Goal: Task Accomplishment & Management: Complete application form

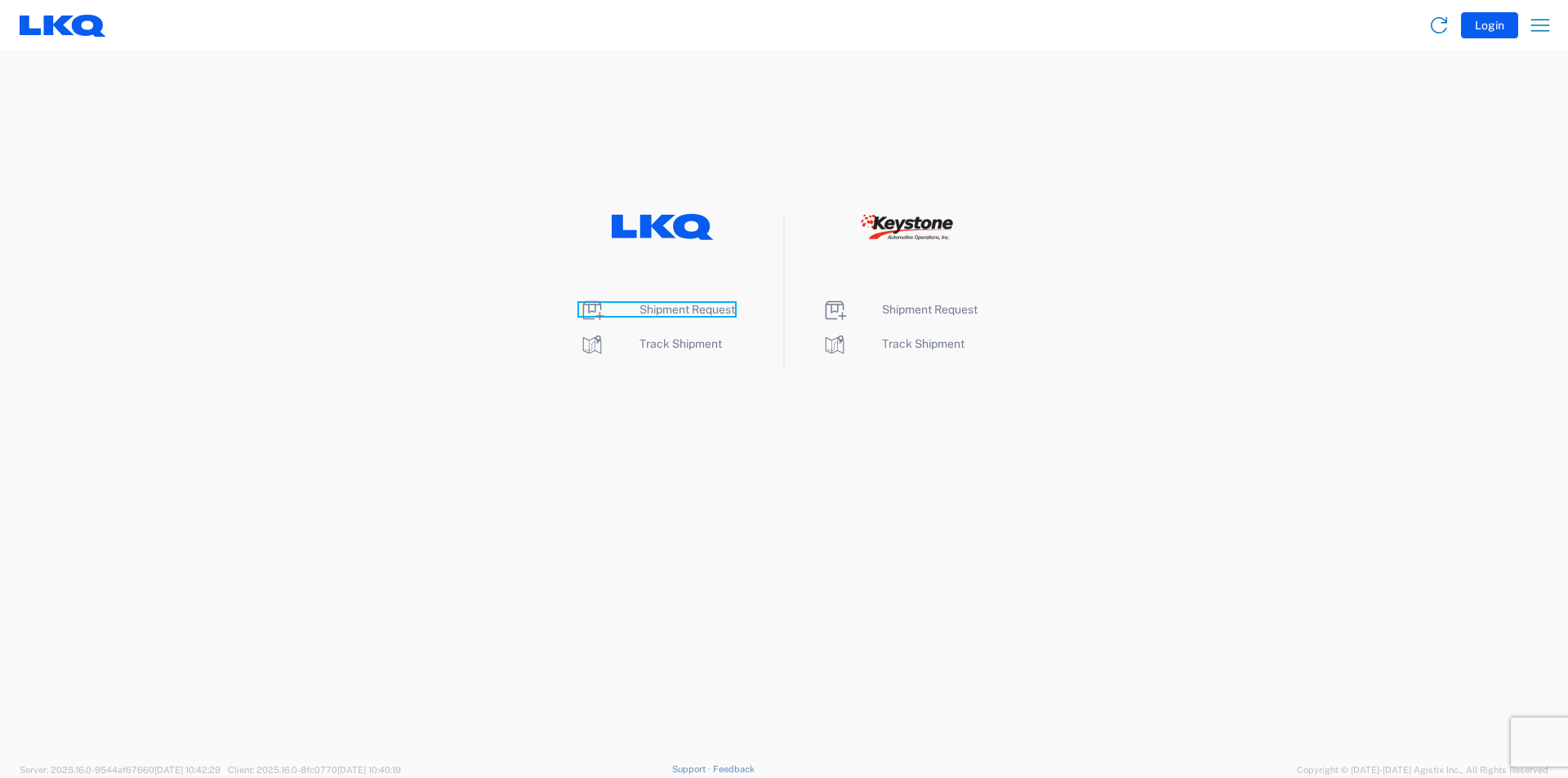
click at [687, 308] on span "Shipment Request" at bounding box center [687, 309] width 96 height 13
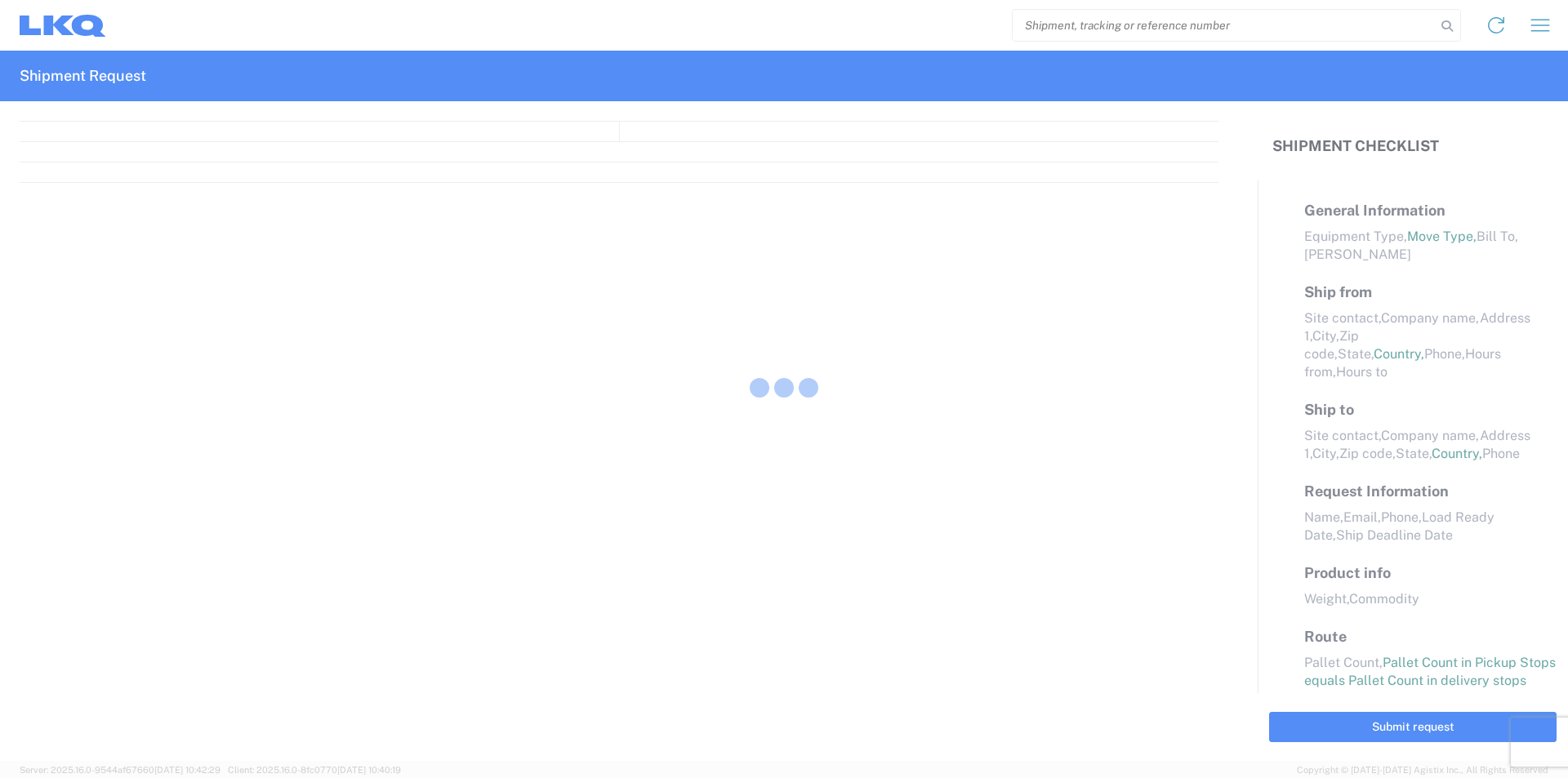
select select "FULL"
select select "LBS"
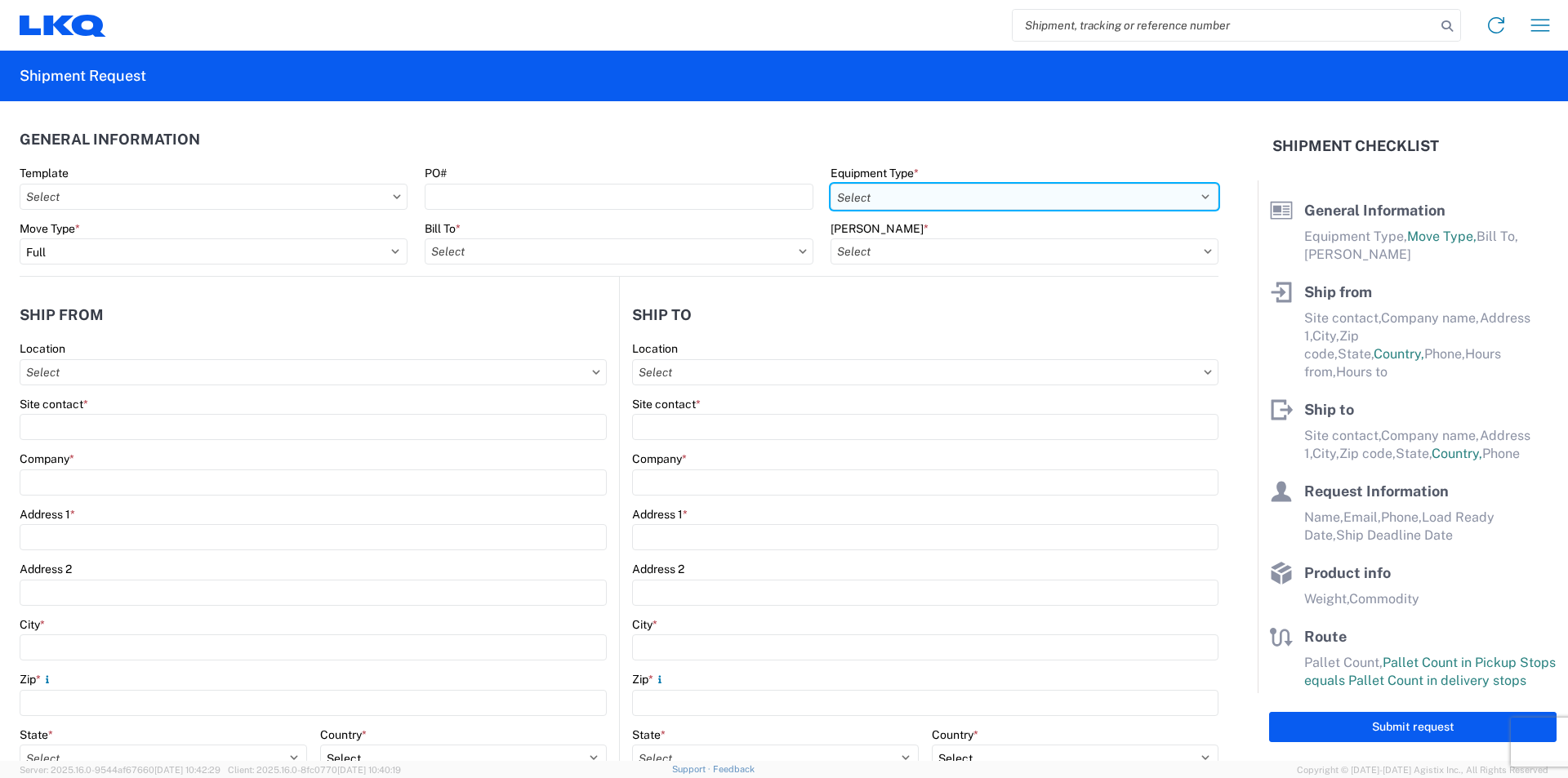
click at [1184, 194] on select "Select 53’ Dry Van Flatbed Dropdeck (van) Lowboy (flatbed) Rail" at bounding box center [1024, 197] width 388 height 26
select select "STDV"
click at [831, 184] on select "Select 53’ Dry Van Flatbed Dropdeck (van) Lowboy (flatbed) Rail" at bounding box center [1024, 197] width 388 height 26
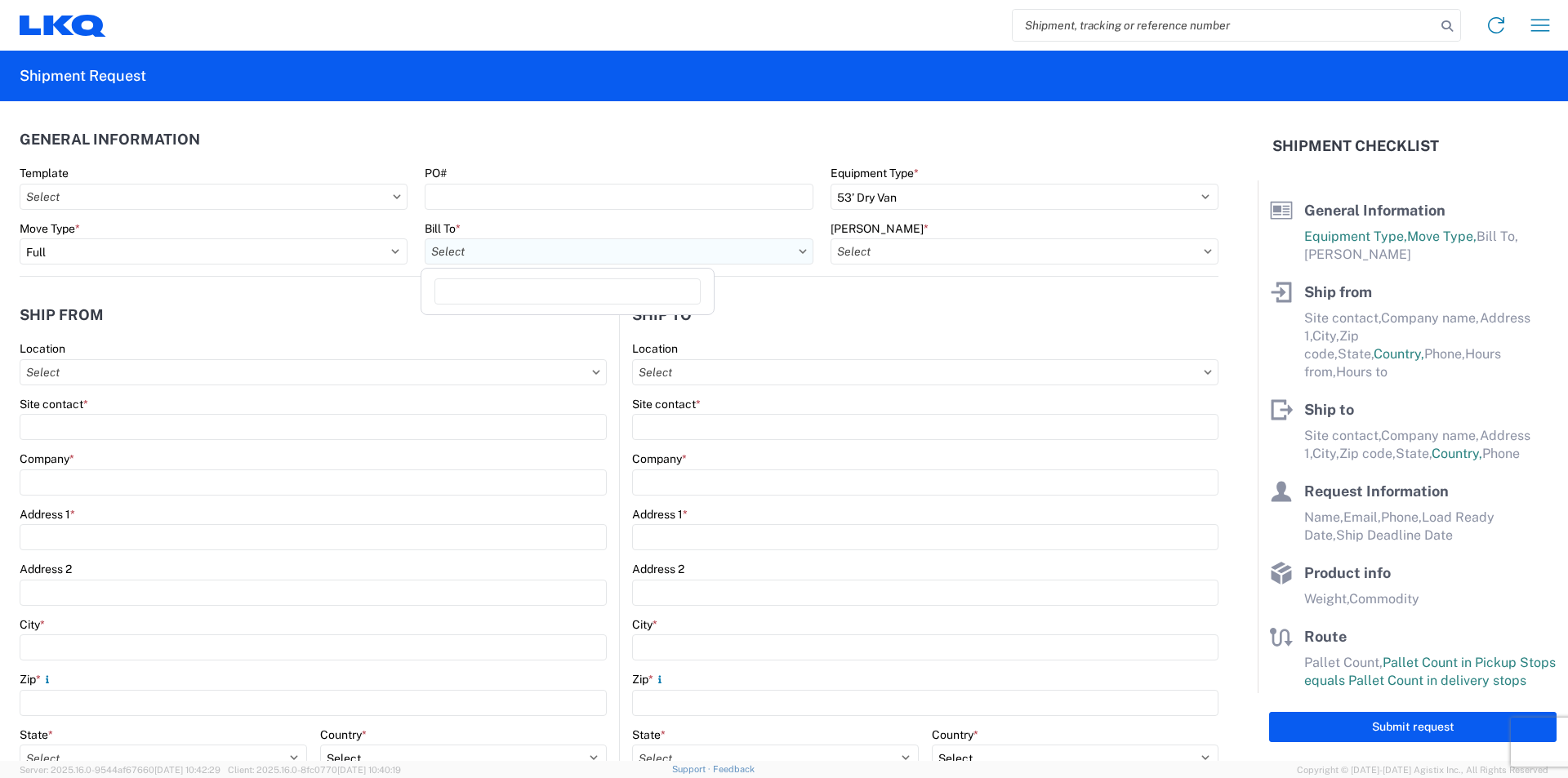
click at [789, 251] on input "Bill To *" at bounding box center [618, 251] width 388 height 26
type input "1894"
click at [519, 327] on div "1894 - Newnan, GA- GPS" at bounding box center [580, 324] width 312 height 26
type input "1894 - Newnan, GA- GPS"
click at [1204, 250] on icon at bounding box center [1207, 251] width 8 height 5
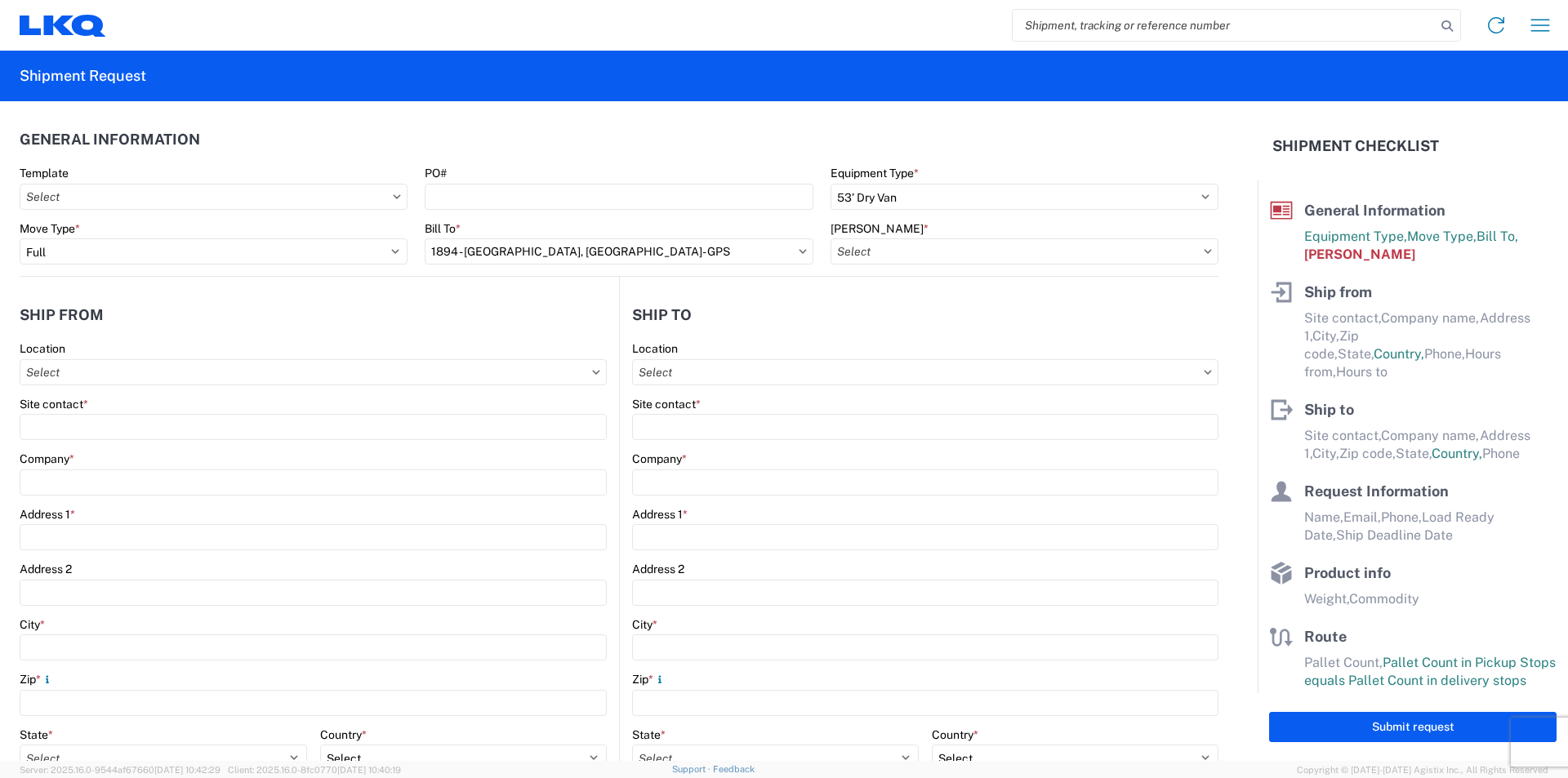
click at [1204, 249] on icon at bounding box center [1207, 251] width 8 height 5
click at [1133, 248] on input "Bill Code *" at bounding box center [1024, 251] width 388 height 26
click at [1028, 322] on div "1894-3300-50180-0000 - 1894 Freight In - Parts" at bounding box center [969, 324] width 286 height 26
type input "1894-3300-50180-0000 - 1894 Freight In - Parts"
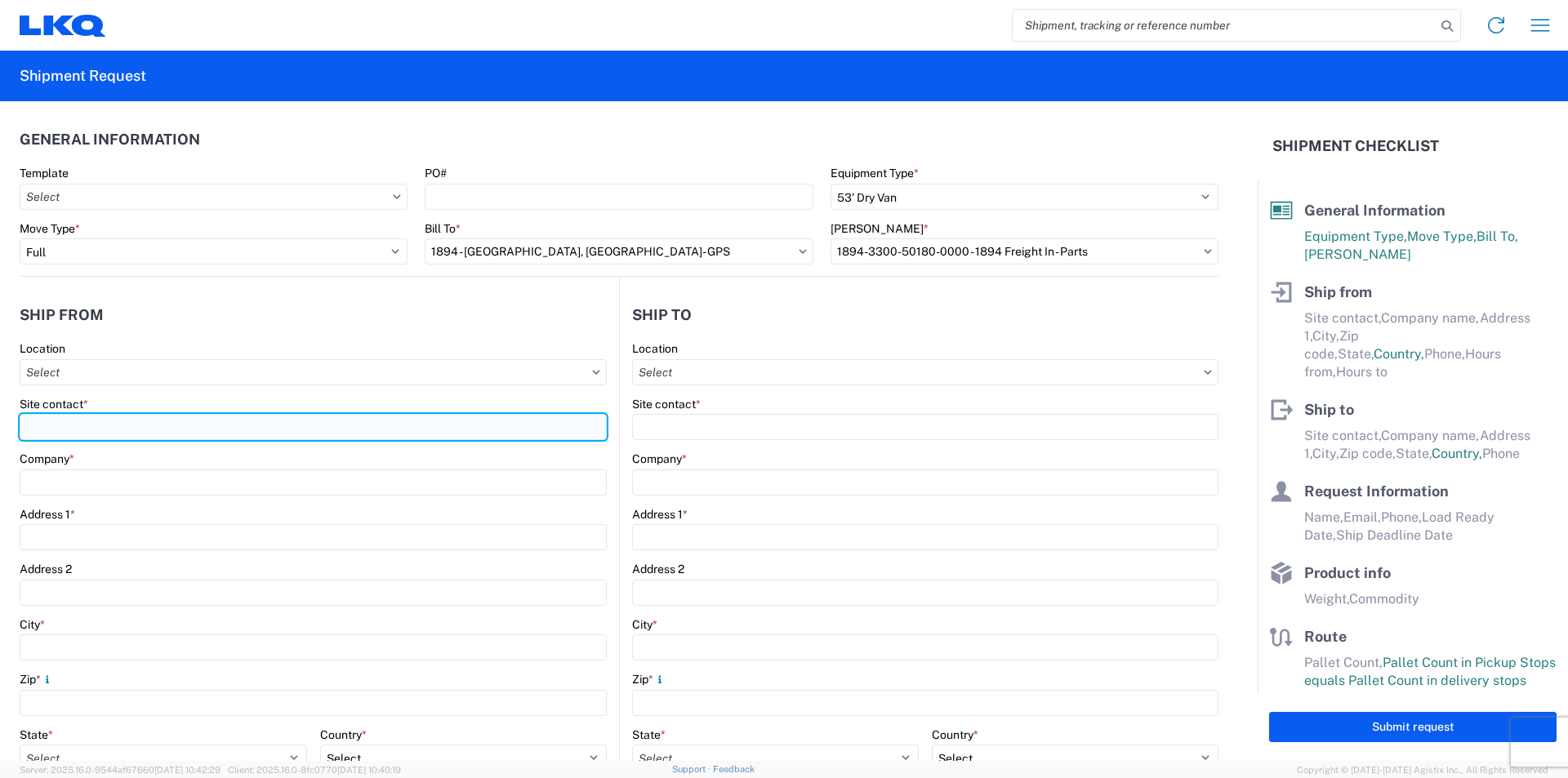
click at [105, 432] on input "Site contact *" at bounding box center [313, 426] width 587 height 26
type input "TERESE WIMER"
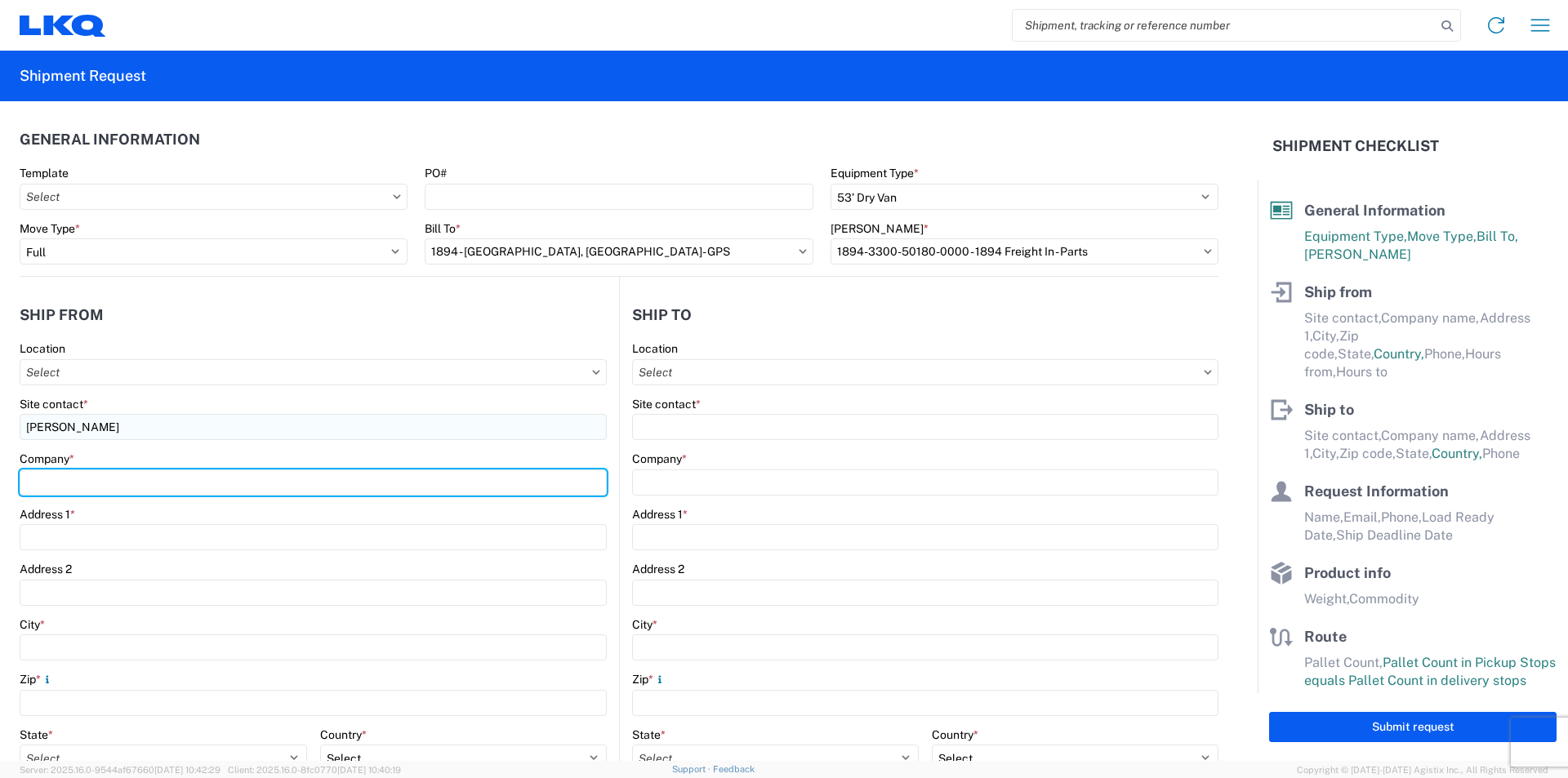
type input "CONSOLIDATED VEHICLE CONVERTER"
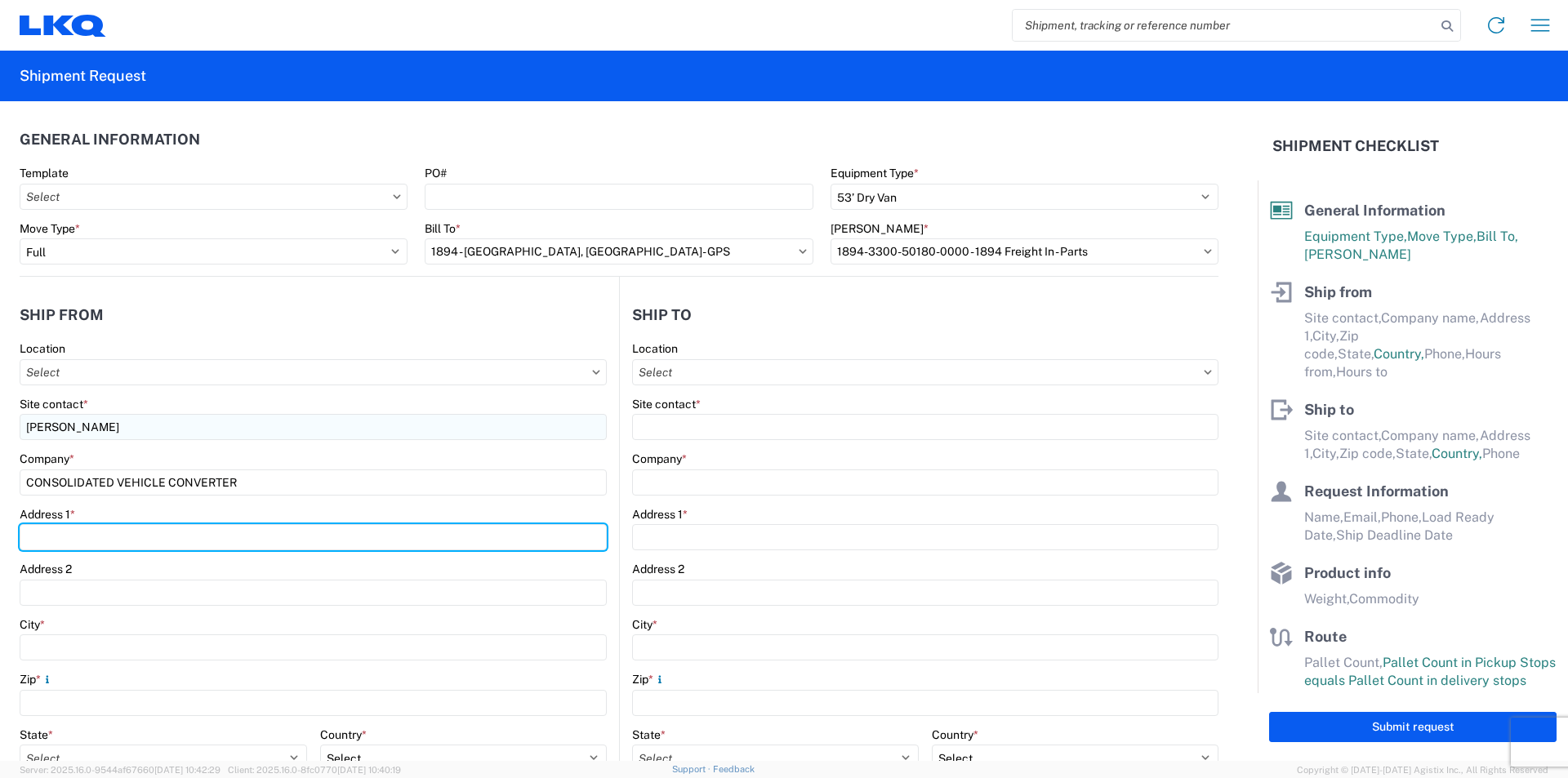
type input "4991 Hempstead Station Dr"
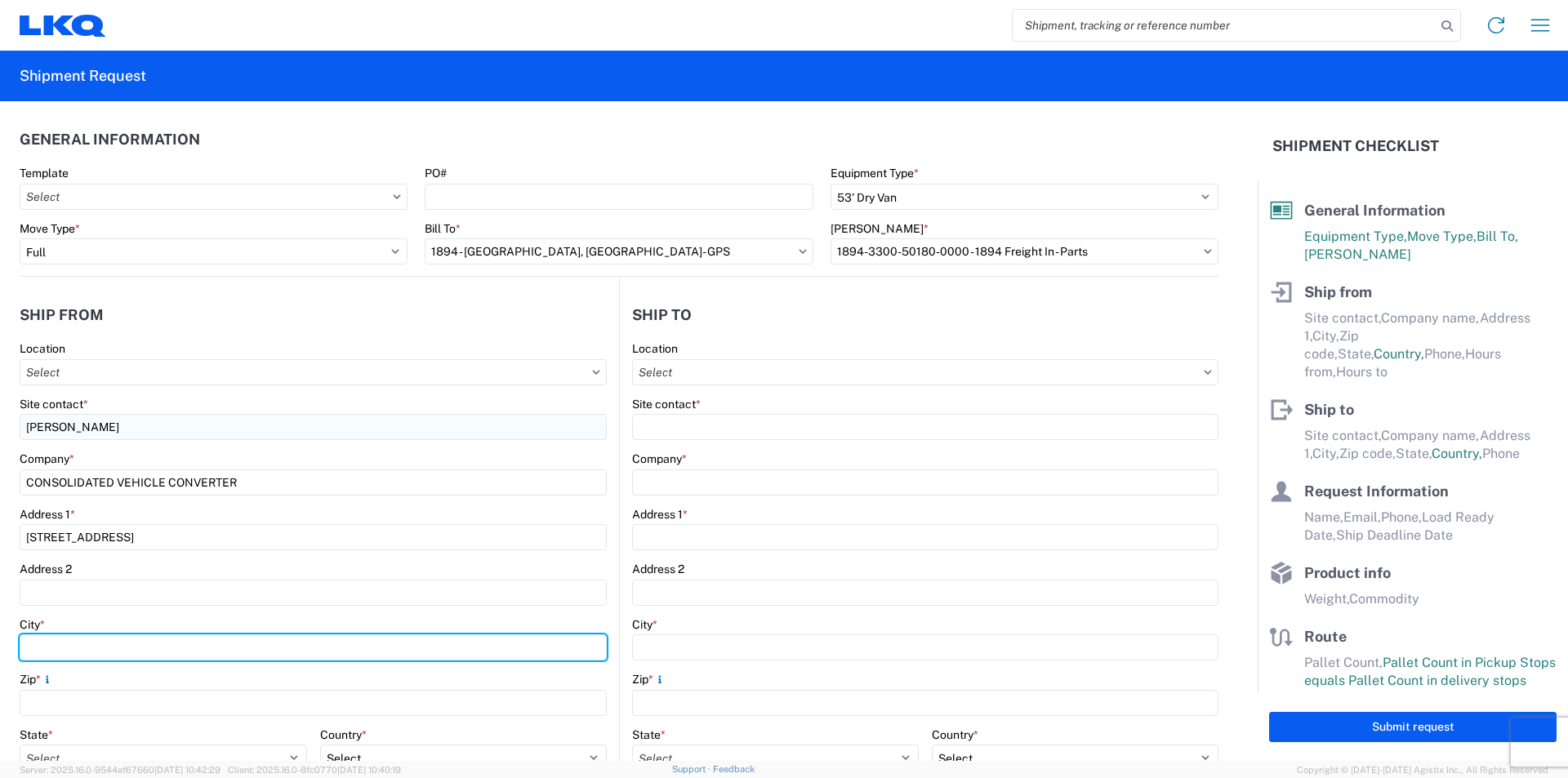
type input "Kettering"
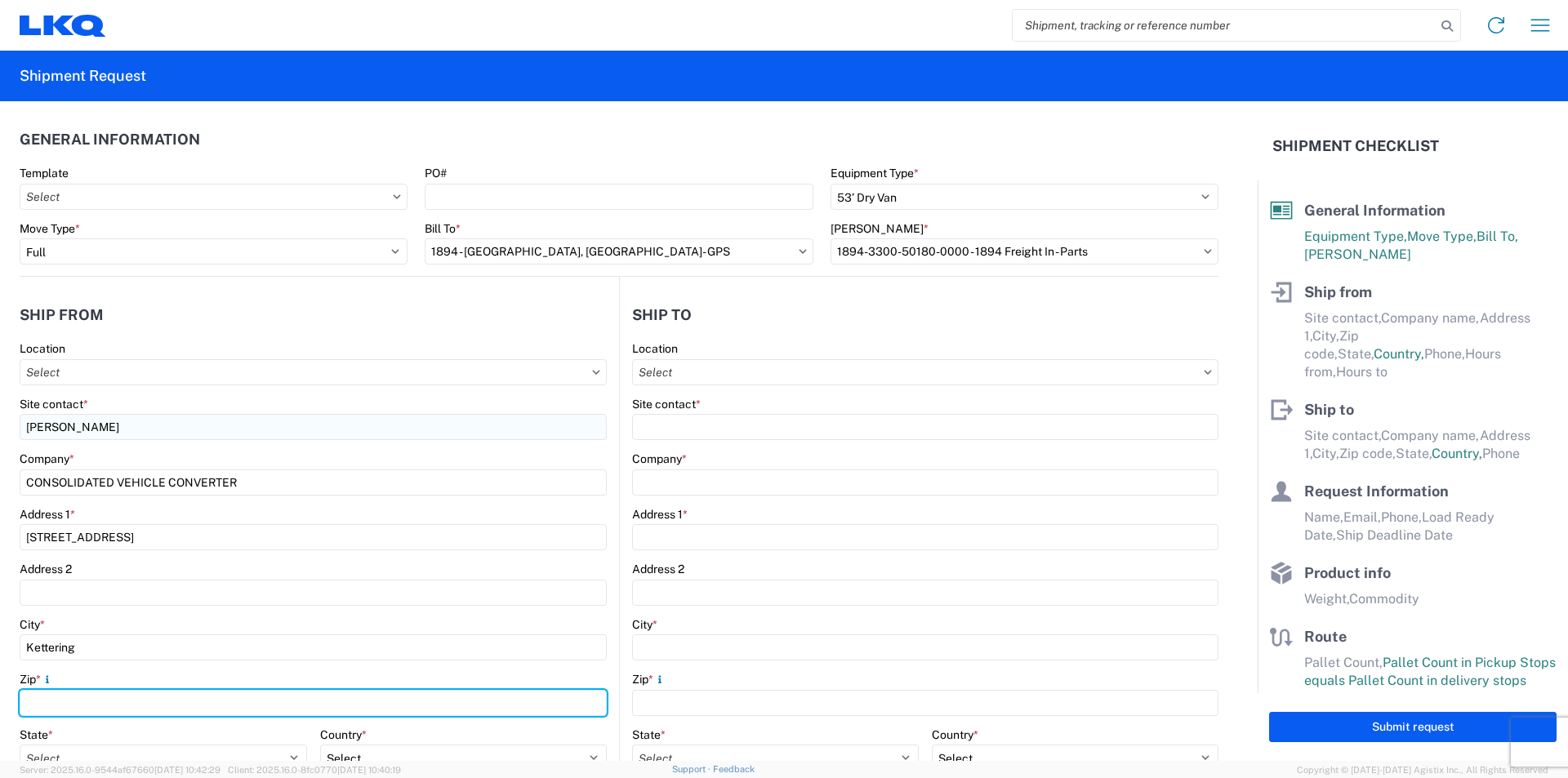
type input "45429"
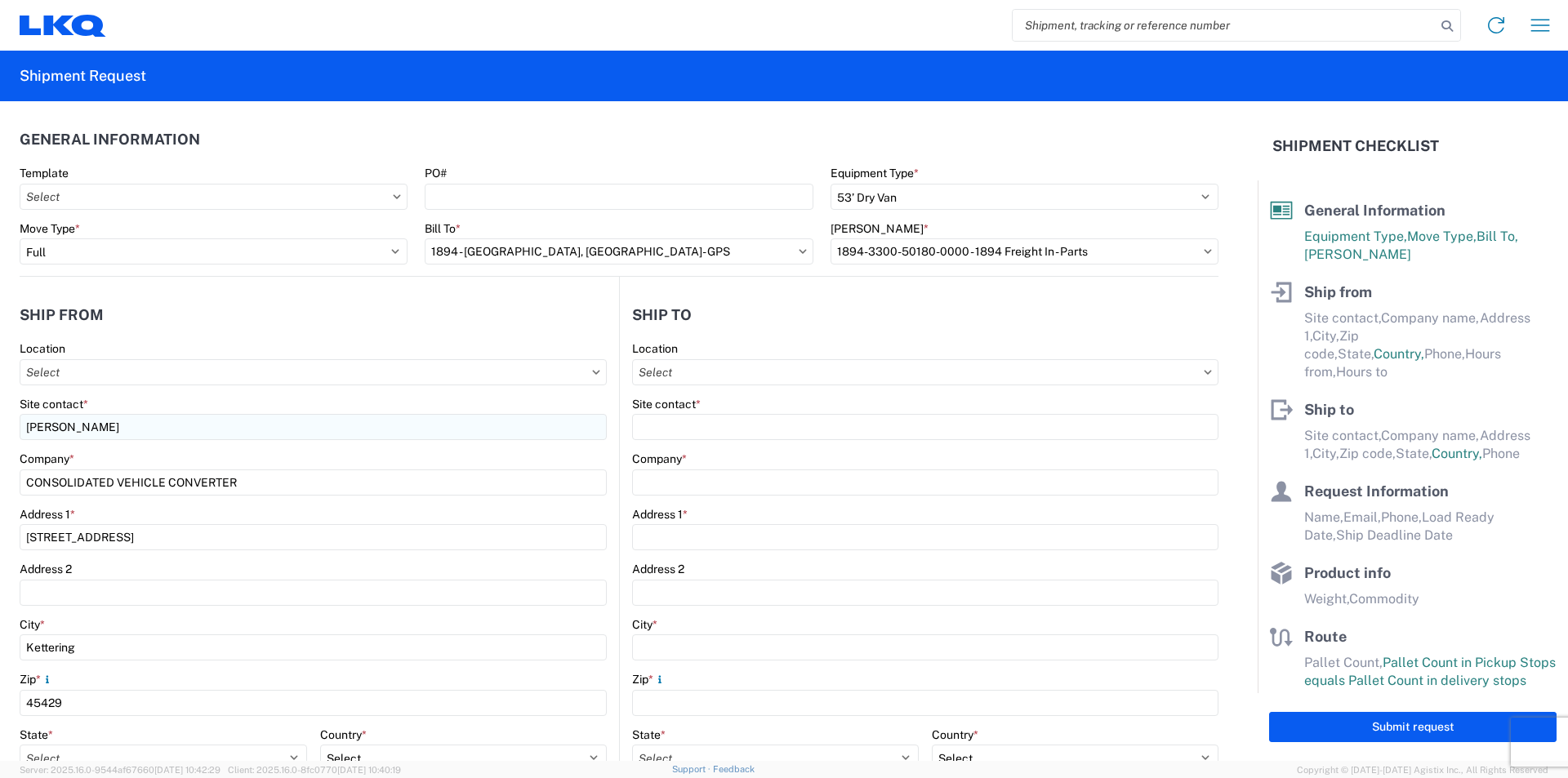
type input "tmwimer@lkqcorp.com"
type input "9374430408"
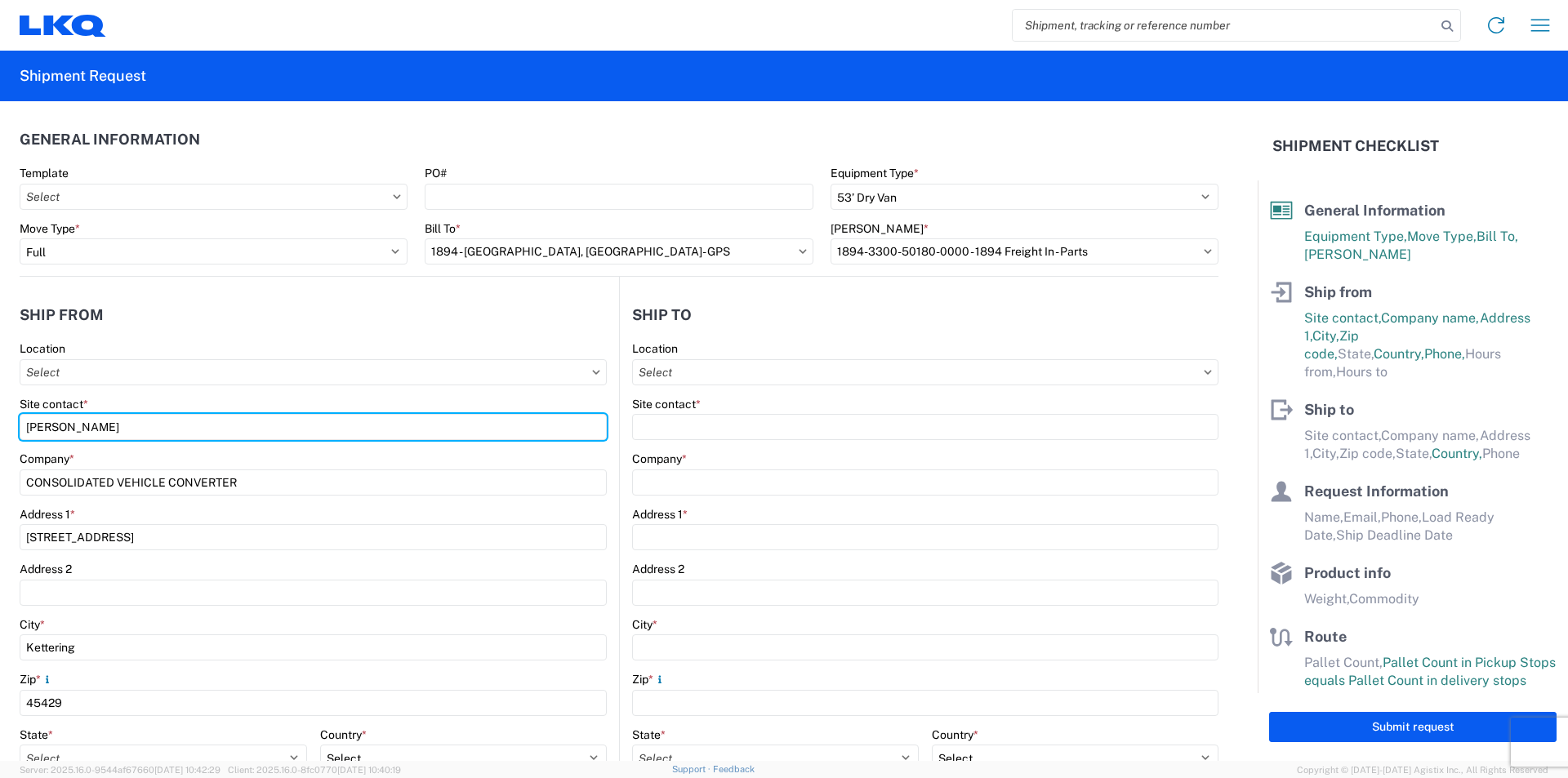
scroll to position [164, 0]
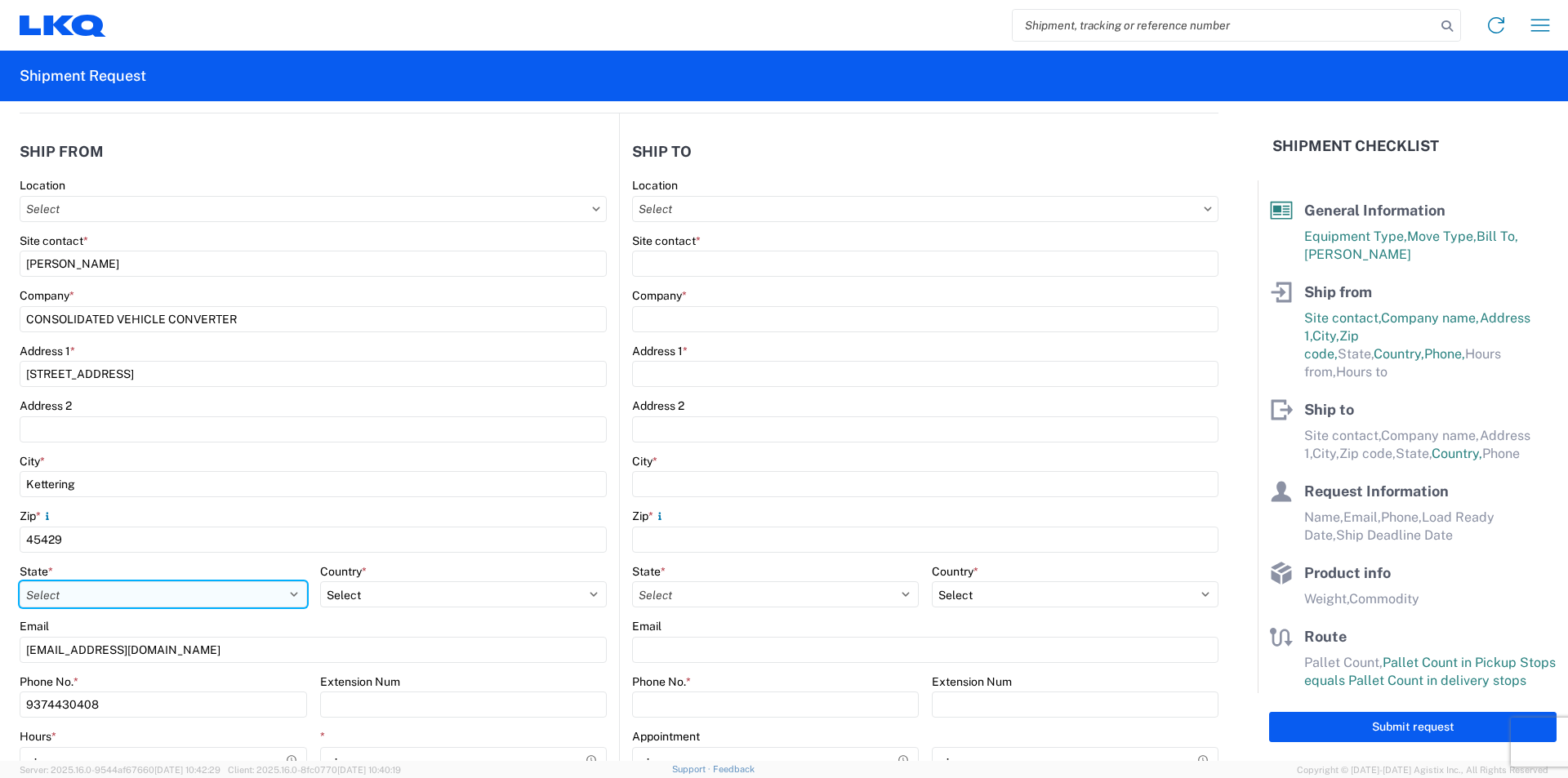
click at [76, 590] on select "Select Alabama Alaska Arizona Arkansas Armed Forces Americas Armed Forces Europ…" at bounding box center [163, 594] width 288 height 26
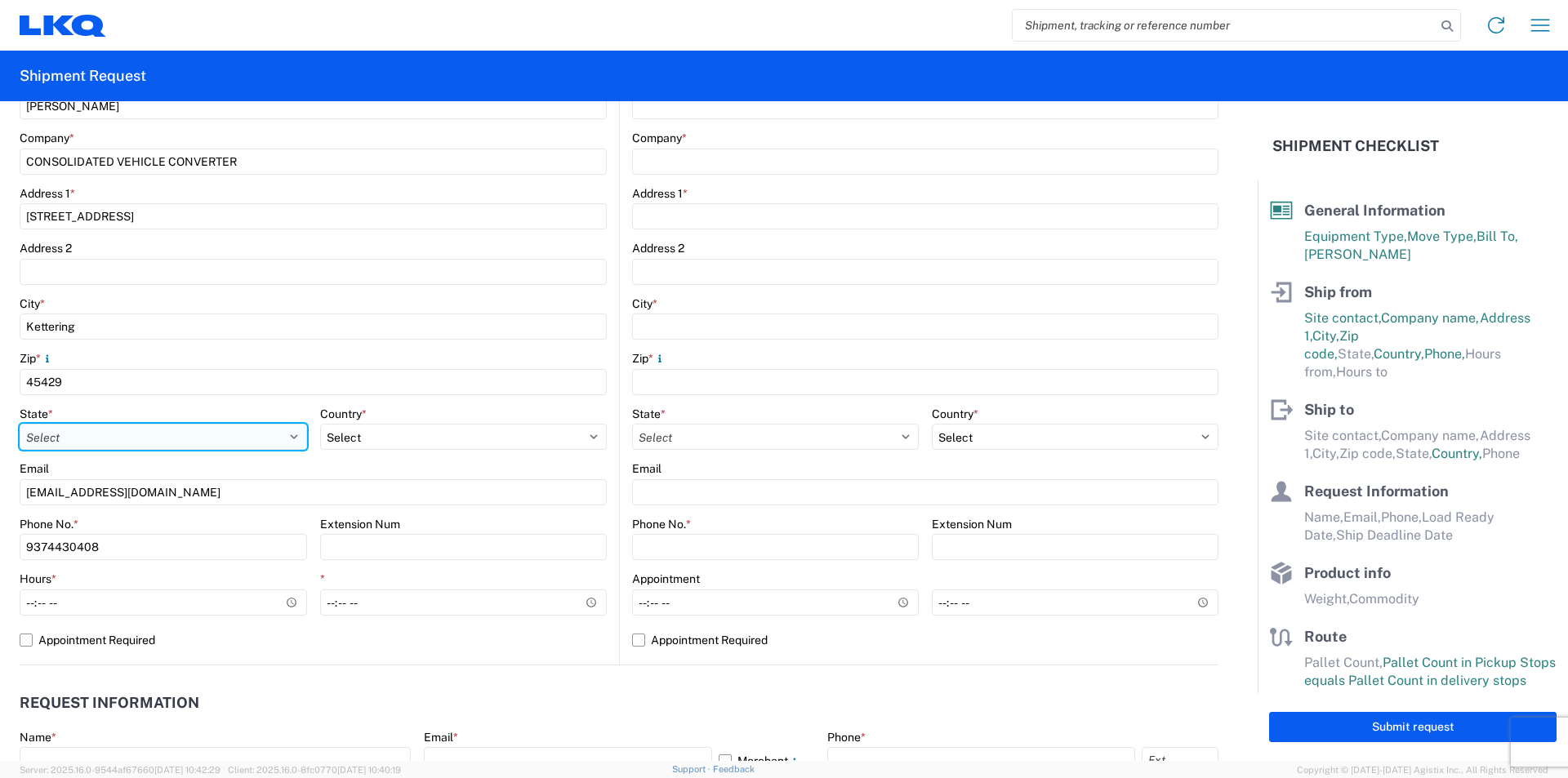
scroll to position [327, 0]
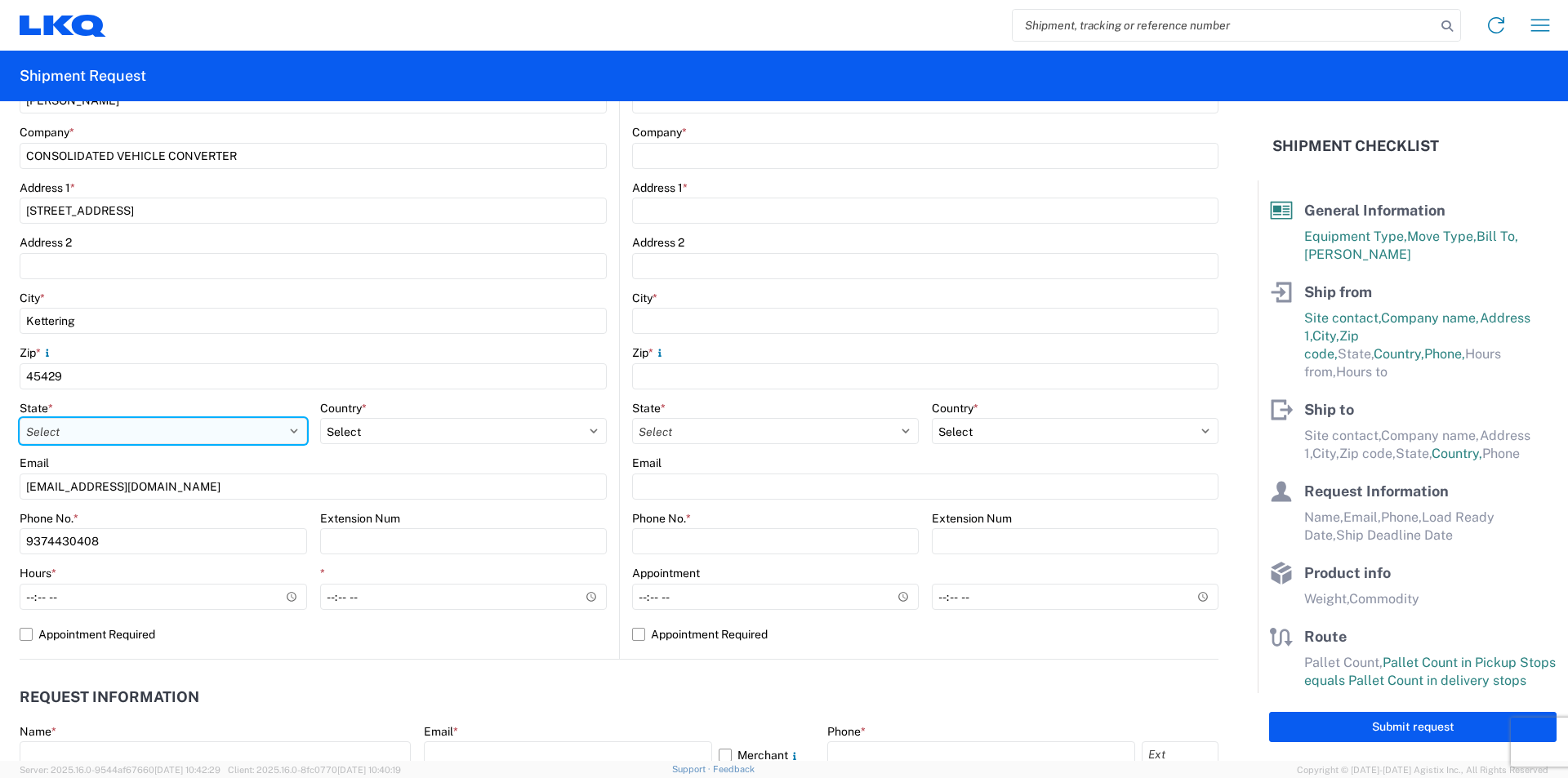
click at [286, 429] on select "Select Alabama Alaska Arizona Arkansas Armed Forces Americas Armed Forces Europ…" at bounding box center [163, 431] width 288 height 26
select select "OH"
click at [19, 419] on select "Select Alabama Alaska Arizona Arkansas Armed Forces Americas Armed Forces Europ…" at bounding box center [163, 431] width 288 height 26
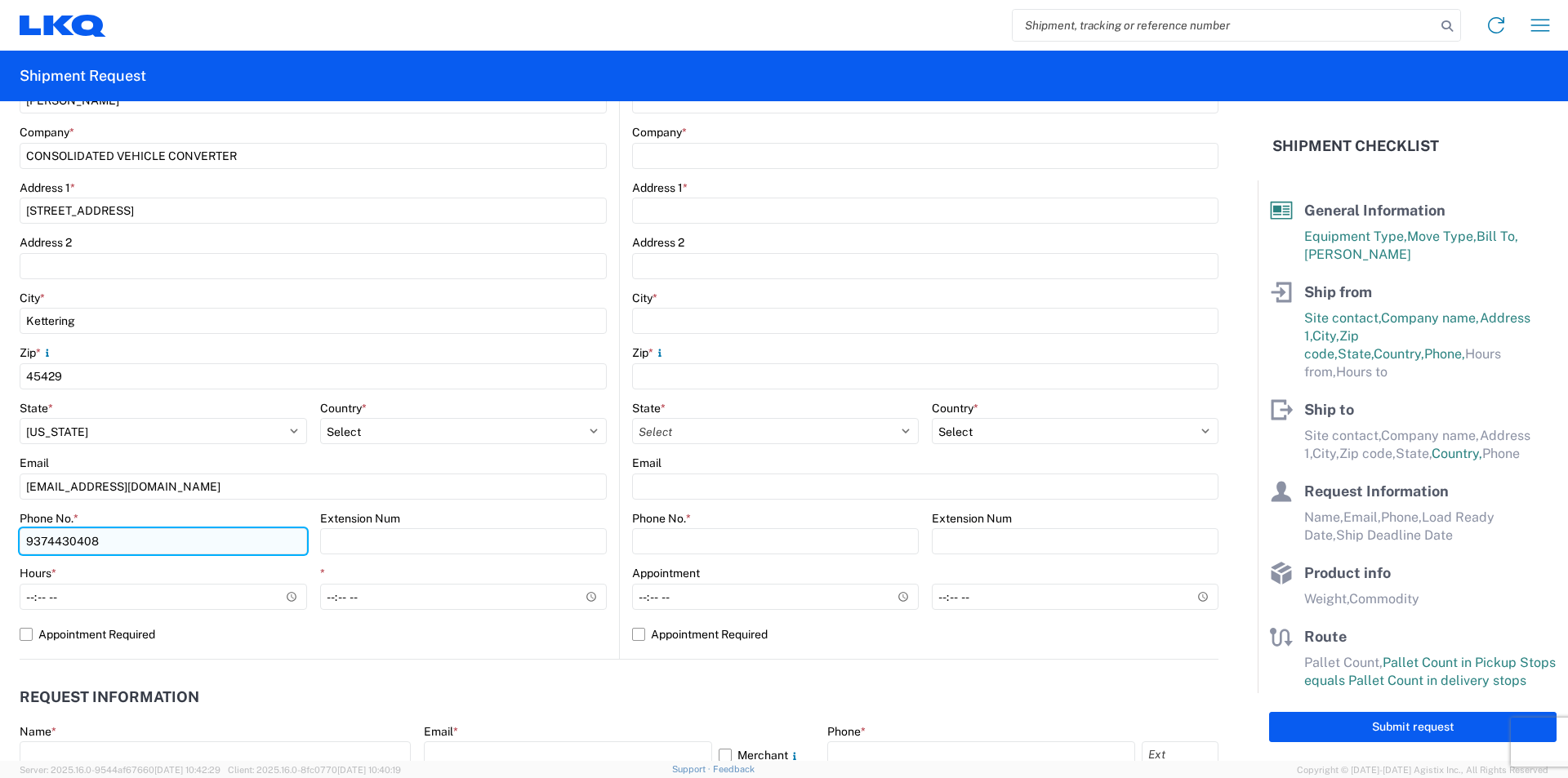
click at [275, 539] on input "9374430408" at bounding box center [163, 541] width 288 height 26
type input "9379521462"
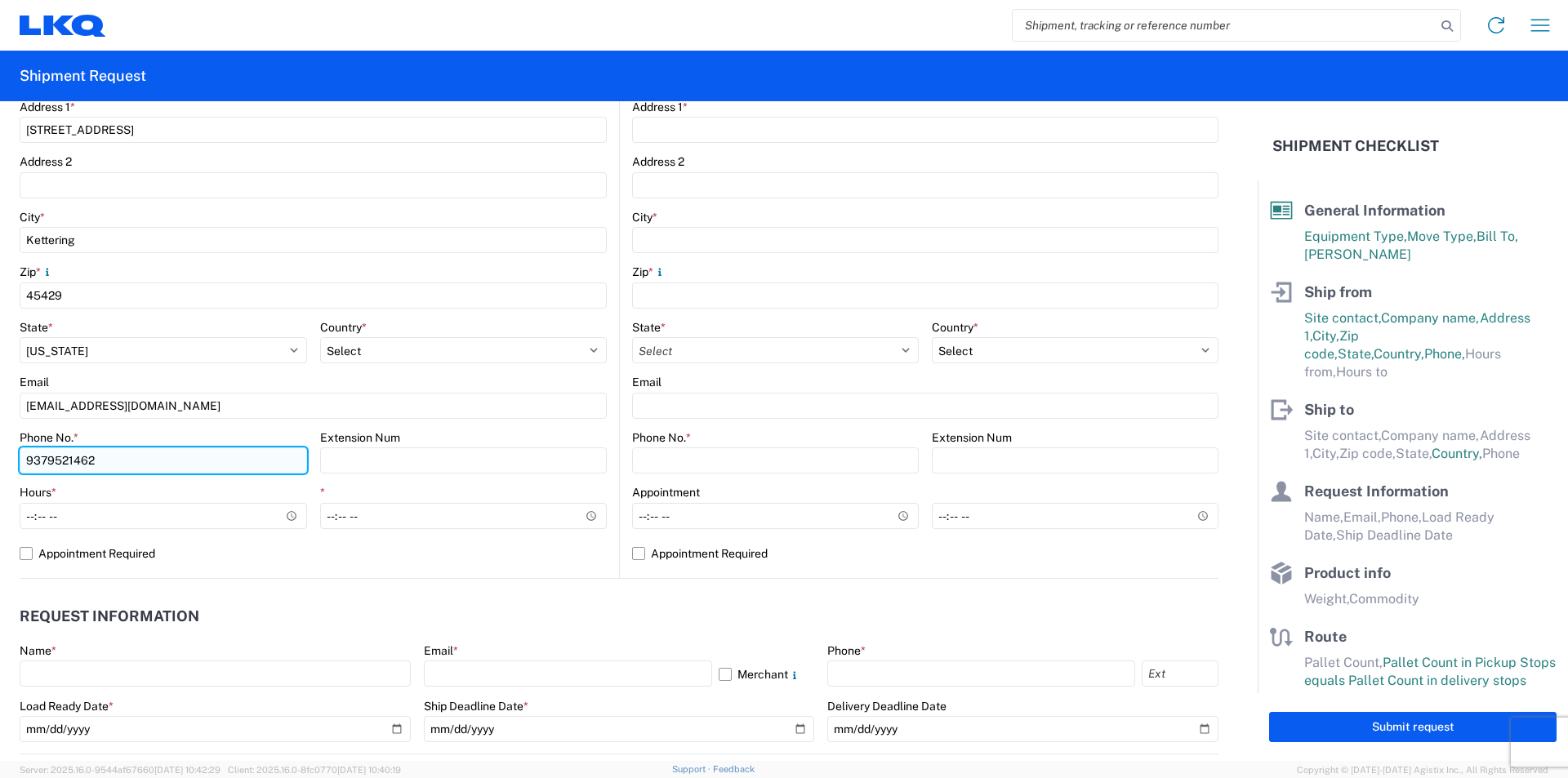
scroll to position [408, 0]
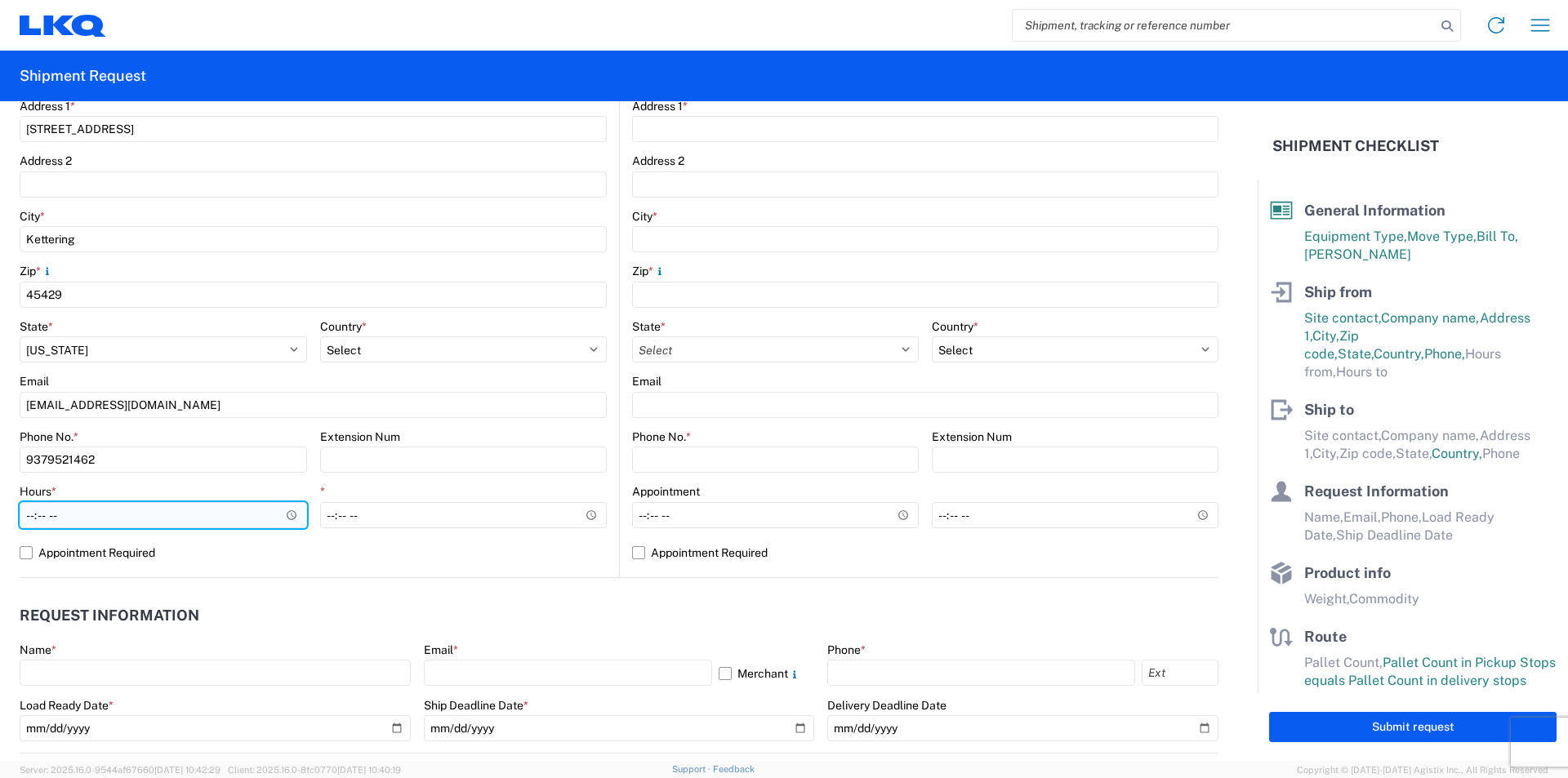
click at [29, 515] on input "Hours *" at bounding box center [163, 514] width 288 height 26
type input "10:00"
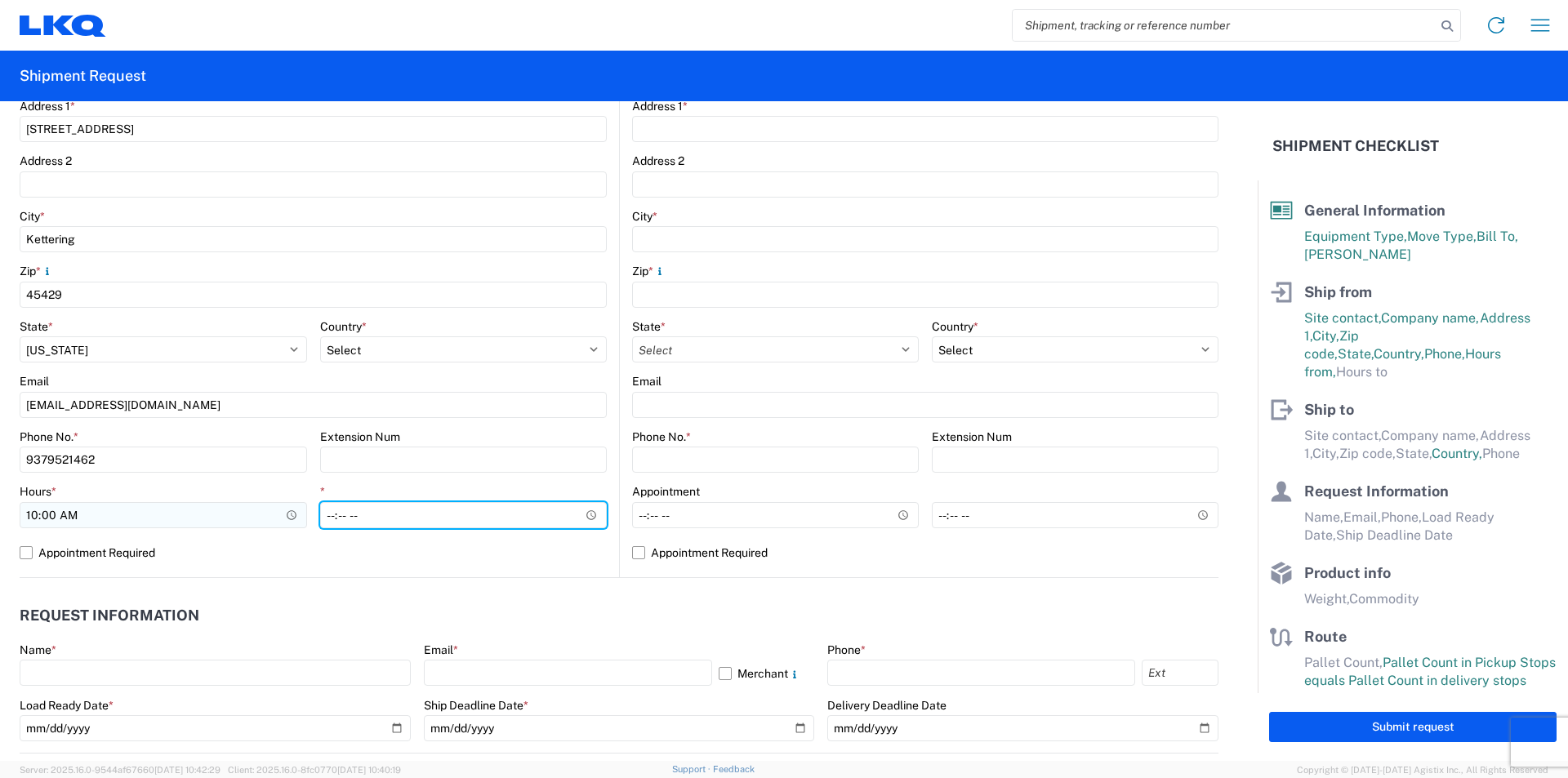
type input "14:00"
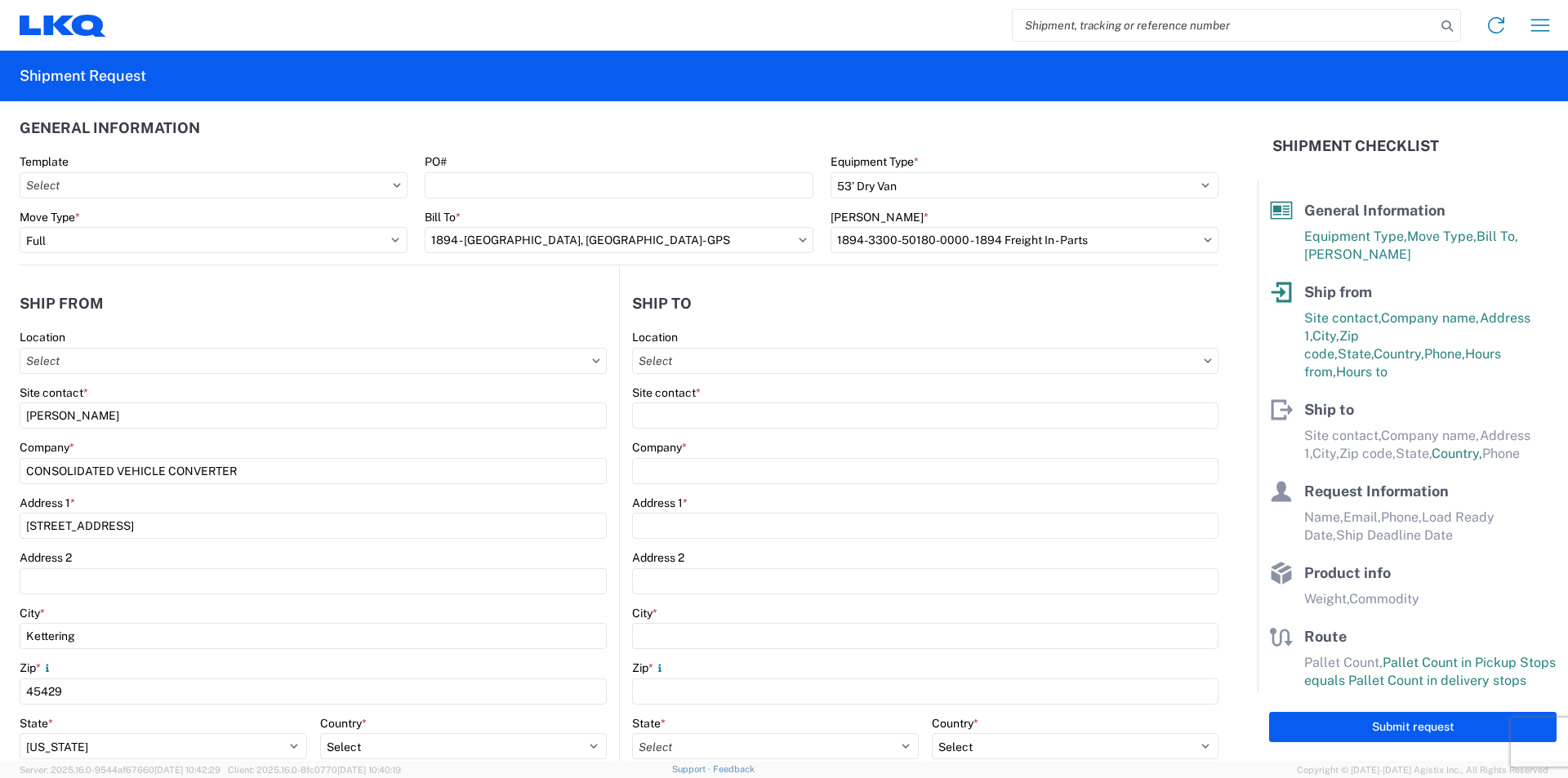
scroll to position [0, 0]
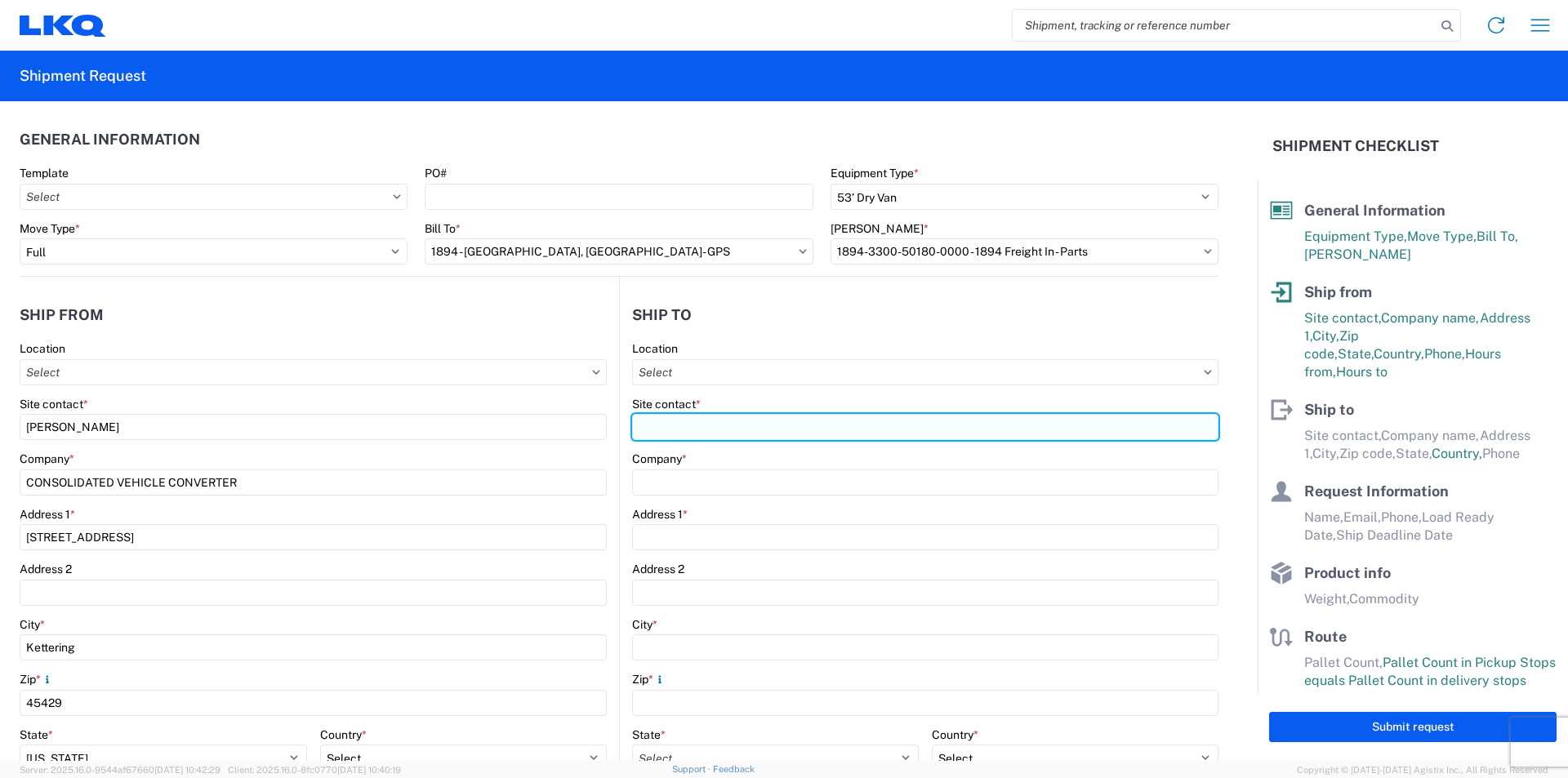
click at [709, 425] on input "Site contact *" at bounding box center [925, 426] width 586 height 26
type input "ANDREW BUTTERFIELD"
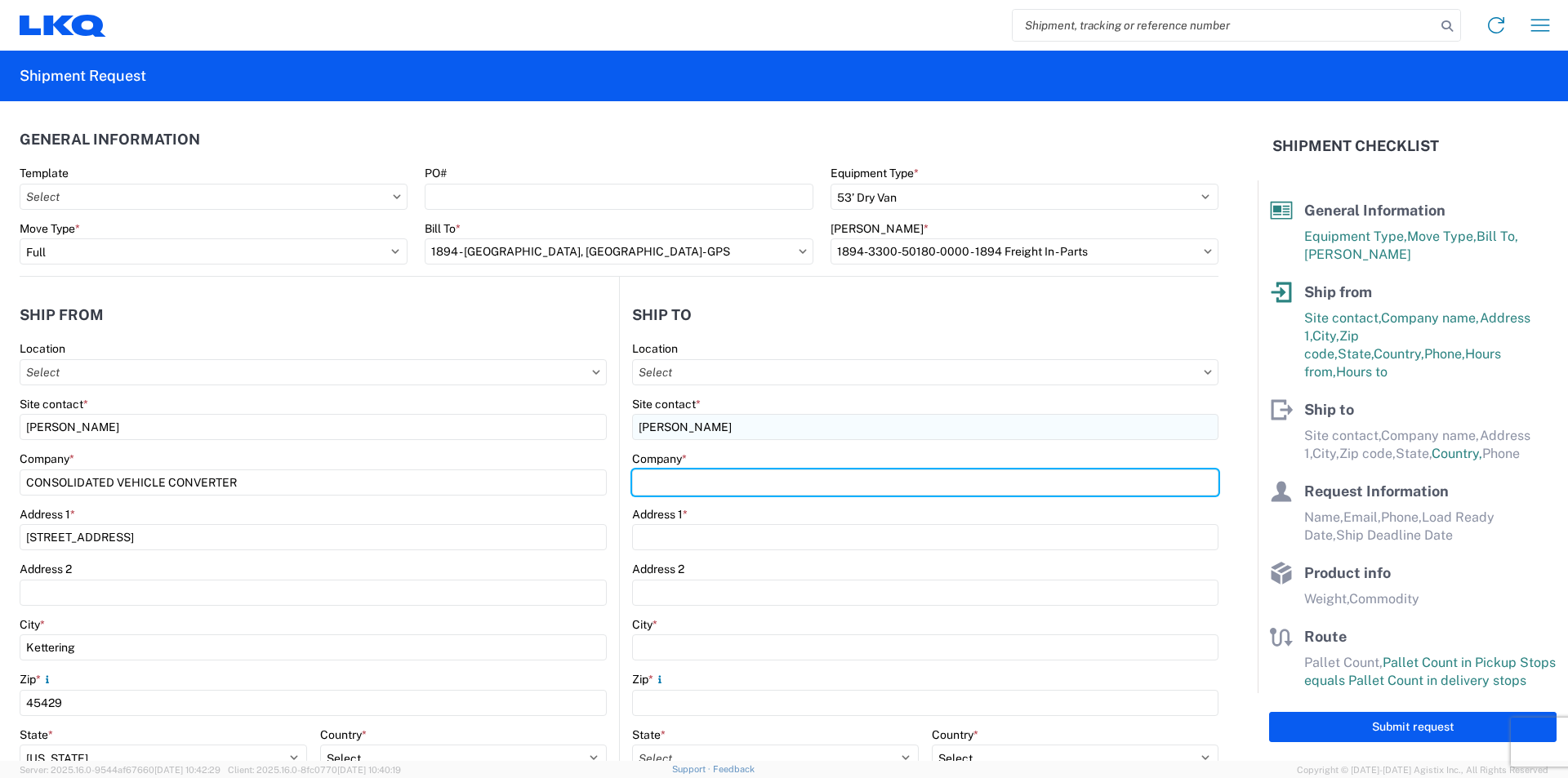
type input "GPS/Consolidated"
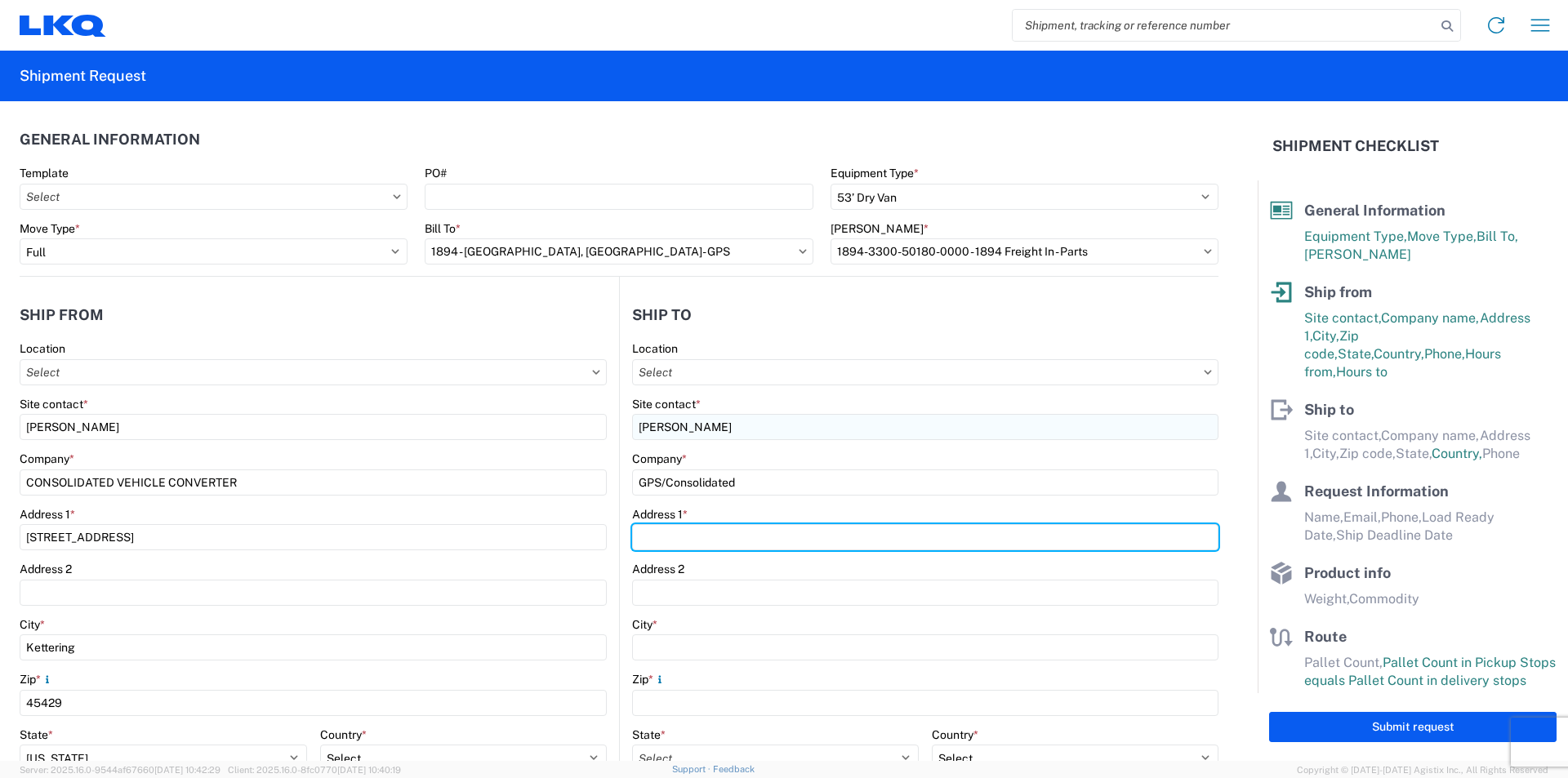
type input "32 DART ROAD"
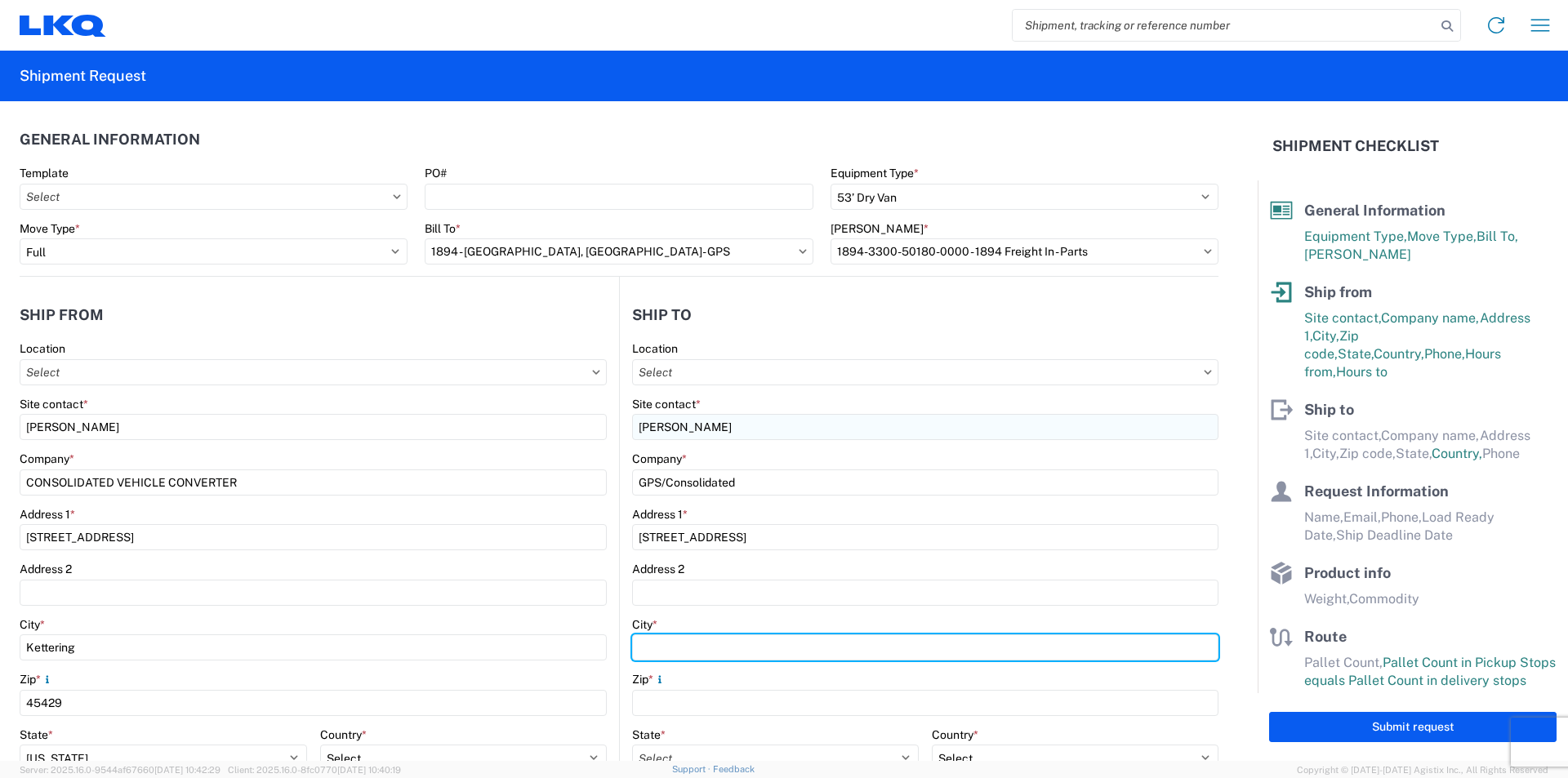
type input "NEWNAN"
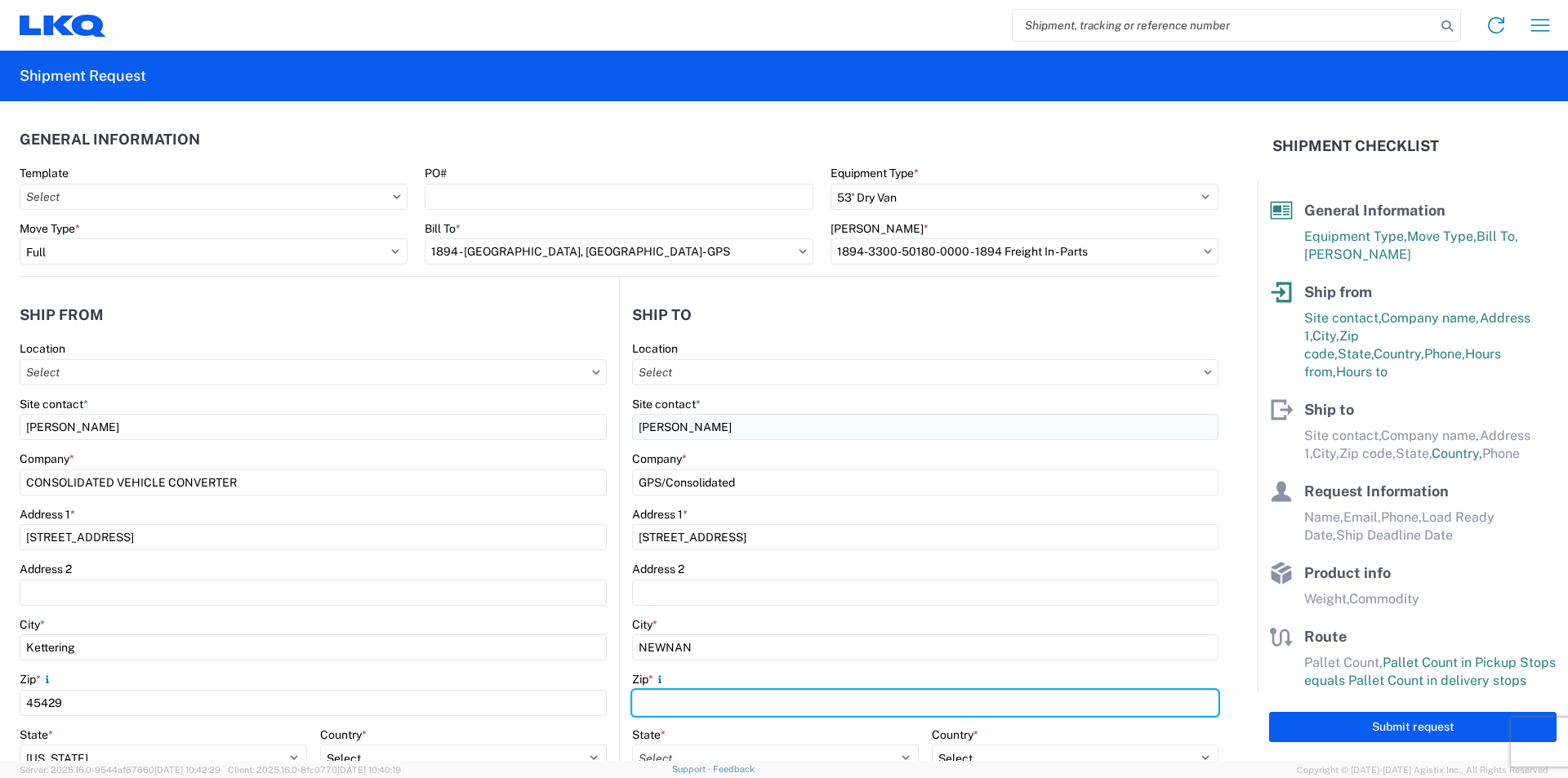
type input "30265"
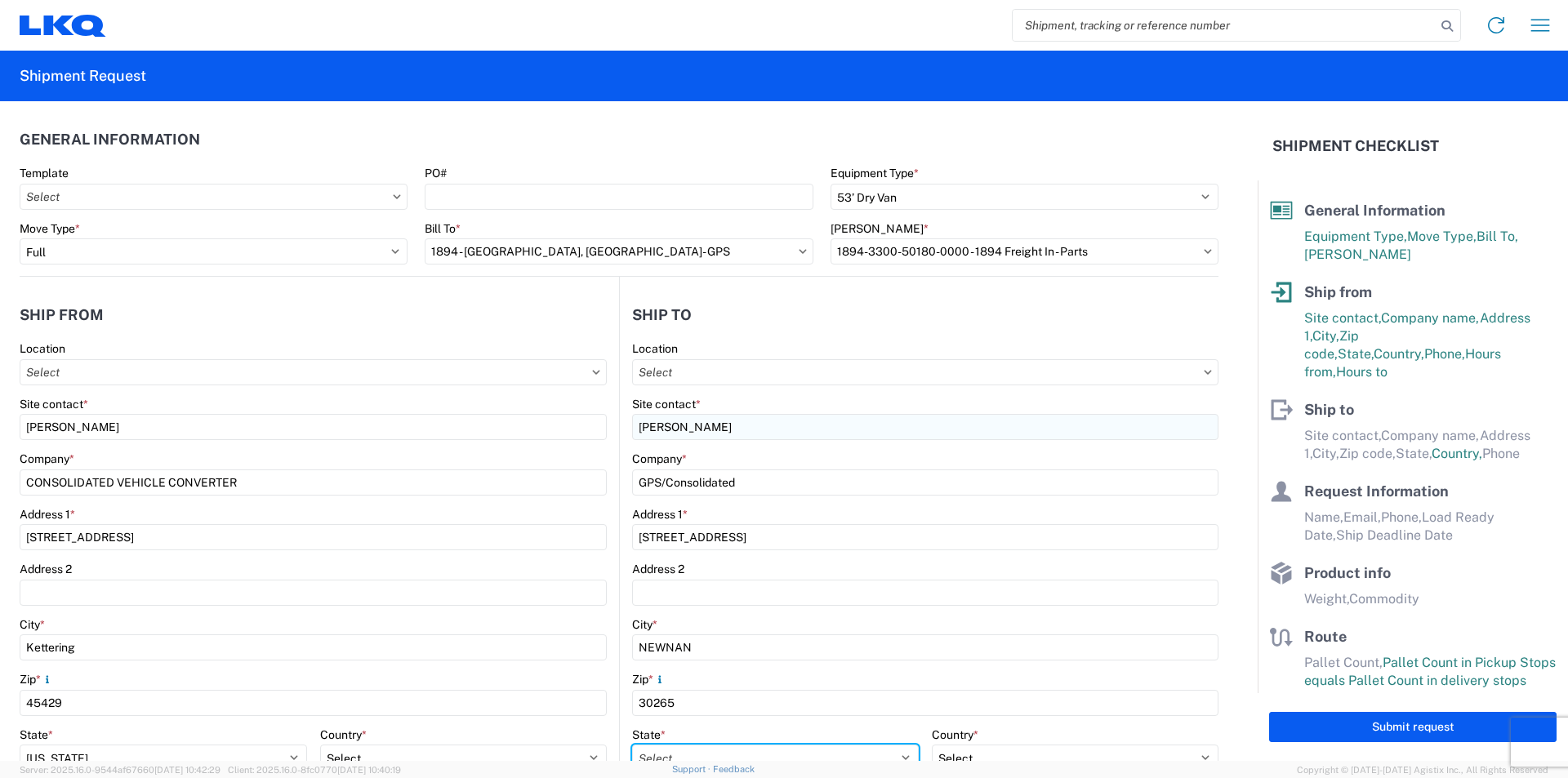
select select "GA"
type input "ajbutterfield@lkqcorp.com"
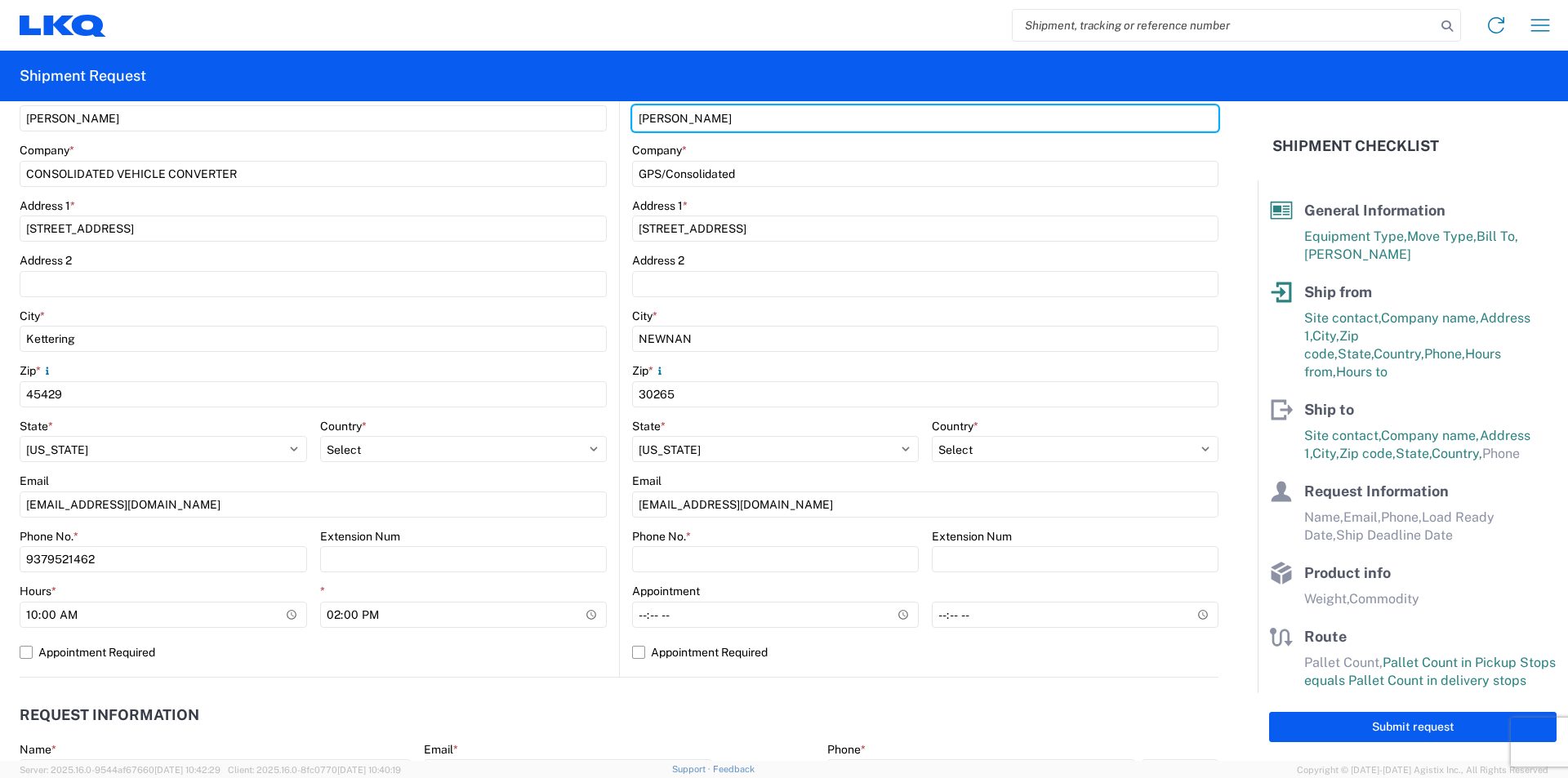
scroll to position [327, 0]
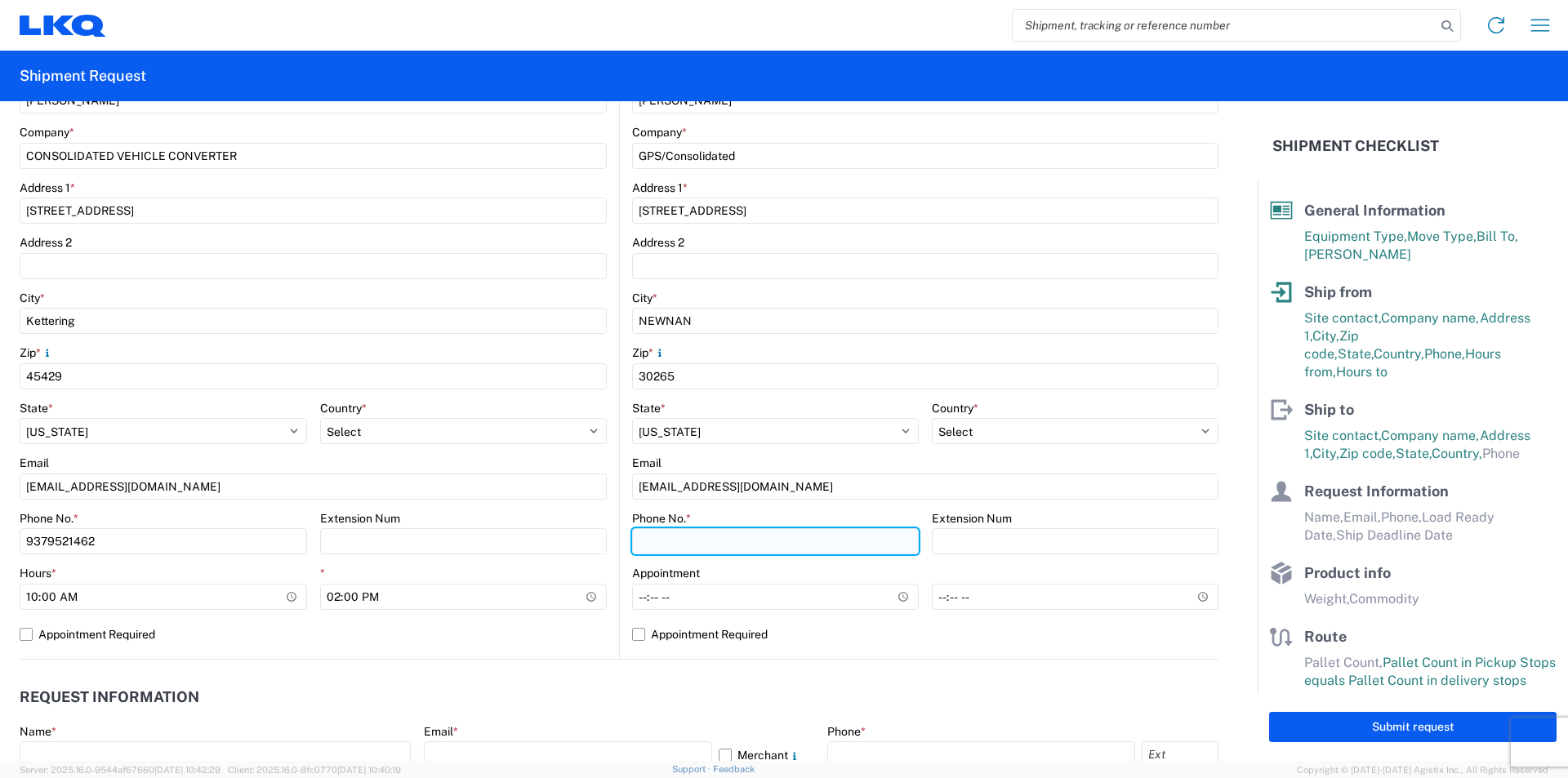
click at [718, 539] on input "Phone No. *" at bounding box center [775, 541] width 287 height 26
type input "678-854-9960"
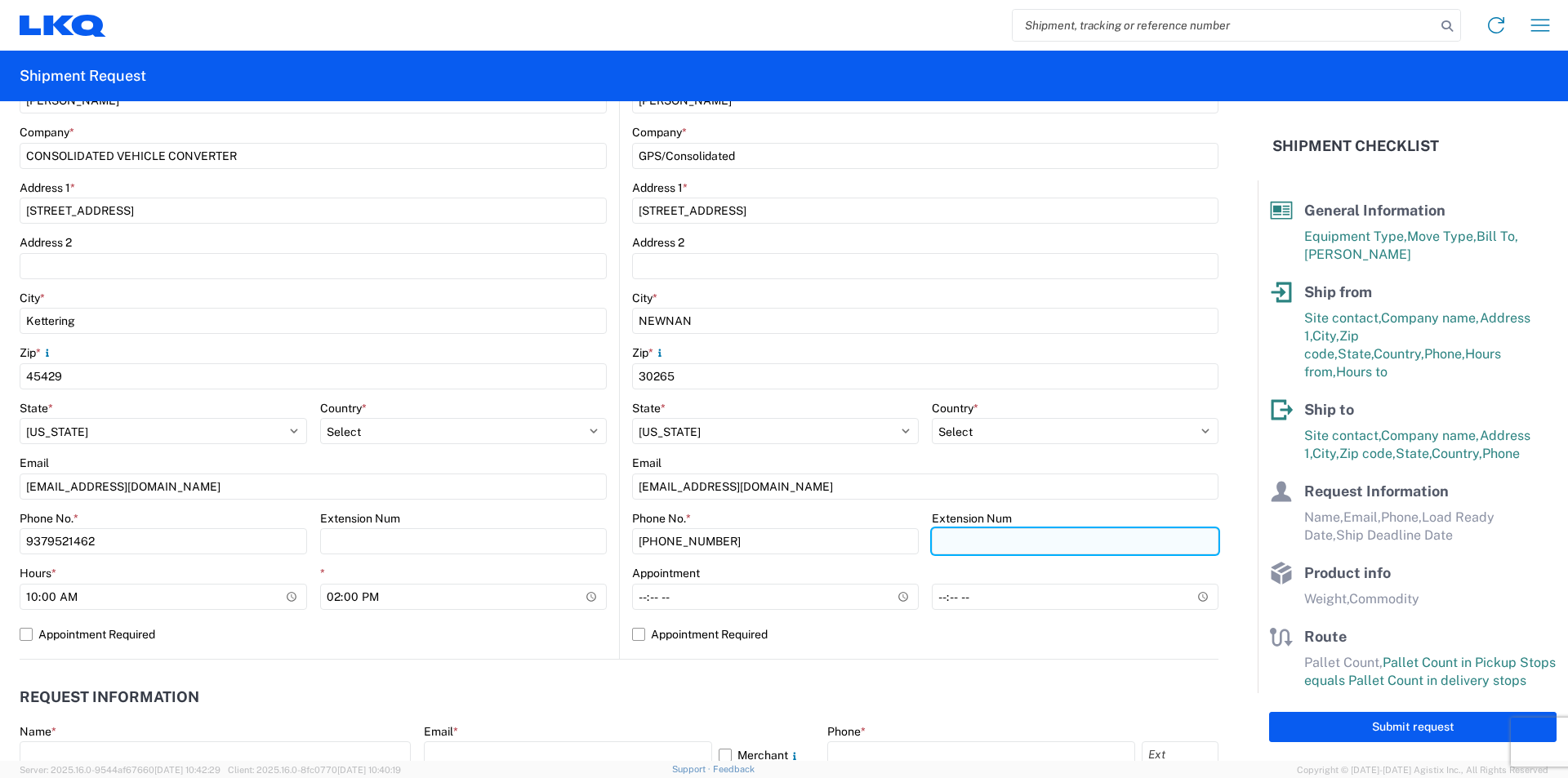
click at [608, 546] on input "Extension Num" at bounding box center [463, 541] width 288 height 26
type input "6002"
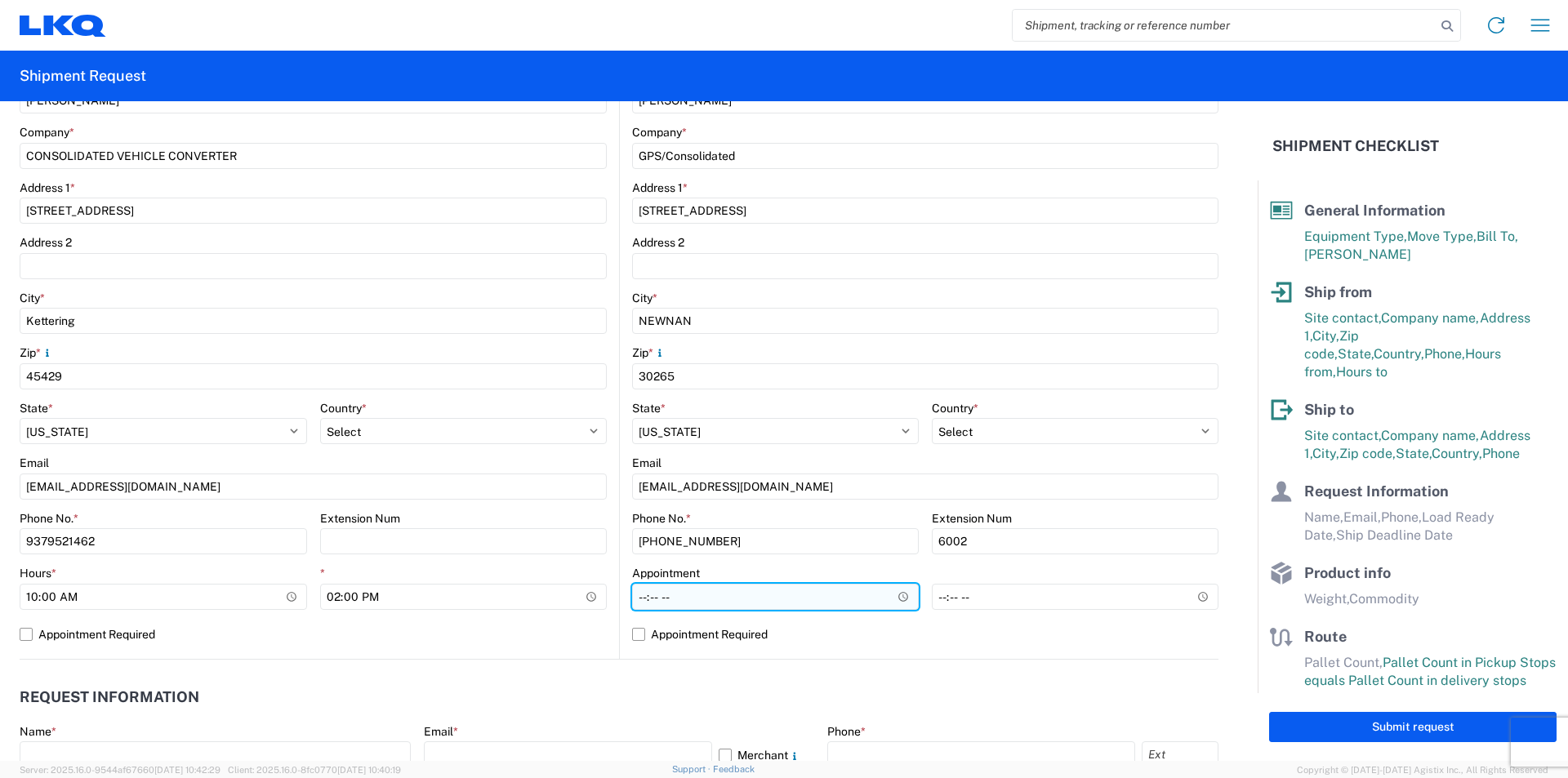
click at [632, 597] on input "Hours *" at bounding box center [775, 597] width 287 height 26
type input "07:00"
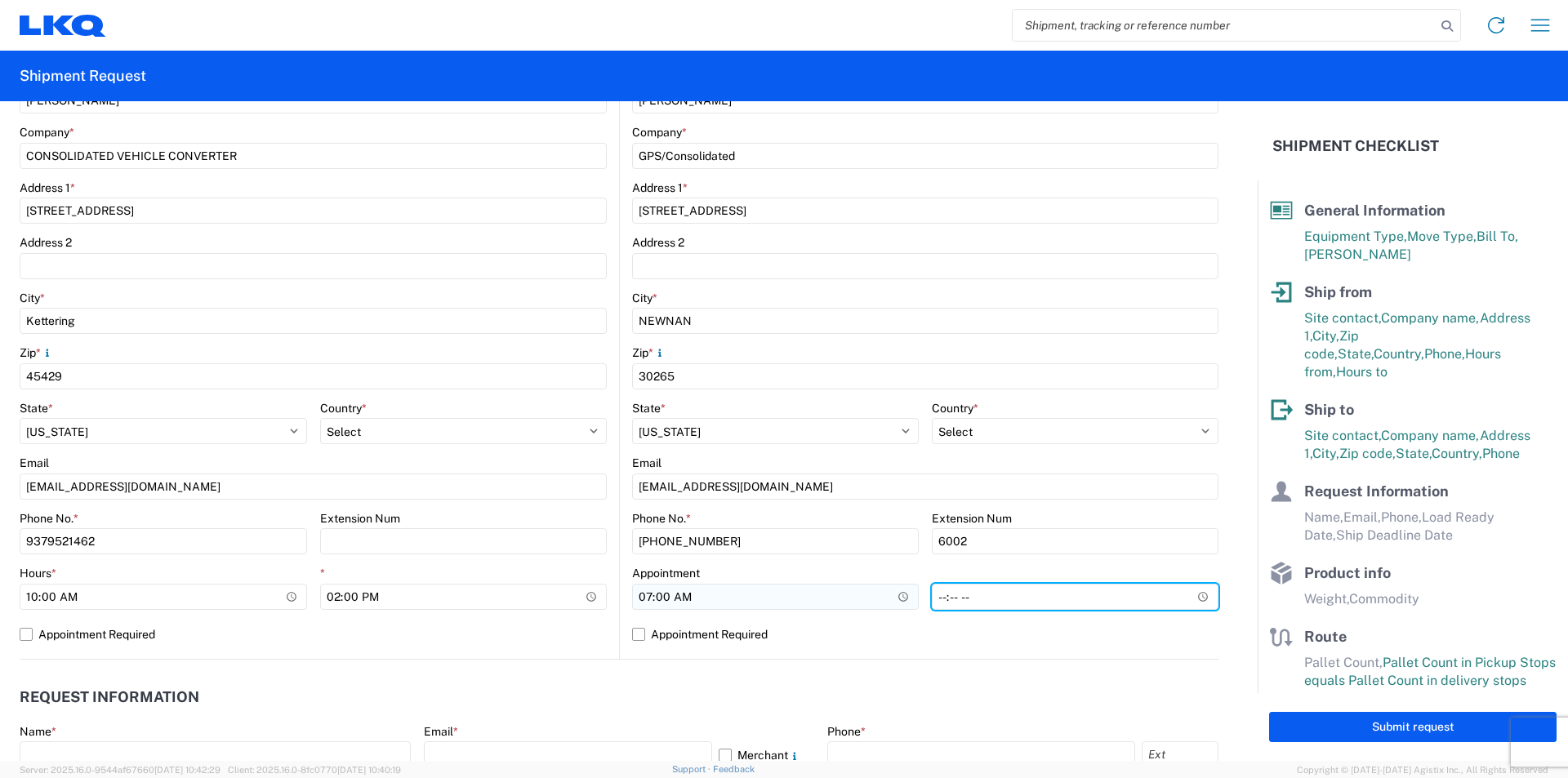
type input "14:00"
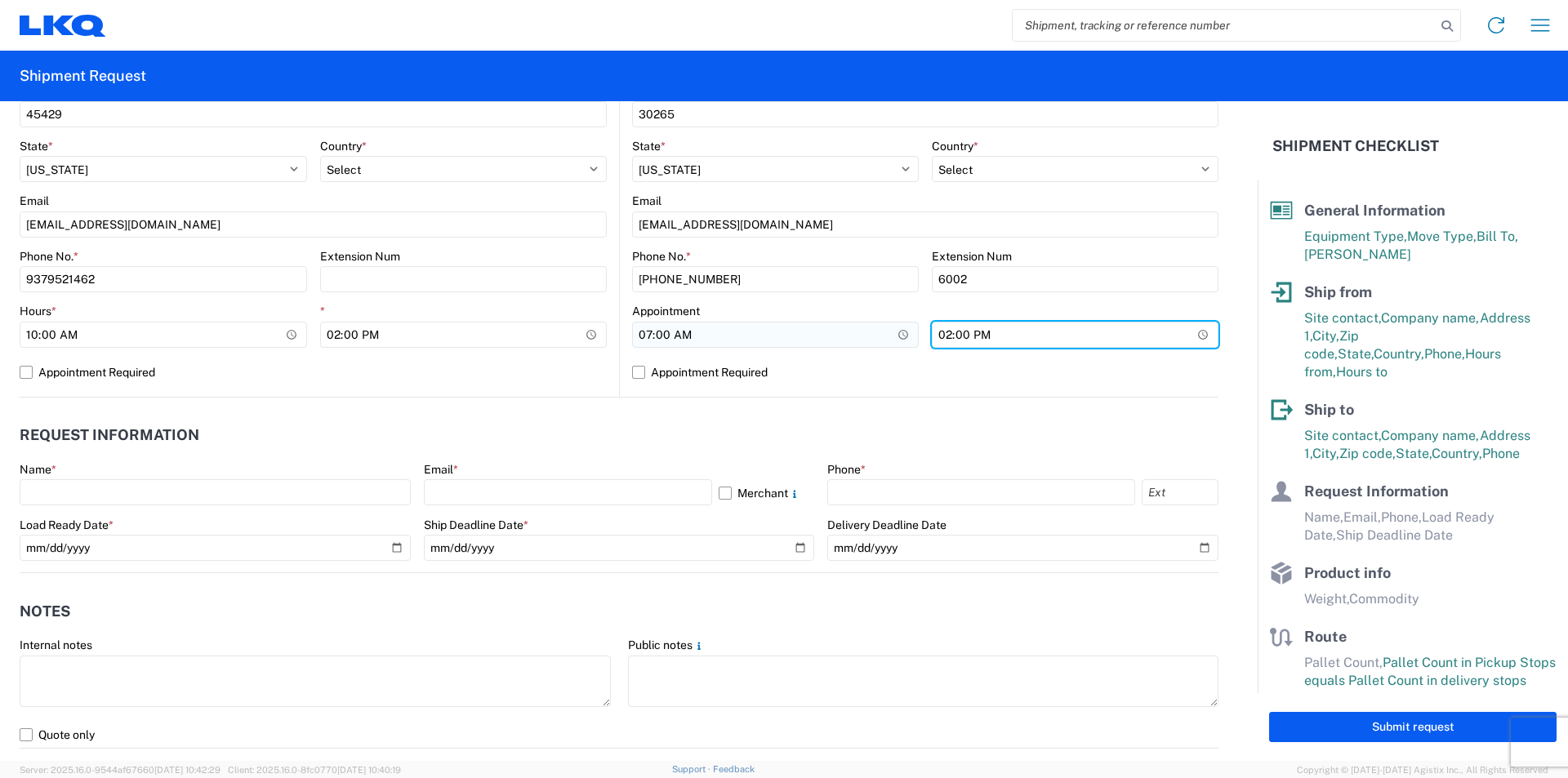
scroll to position [653, 0]
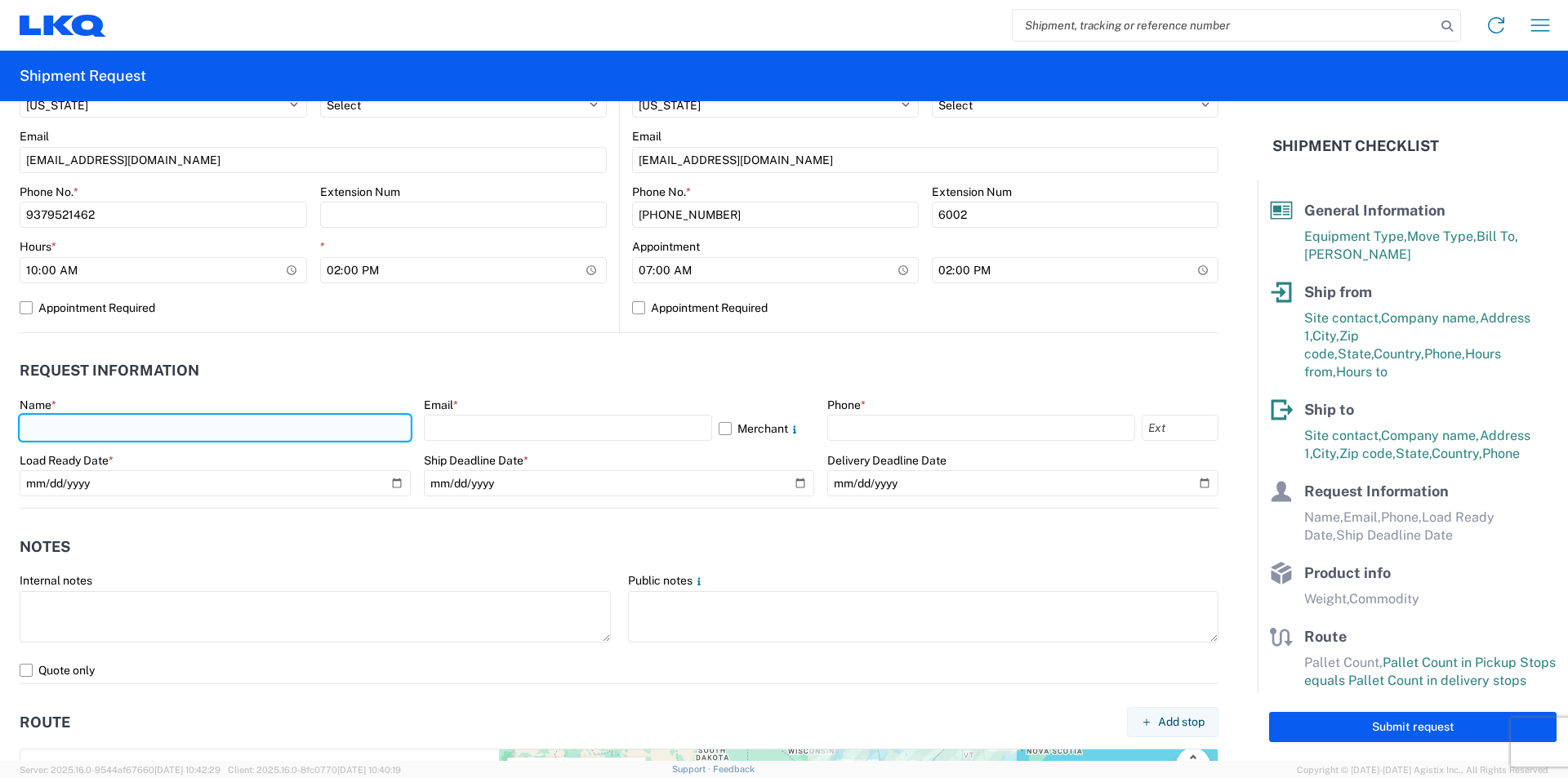
click at [236, 423] on input "text" at bounding box center [215, 427] width 392 height 26
type input "TERESE WIMER"
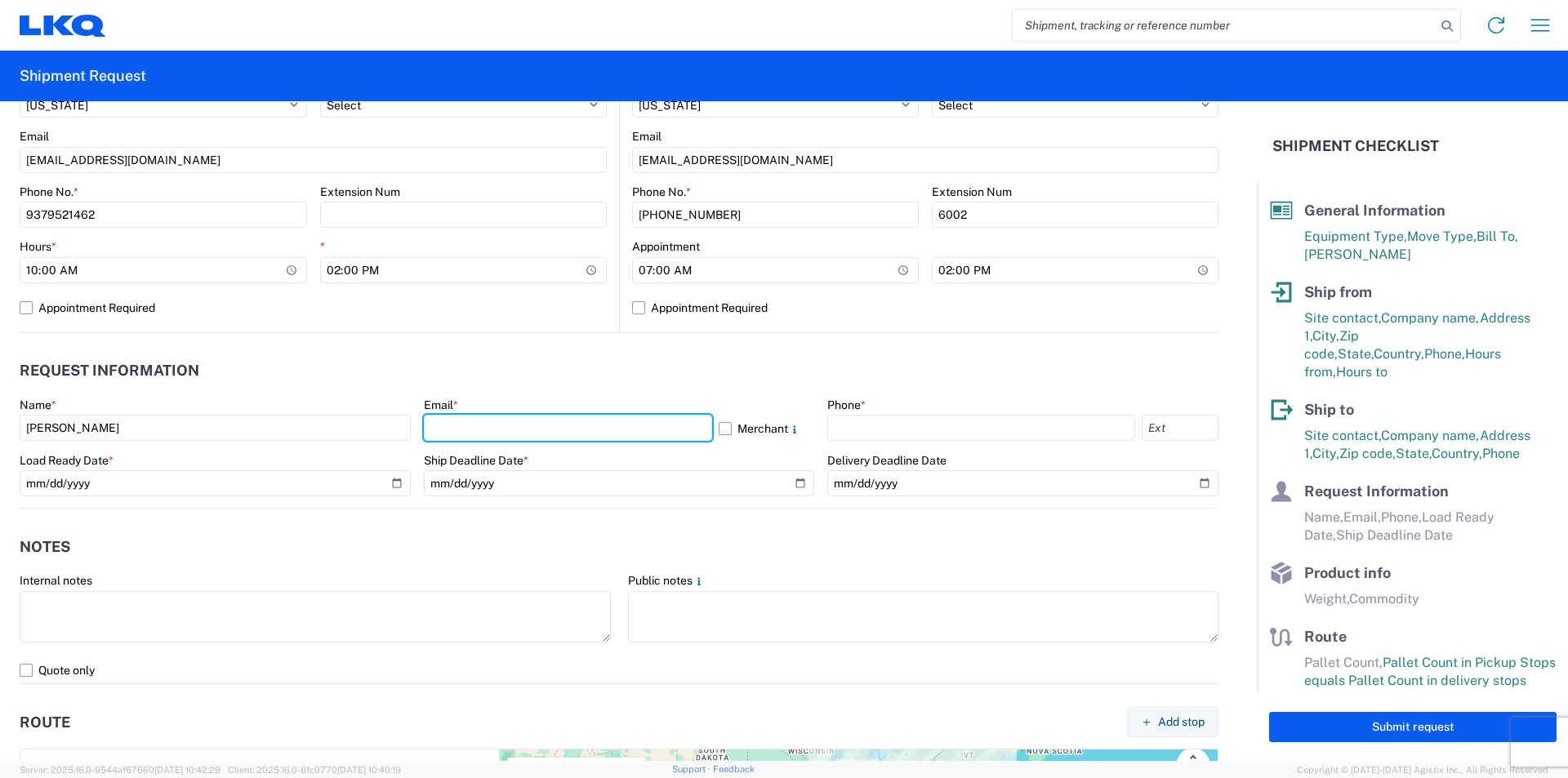
type input "tmwimer@lkqcorp.com"
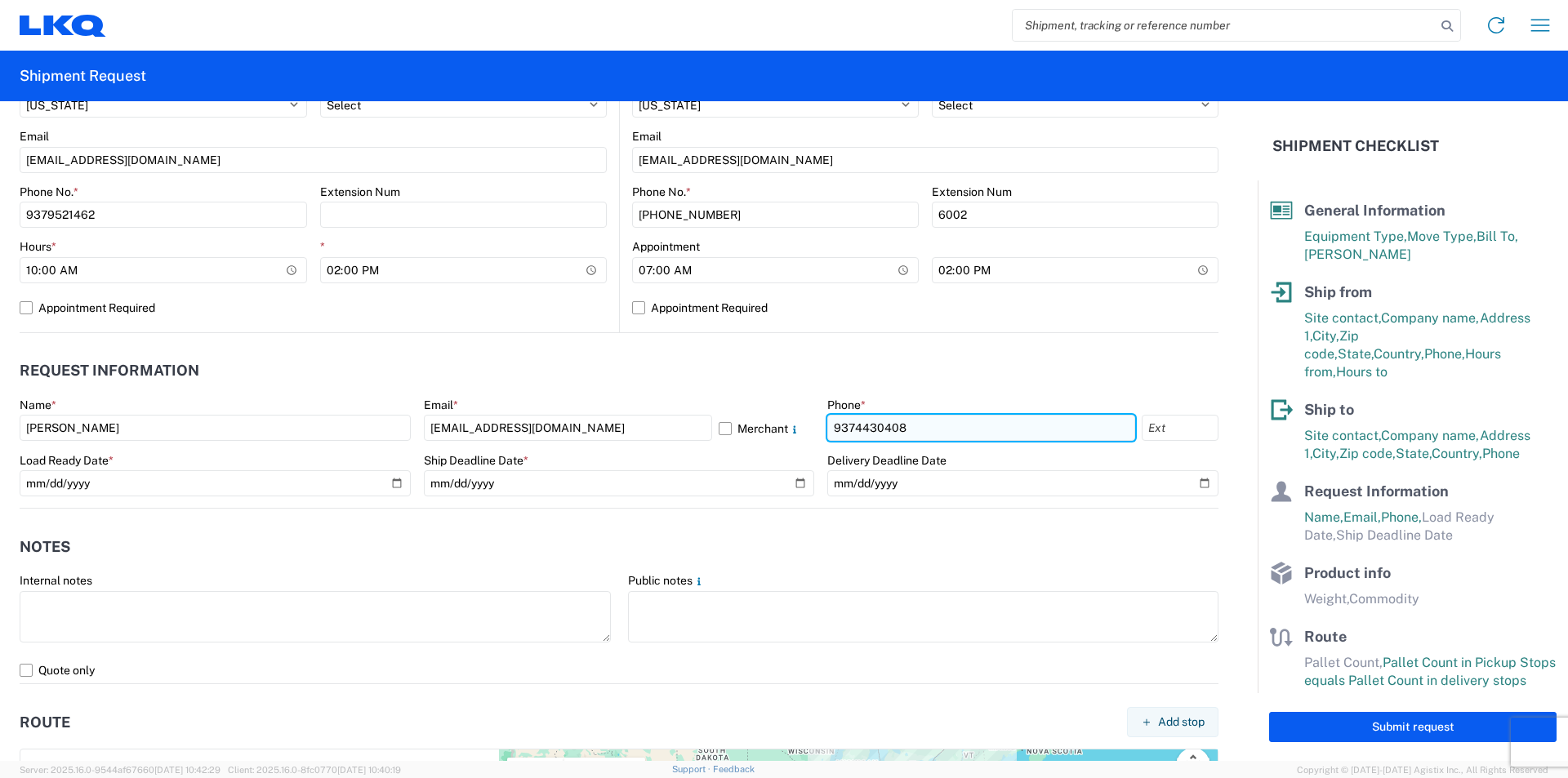
click at [940, 421] on input "9374430408" at bounding box center [982, 427] width 308 height 26
type input "9379521462"
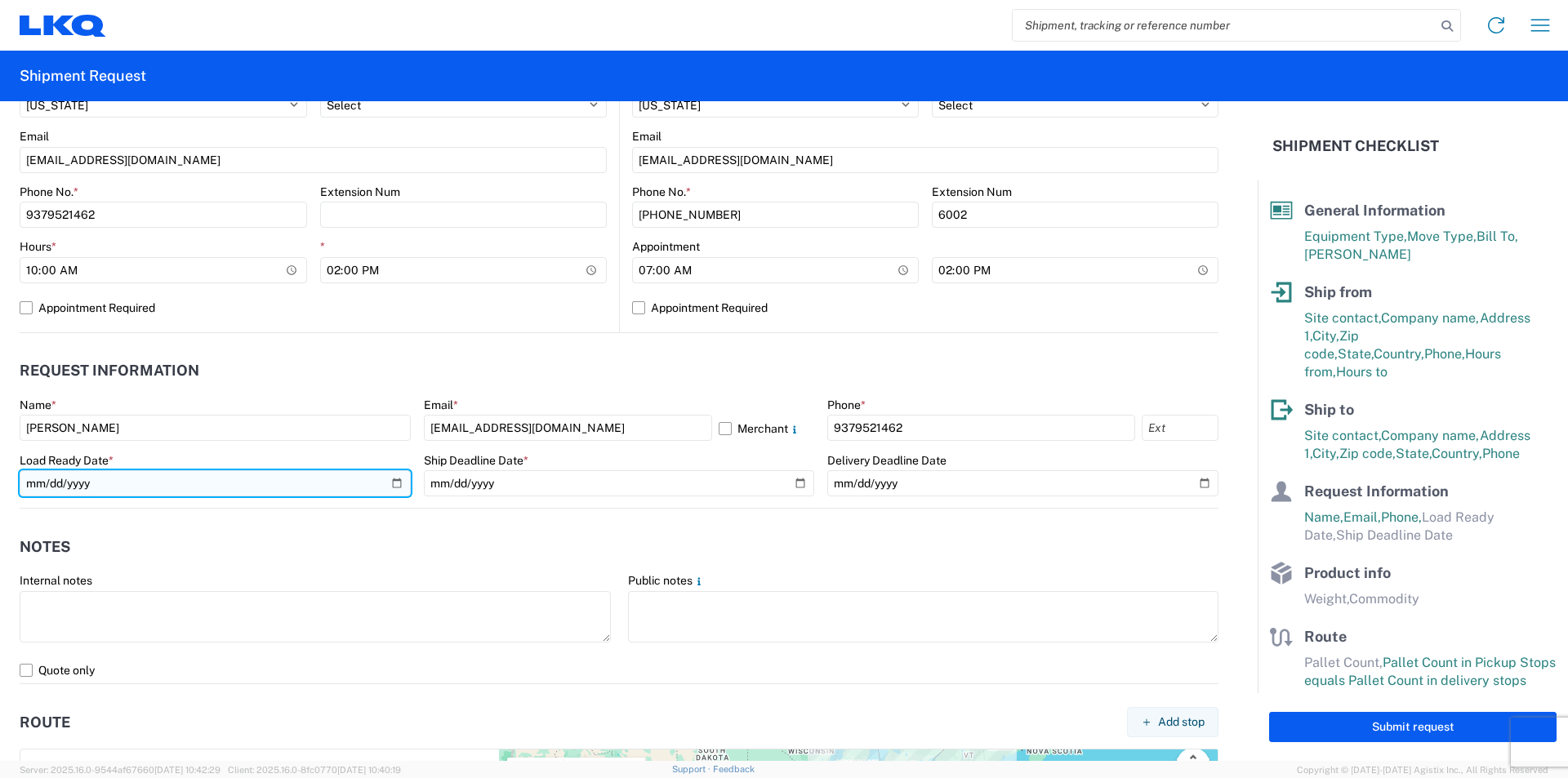
click at [397, 482] on input "date" at bounding box center [215, 482] width 392 height 26
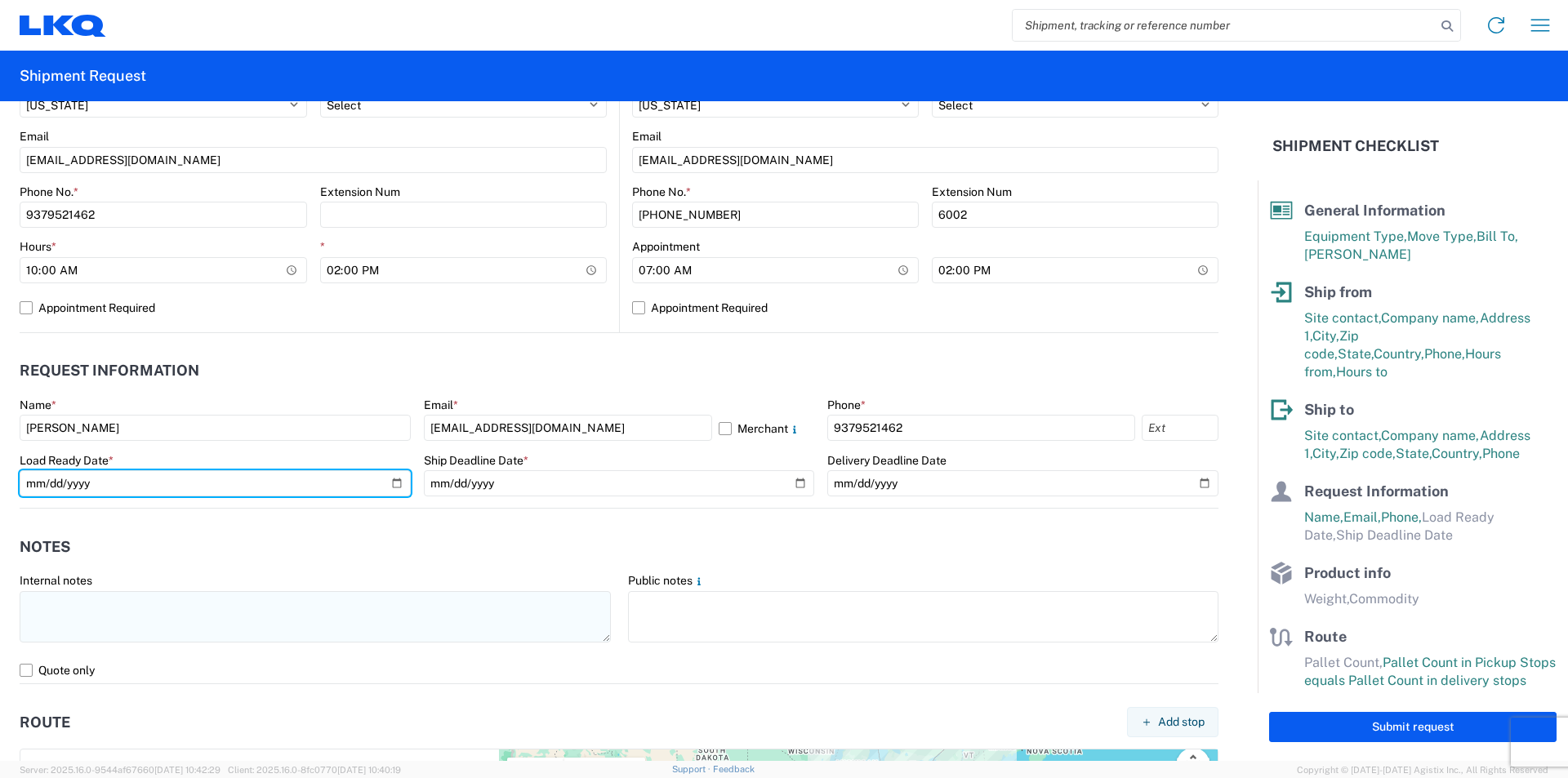
type input "2025-08-18"
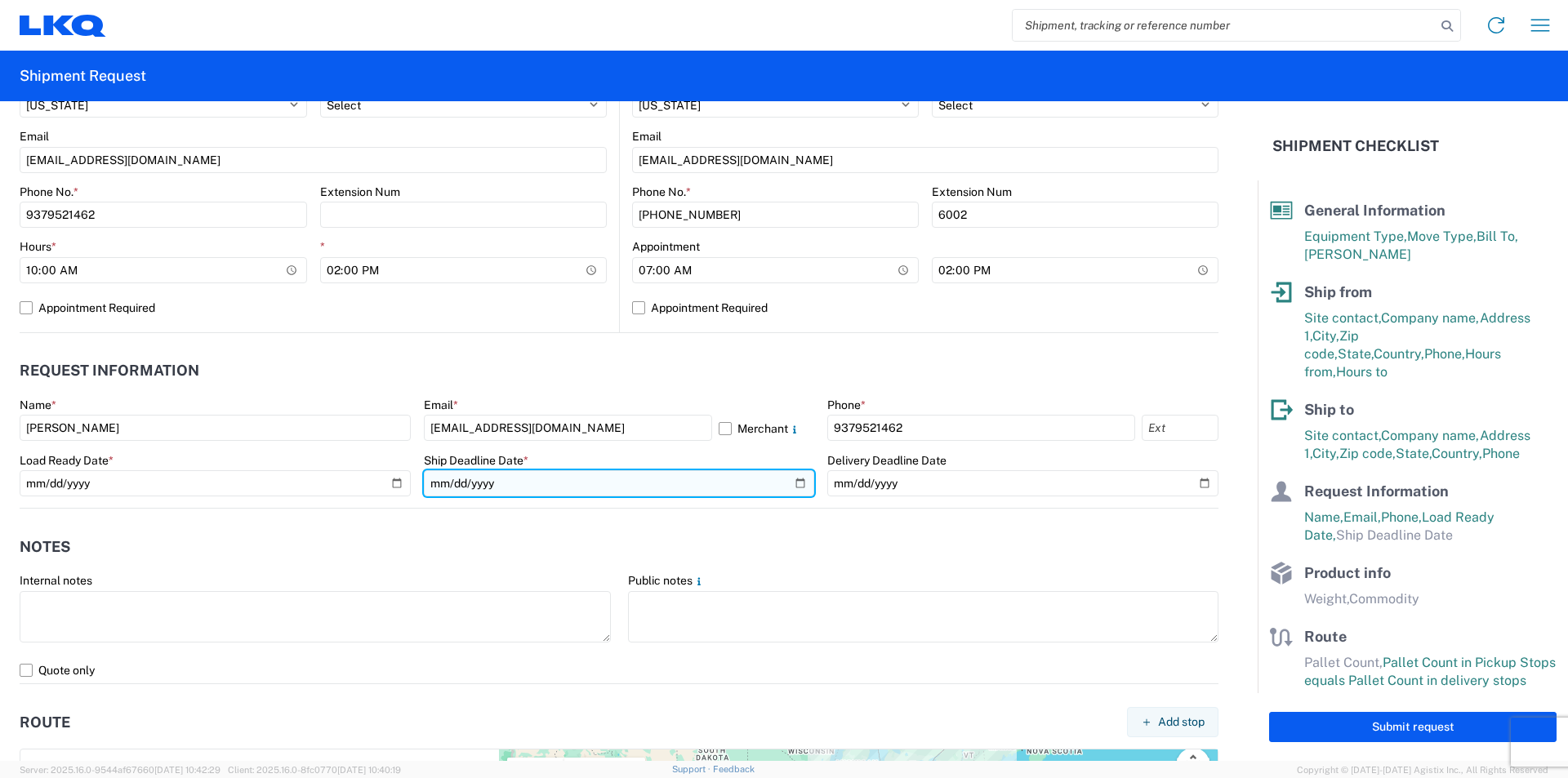
click at [793, 482] on input "date" at bounding box center [619, 482] width 392 height 26
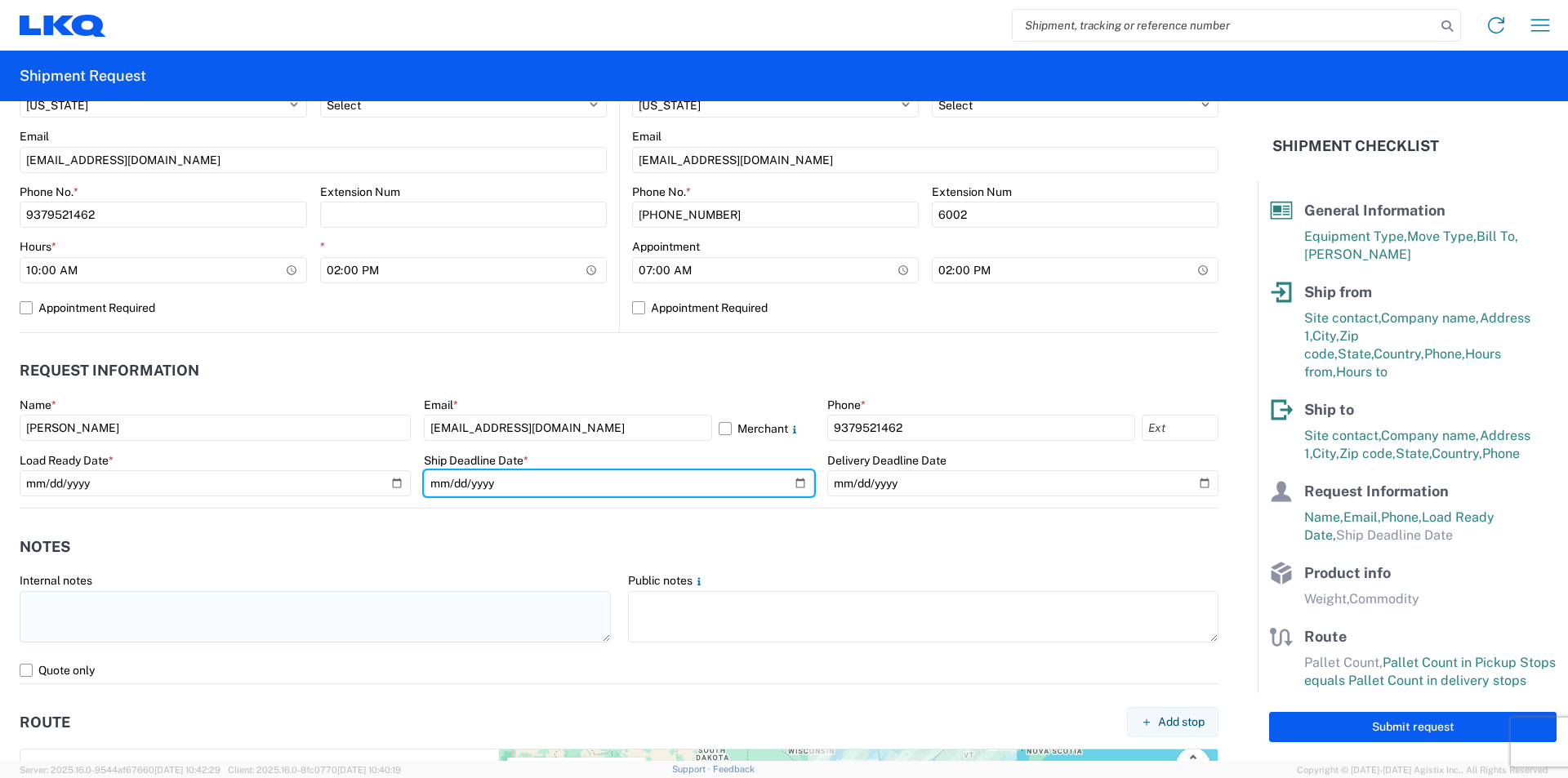
type input "2025-08-18"
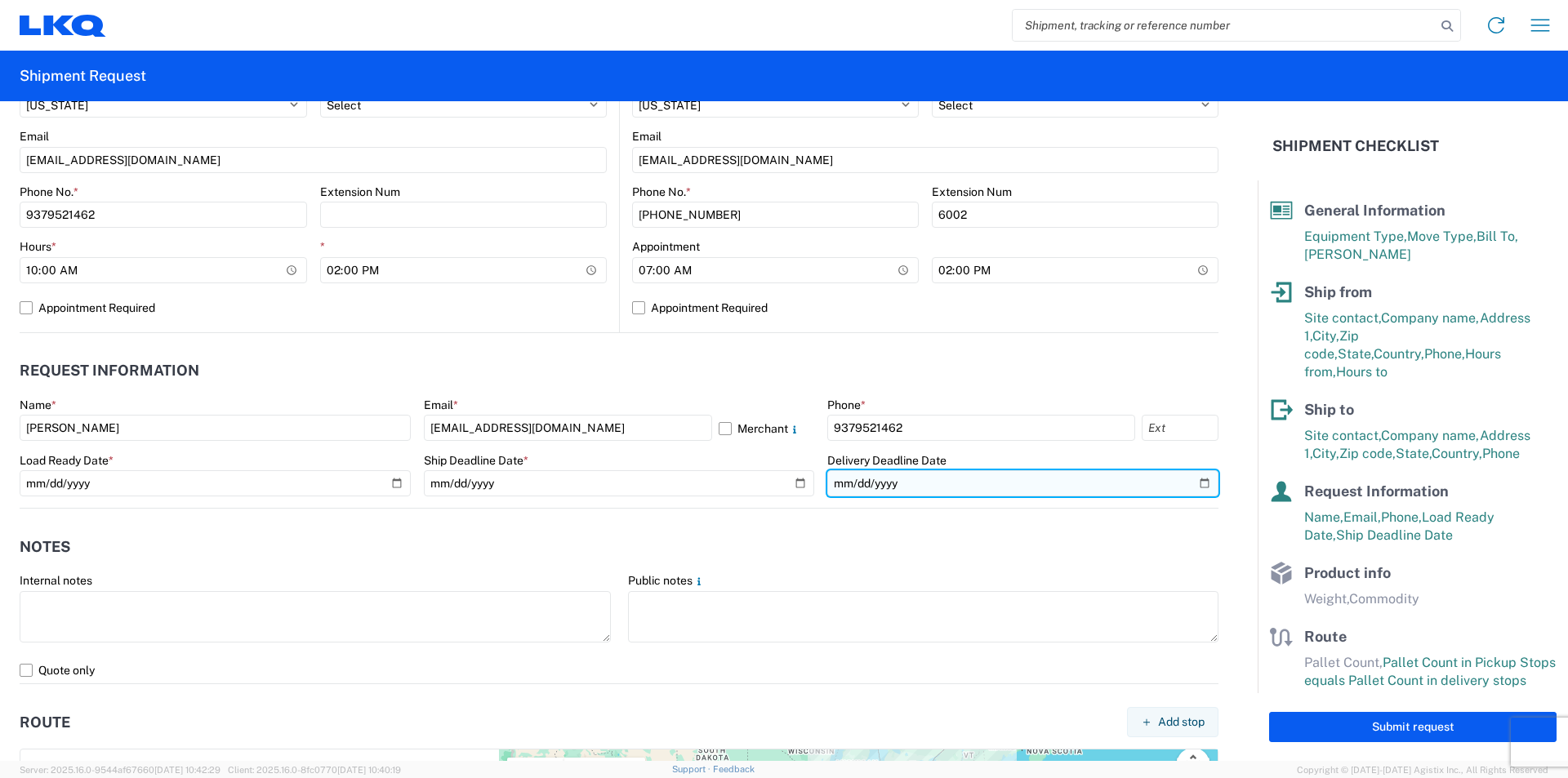
click at [1192, 481] on input "date" at bounding box center [1023, 482] width 392 height 26
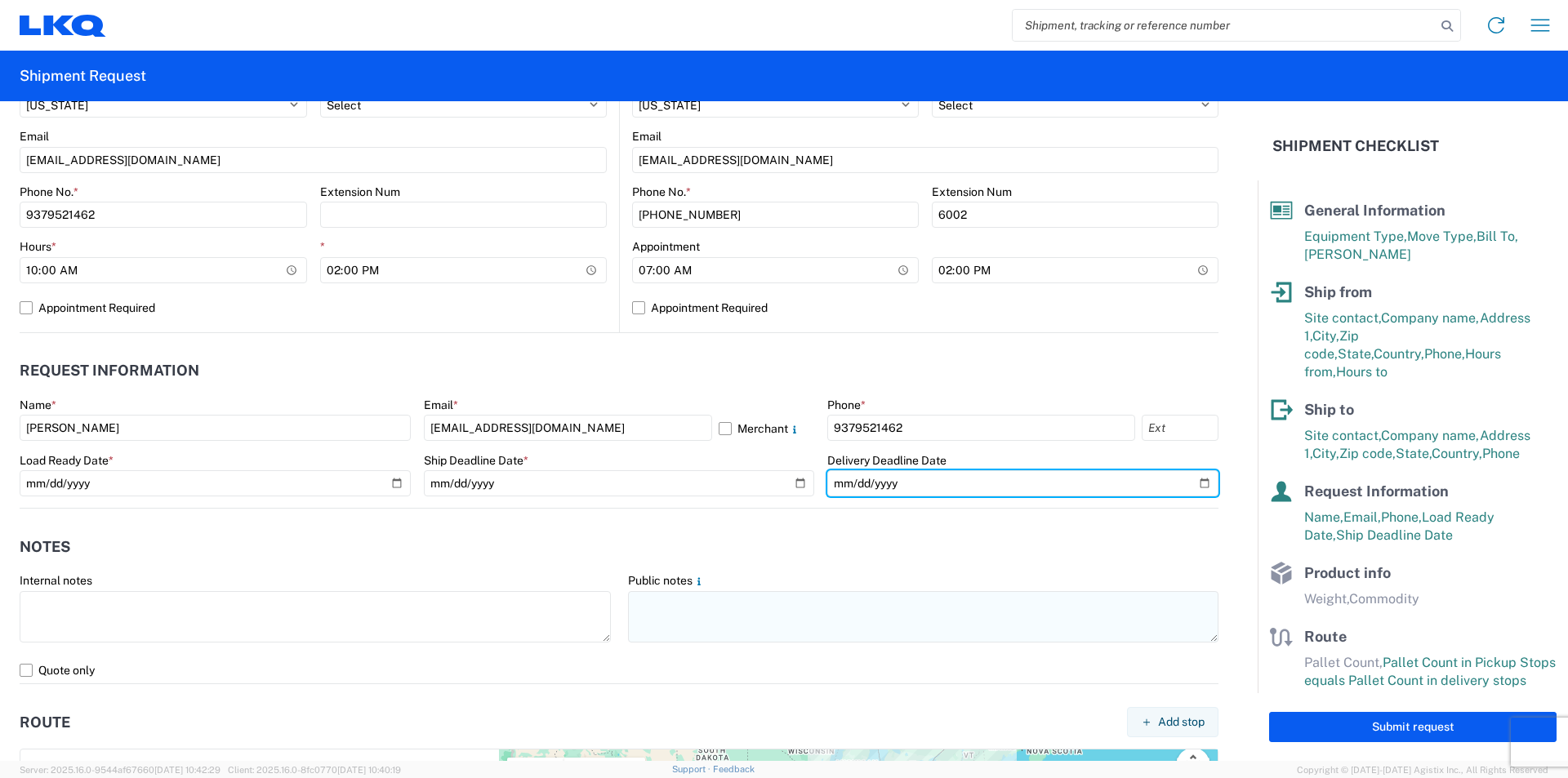
type input "2025-08-19"
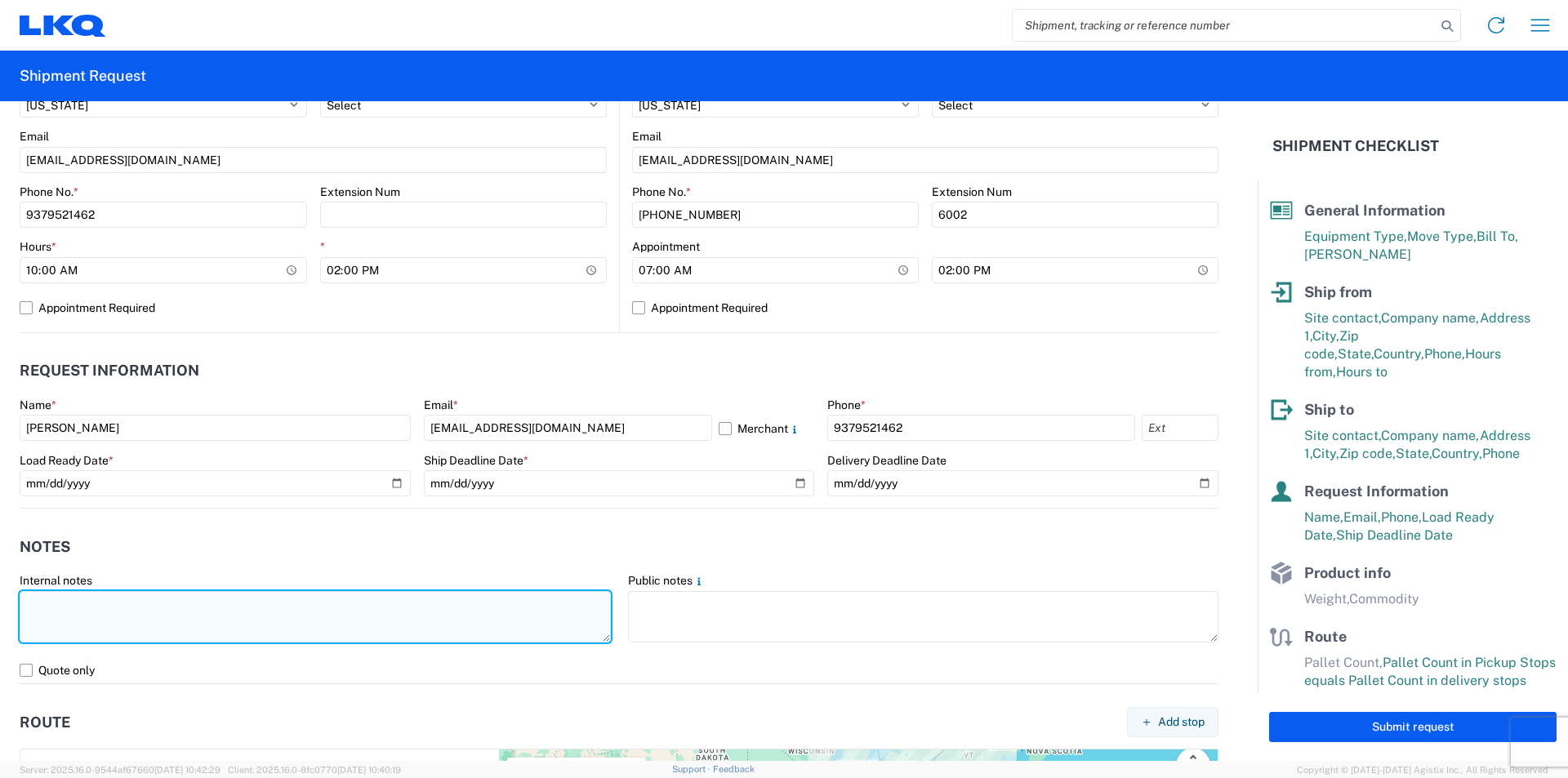
click at [403, 625] on textarea at bounding box center [315, 616] width 591 height 51
type textarea "d"
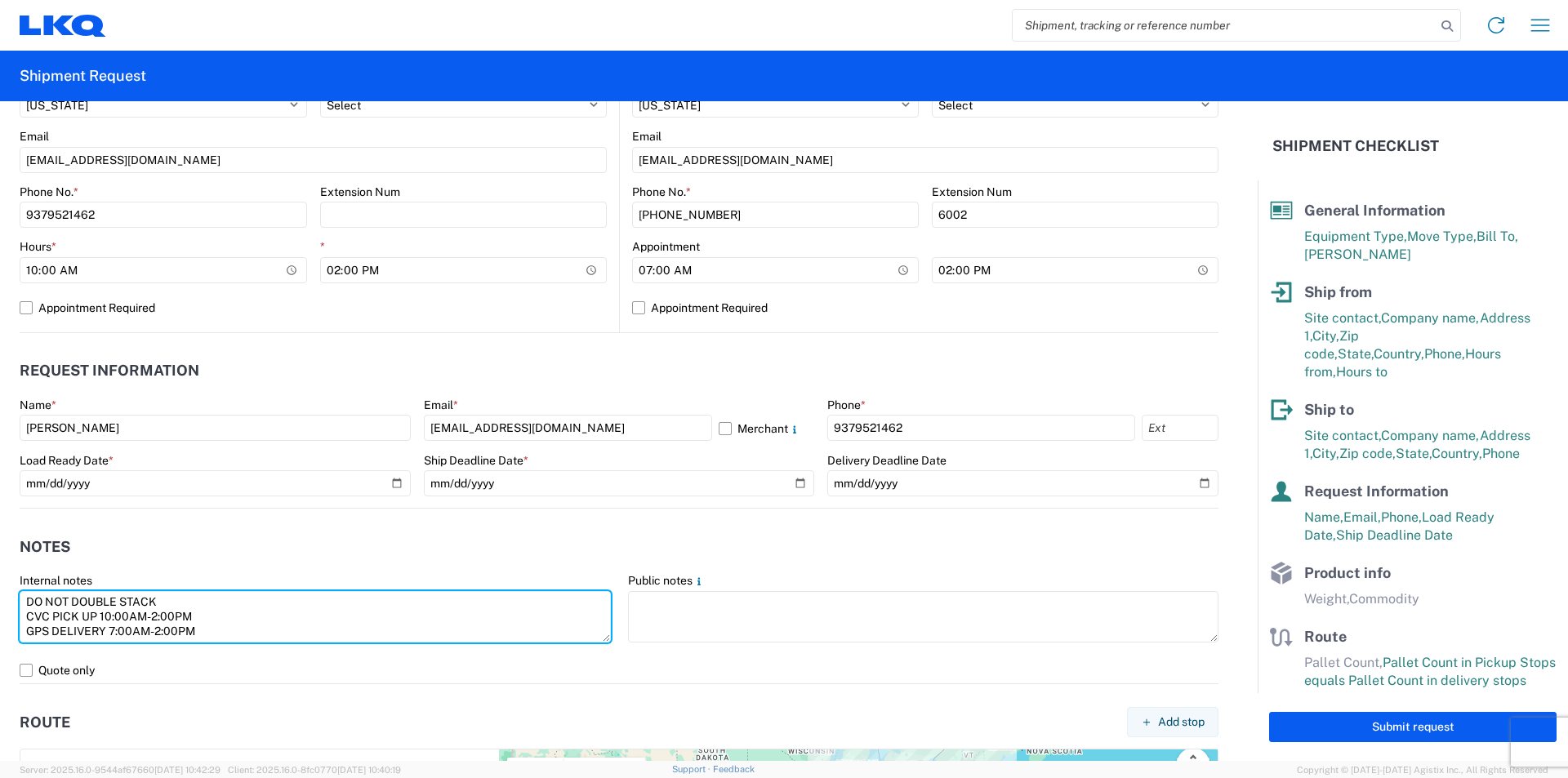
drag, startPoint x: 222, startPoint y: 632, endPoint x: -52, endPoint y: 604, distance: 275.4
click at [0, 604] on html "Home Shipment request Shipment tracking Shipment Request General Information Te…" at bounding box center [784, 389] width 1568 height 778
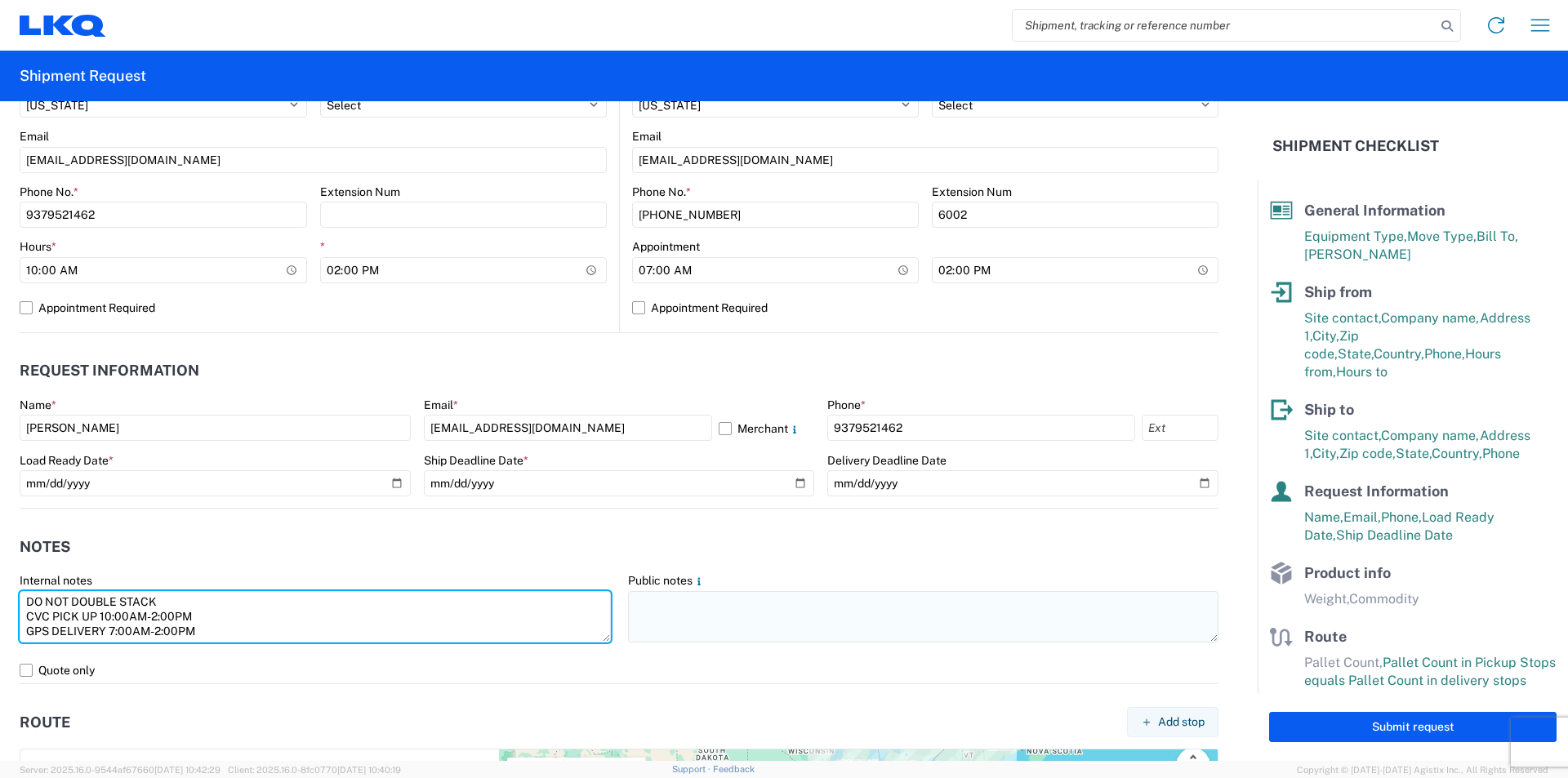
type textarea "DO NOT DOUBLE STACK CVC PICK UP 10:00AM-2:00PM GPS DELIVERY 7:00AM-2:00PM"
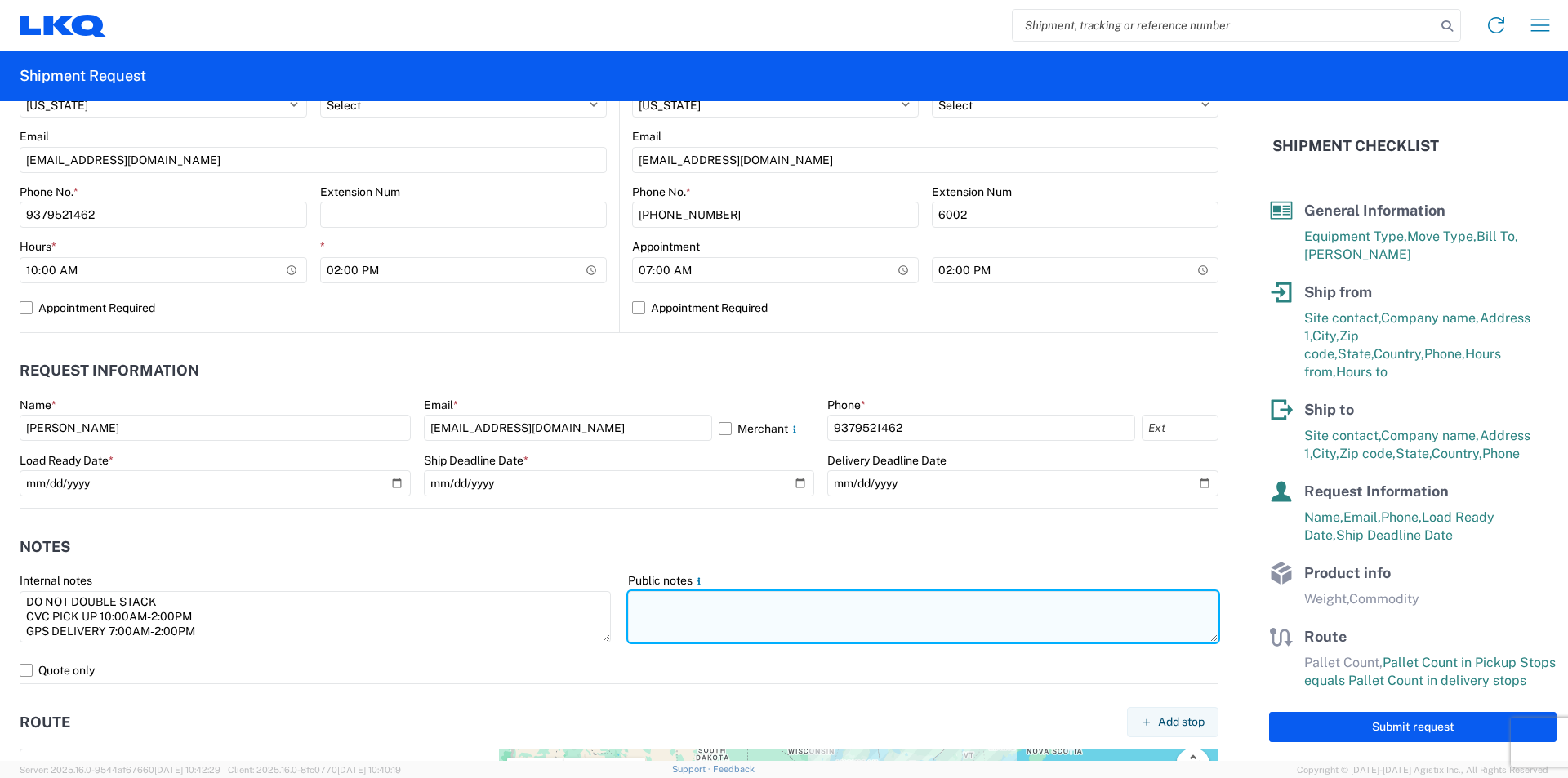
click at [757, 613] on textarea at bounding box center [924, 616] width 591 height 51
paste textarea "DO NOT DOUBLE STACK CVC PICK UP 10:00AM-2:00PM GPS DELIVERY 7:00AM-2:00PM"
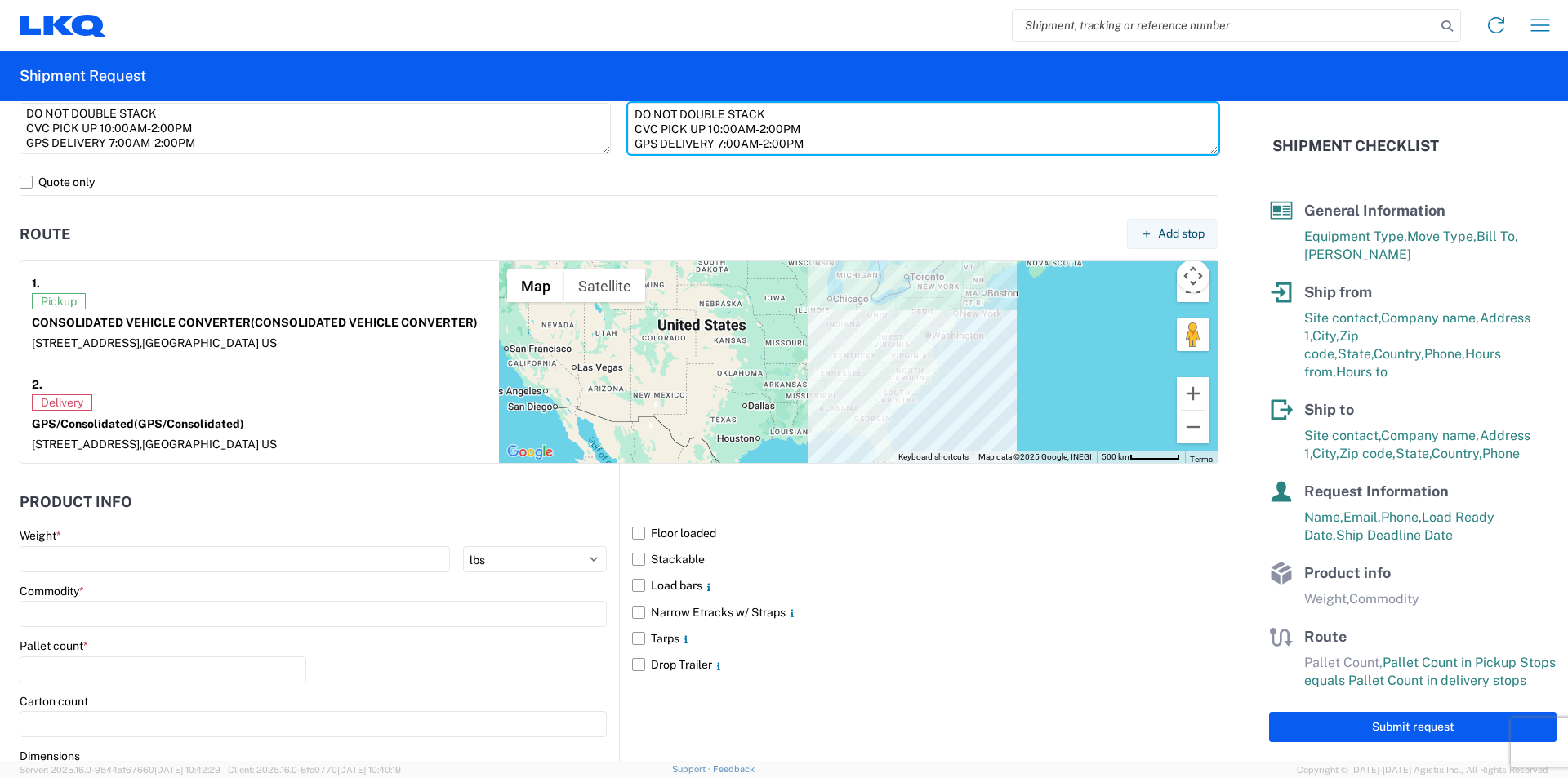
scroll to position [1143, 0]
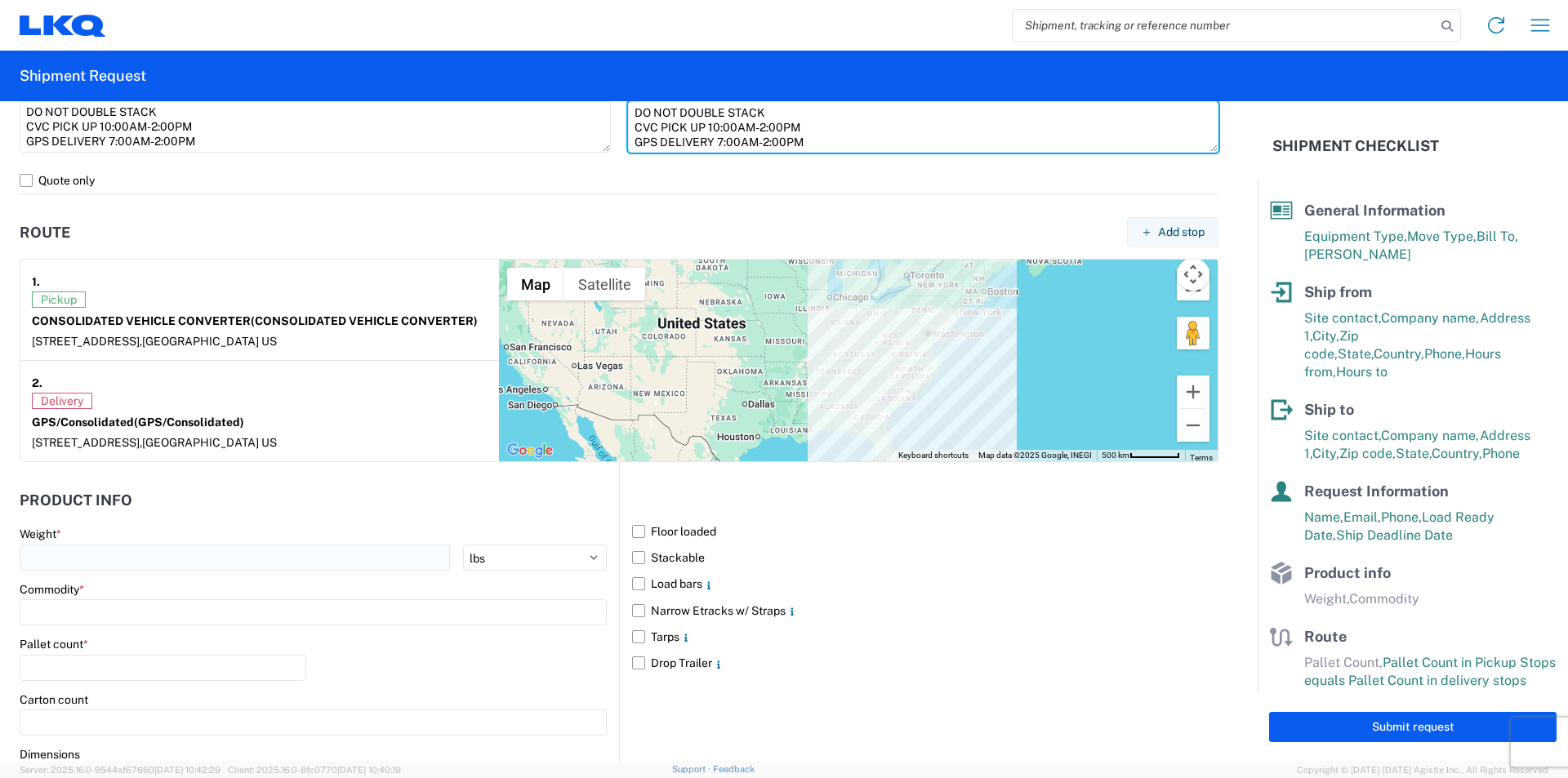
type textarea "DO NOT DOUBLE STACK CVC PICK UP 10:00AM-2:00PM GPS DELIVERY 7:00AM-2:00PM"
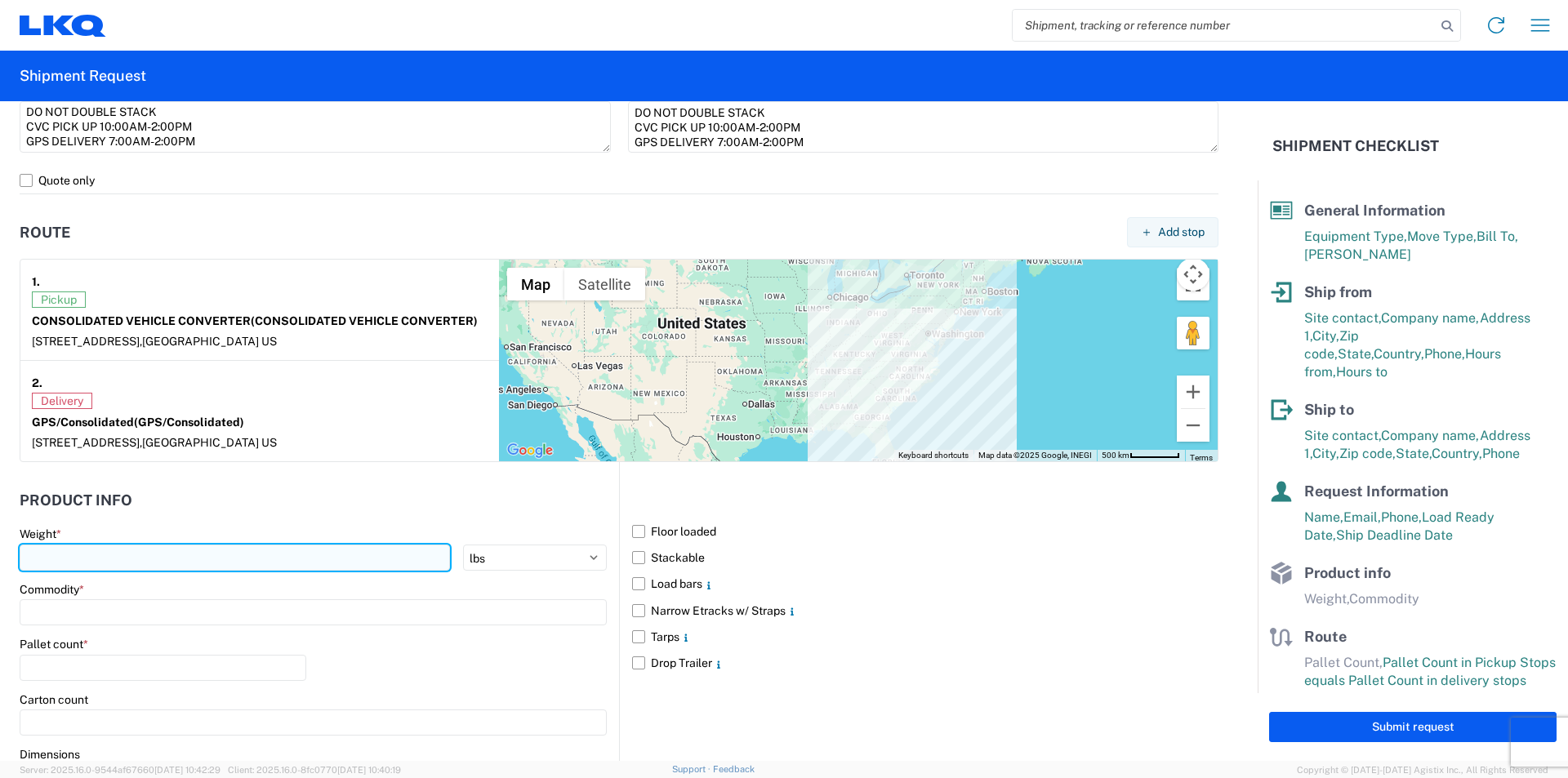
click at [279, 567] on input "number" at bounding box center [235, 557] width 430 height 26
type input "42420"
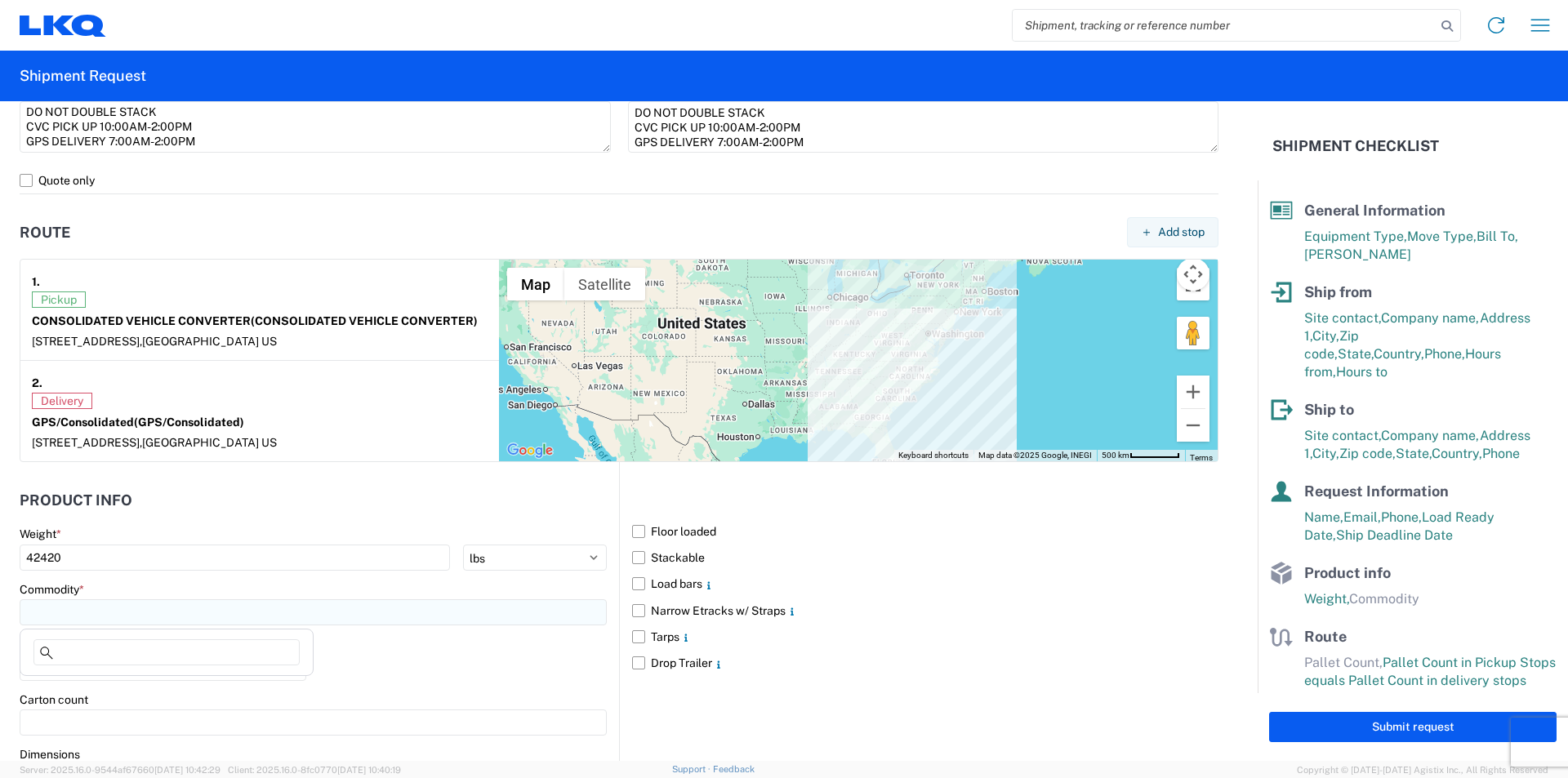
click at [103, 625] on input at bounding box center [313, 612] width 587 height 26
click at [103, 621] on input at bounding box center [313, 612] width 587 height 26
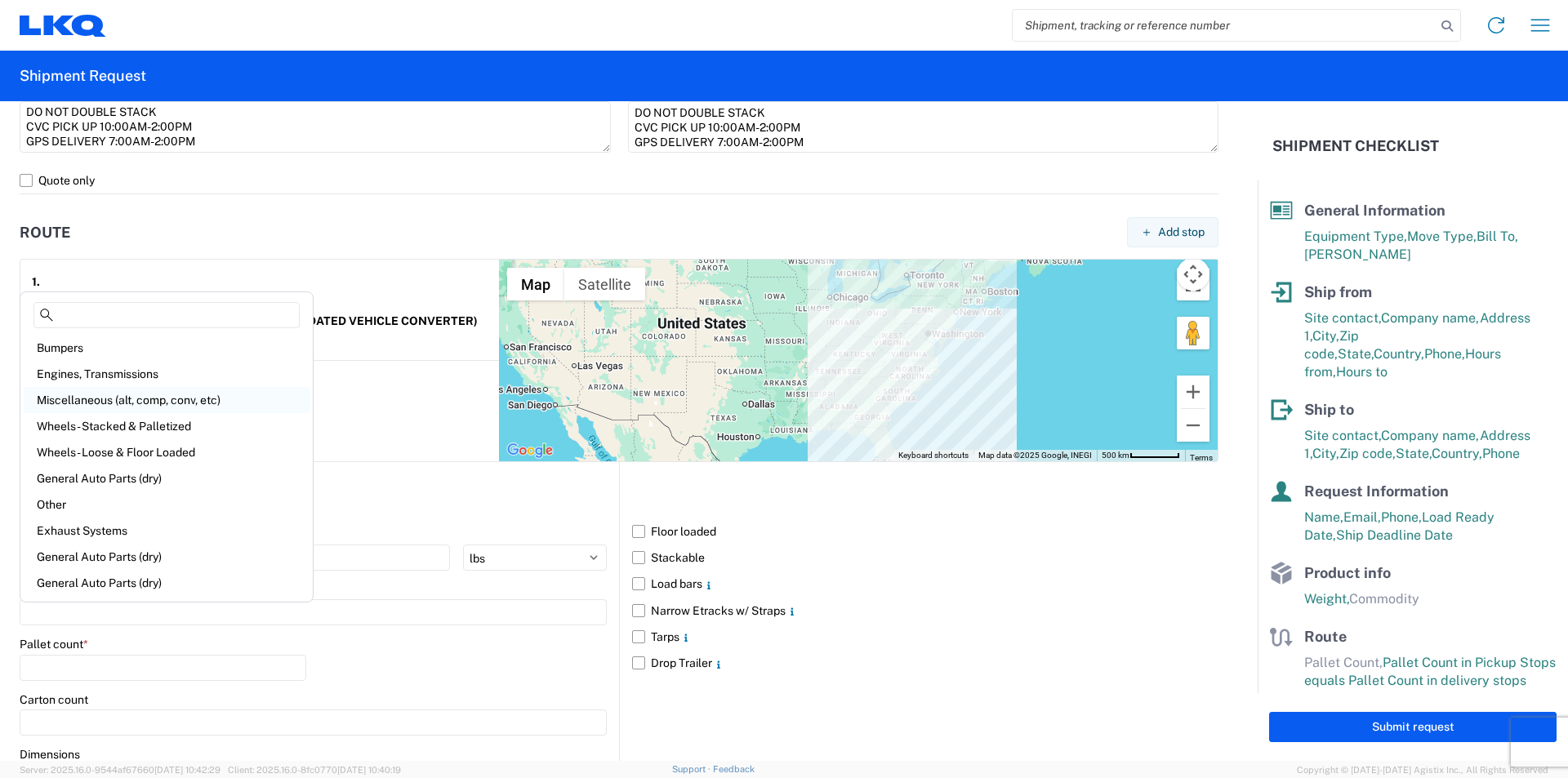
click at [163, 406] on div "Miscellaneous (alt, comp, conv, etc)" at bounding box center [166, 400] width 286 height 26
type input "Miscellaneous (alt, comp, conv, etc)"
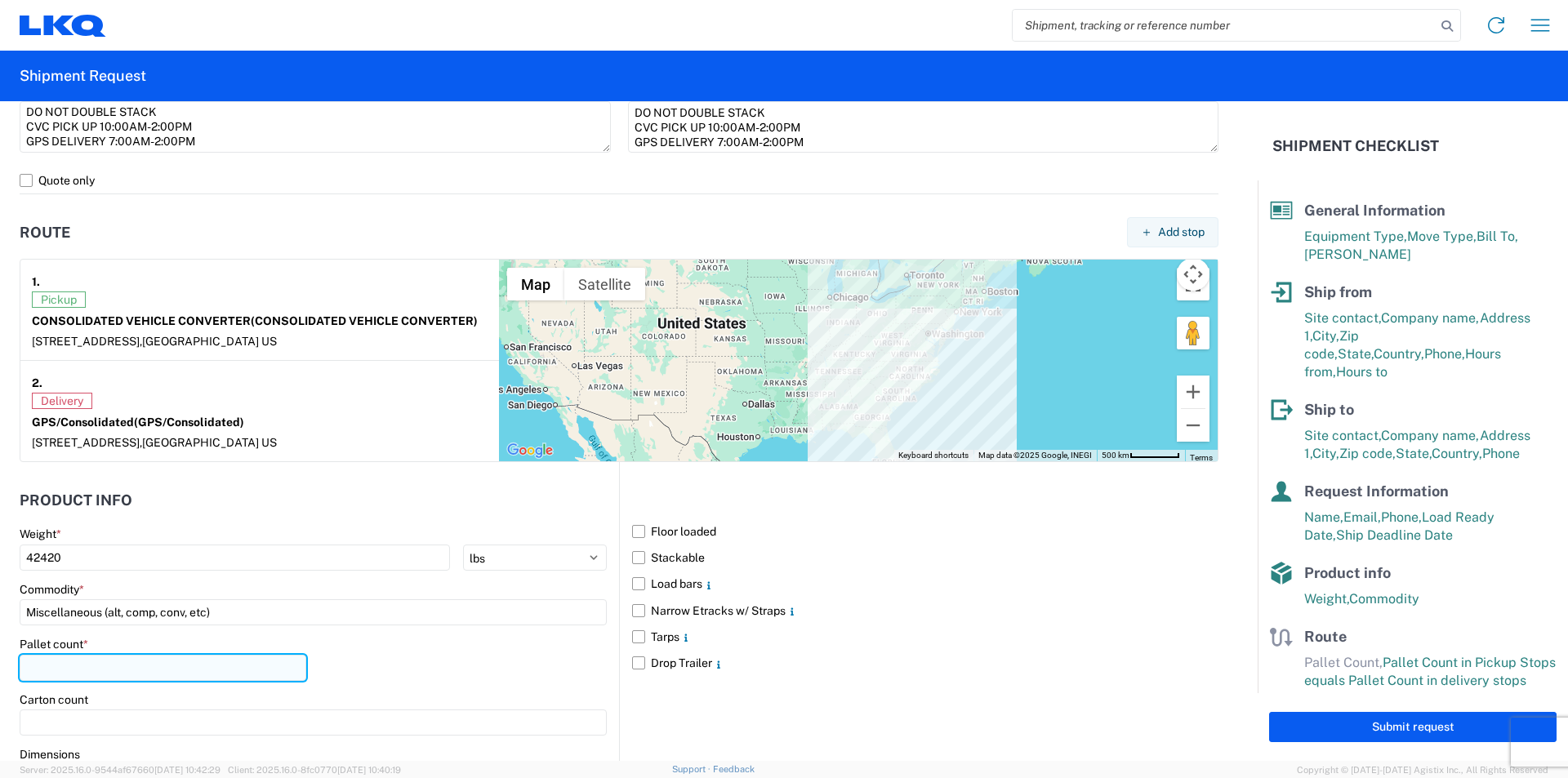
click at [129, 663] on input "number" at bounding box center [163, 668] width 287 height 26
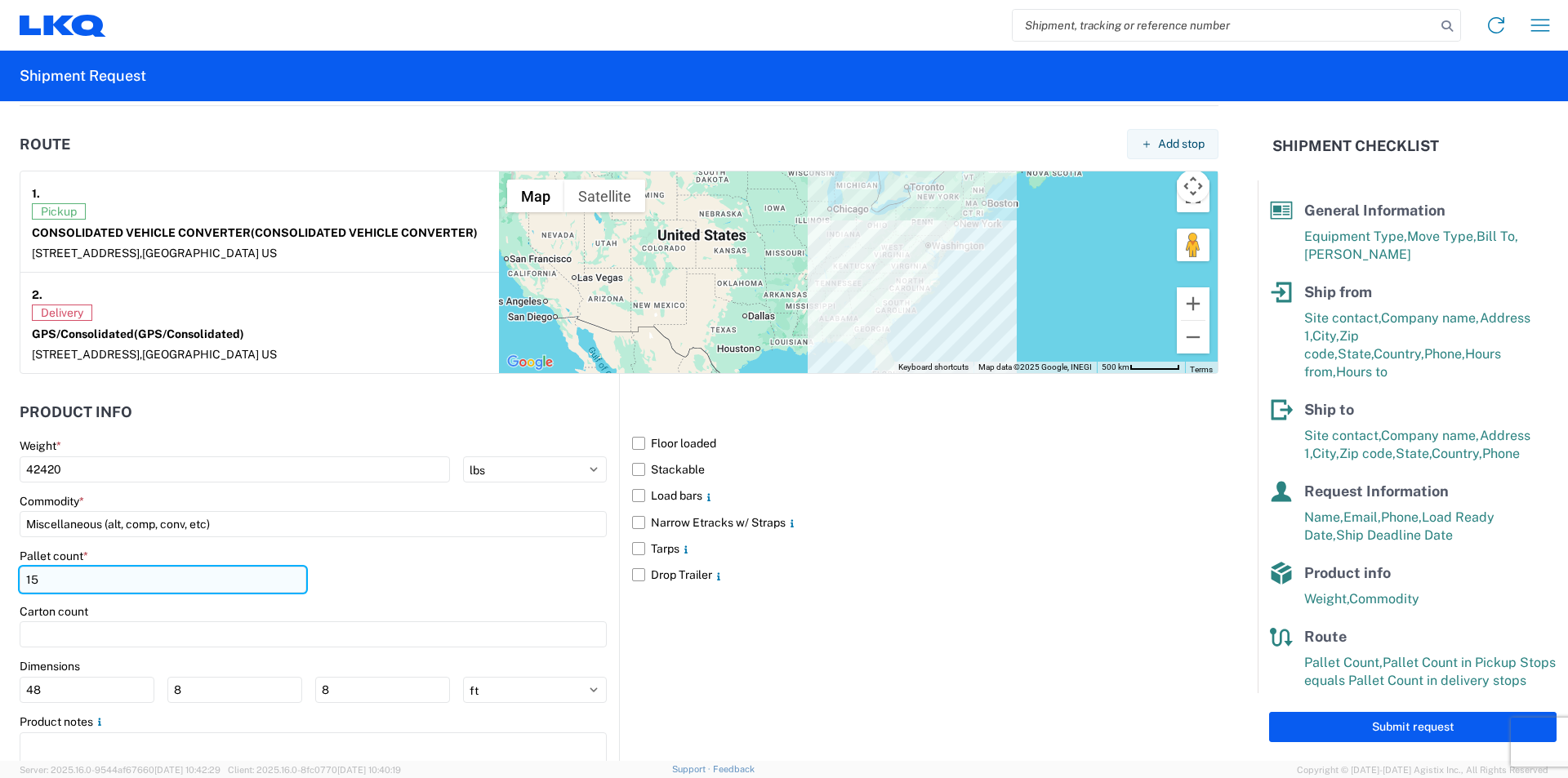
scroll to position [1299, 0]
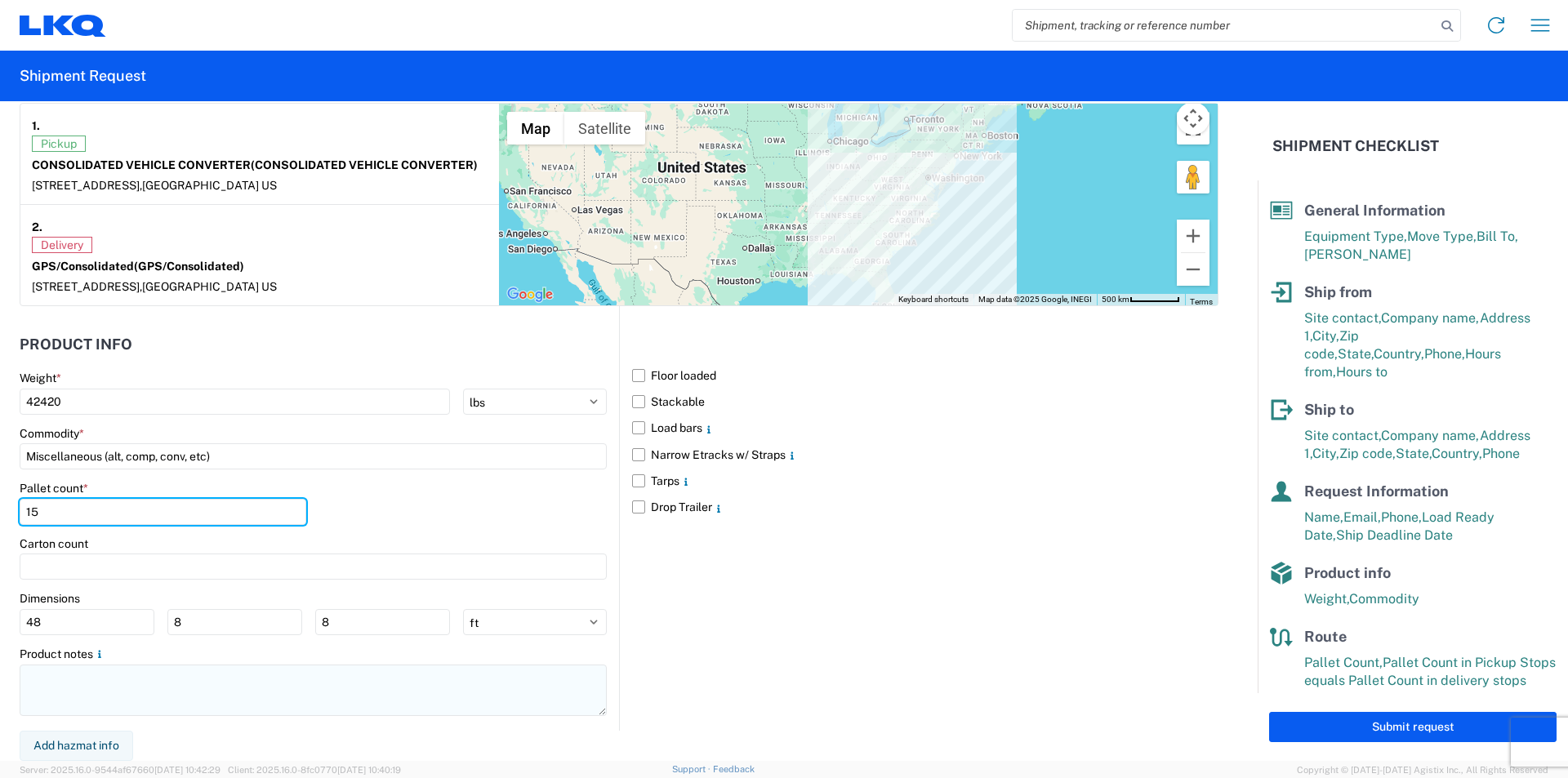
type input "15"
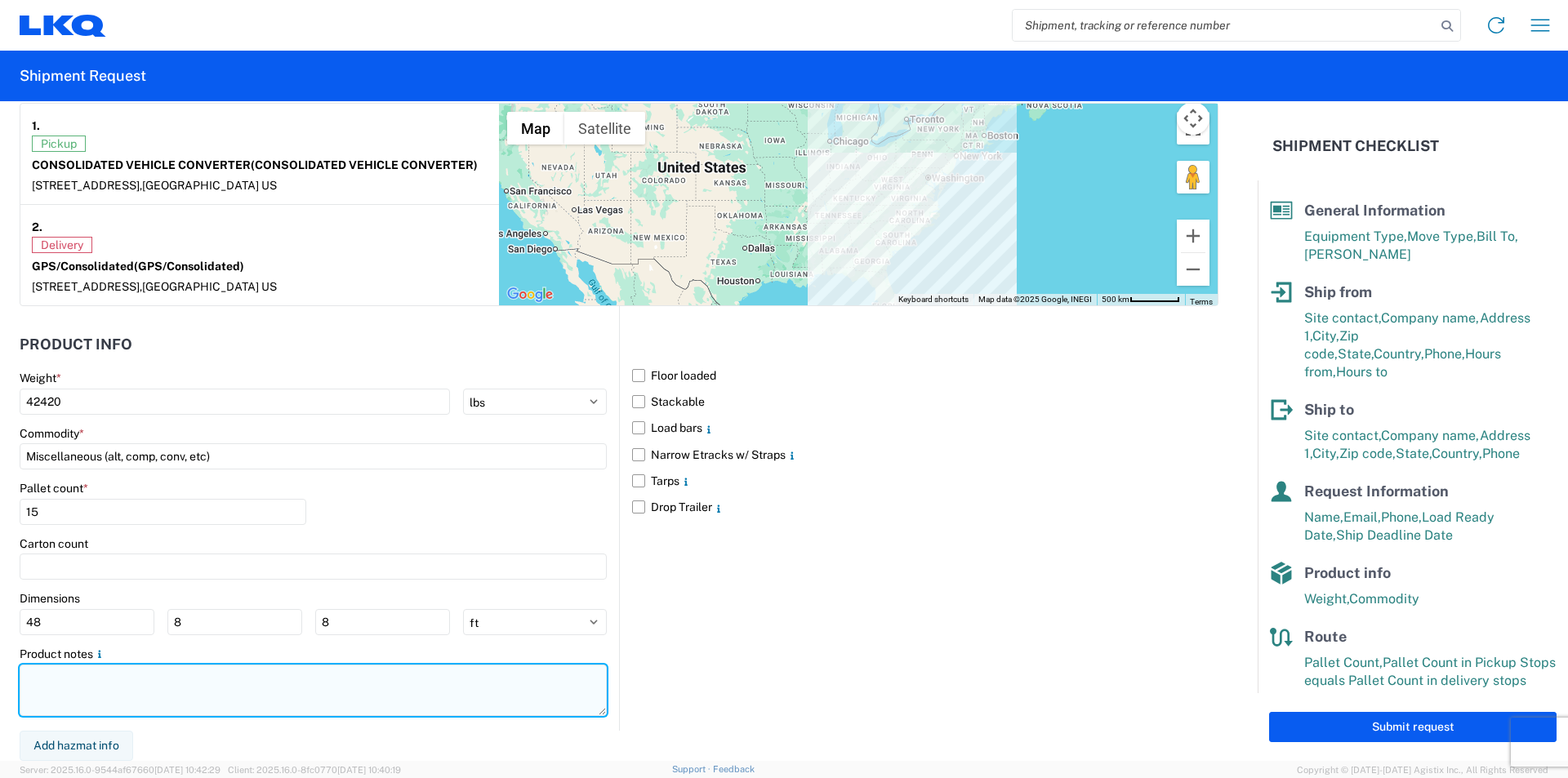
click at [115, 687] on textarea at bounding box center [313, 690] width 587 height 51
paste textarea "DO NOT DOUBLE STACK CVC PICK UP 10:00AM-2:00PM GPS DELIVERY 7:00AM-2:00PM"
type textarea "DO NOT DOUBLE STACK CVC PICK UP 10:00AM-2:00PM GPS DELIVERY 7:00AM-2:00PM"
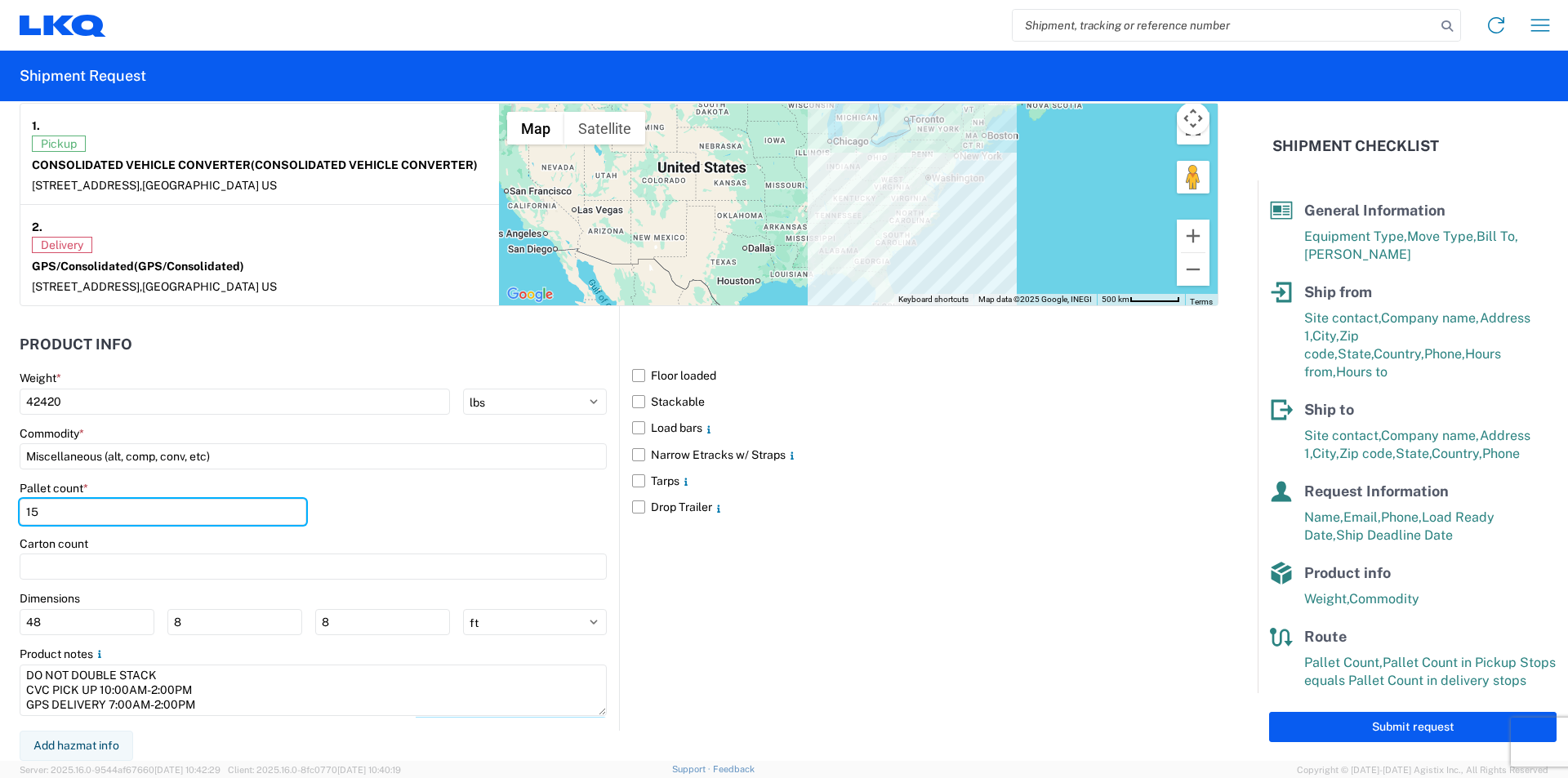
drag, startPoint x: 66, startPoint y: 516, endPoint x: -10, endPoint y: 506, distance: 76.7
click at [0, 506] on html "Home Shipment request Shipment tracking Shipment Request General Information Te…" at bounding box center [784, 389] width 1568 height 778
type input "17"
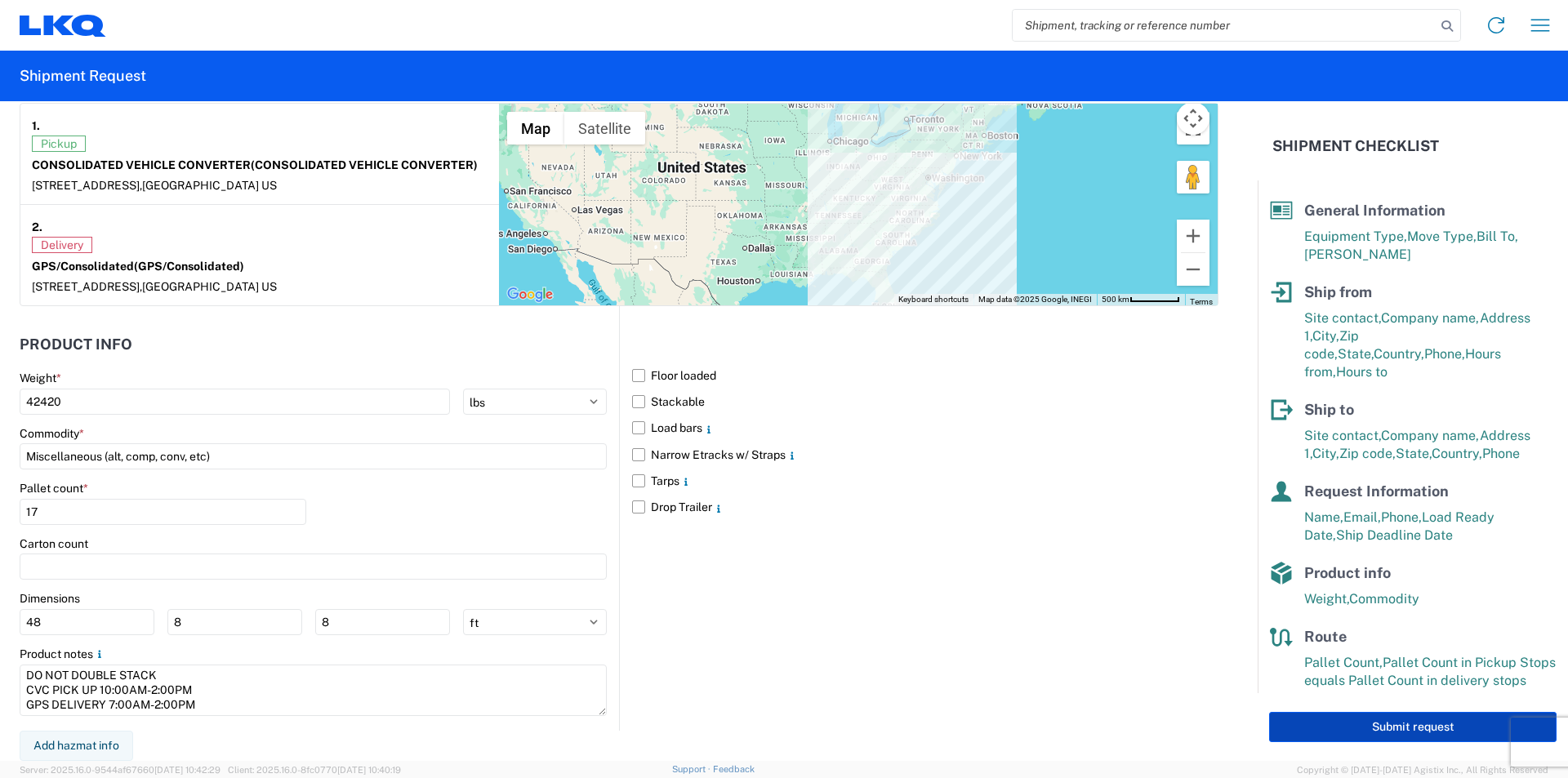
click at [1364, 731] on button "Submit request" at bounding box center [1413, 727] width 288 height 30
select select "US"
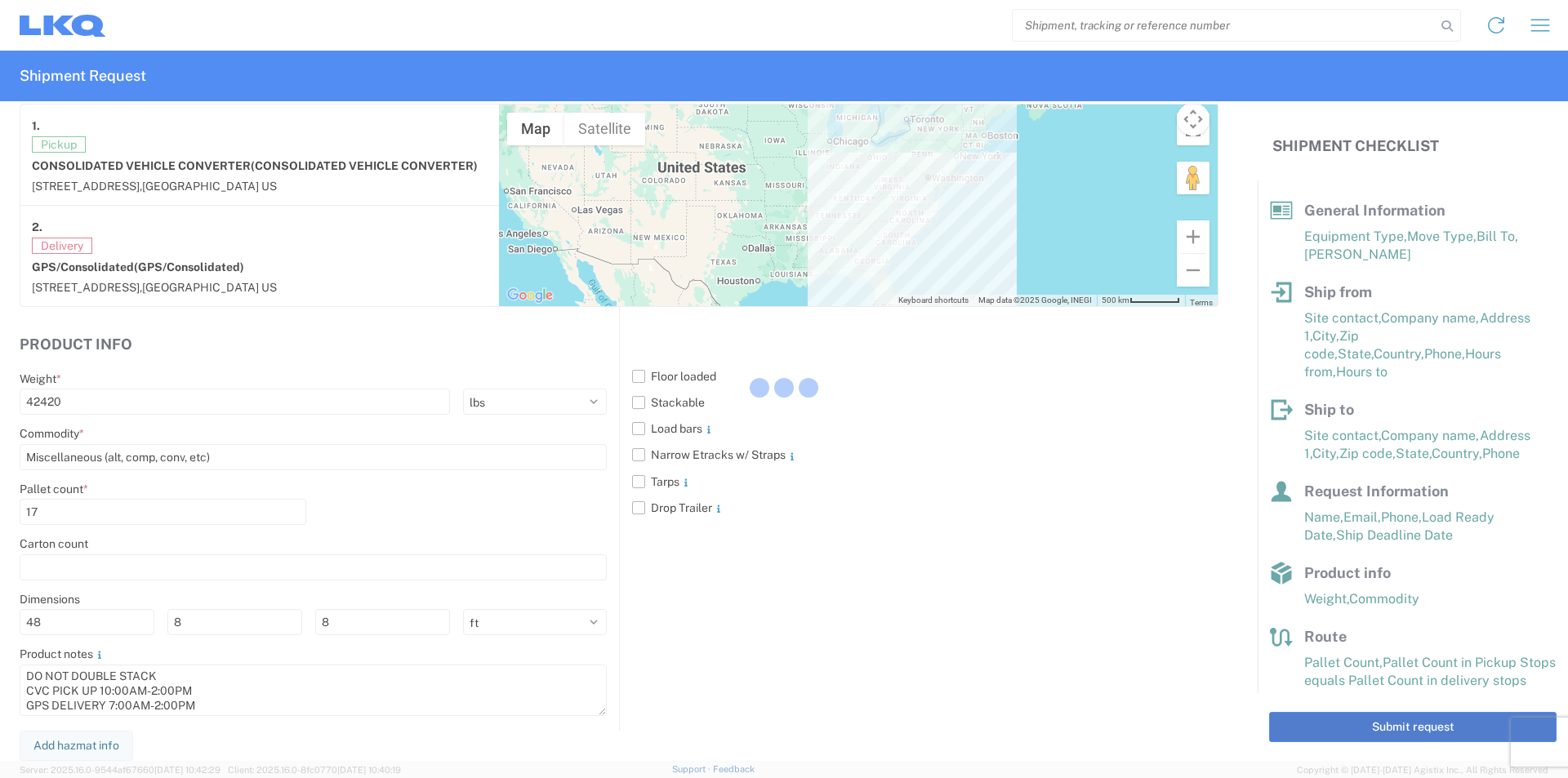
scroll to position [1298, 0]
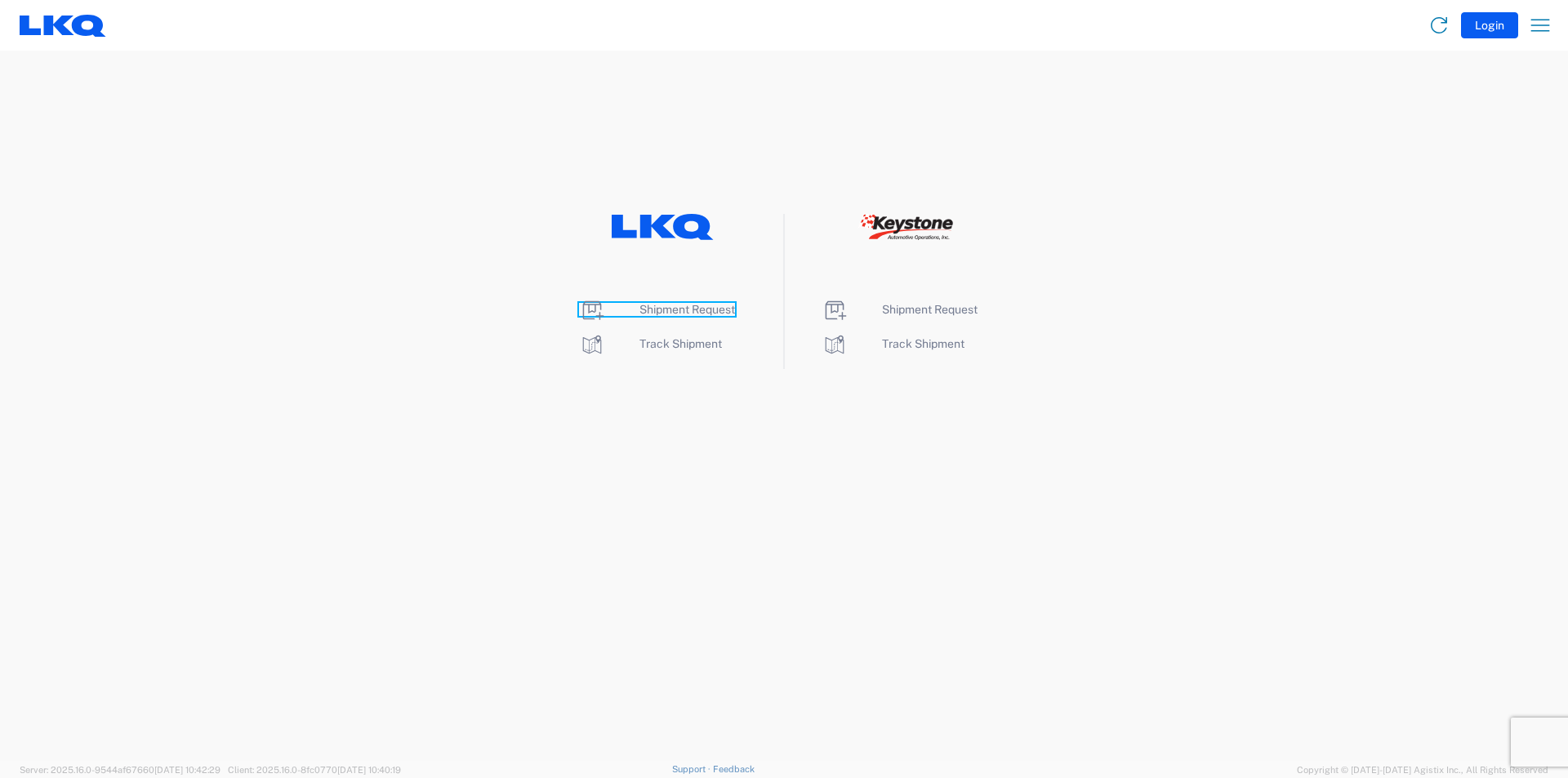
click at [689, 310] on span "Shipment Request" at bounding box center [687, 309] width 96 height 13
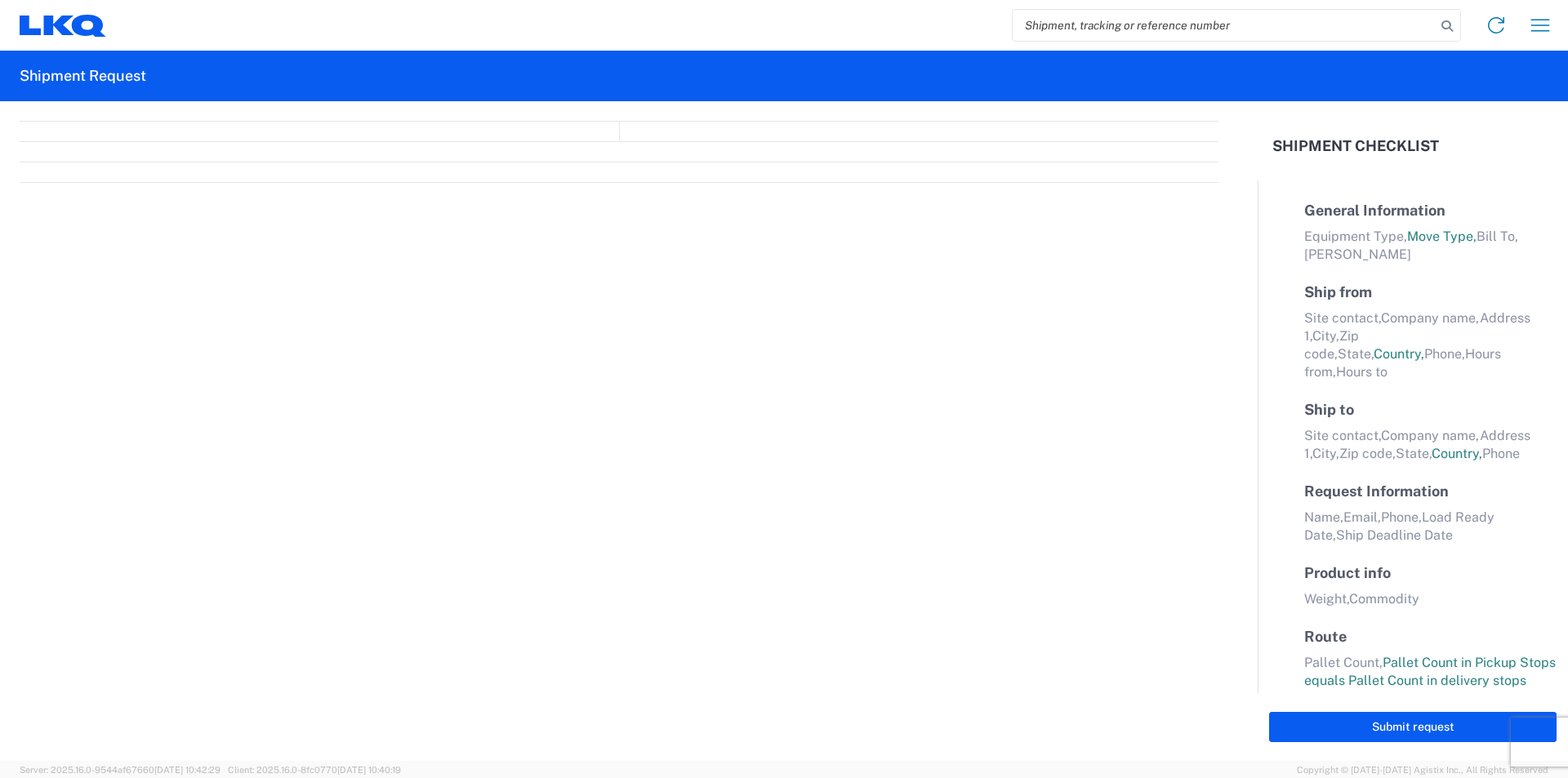
select select "FULL"
select select "LBS"
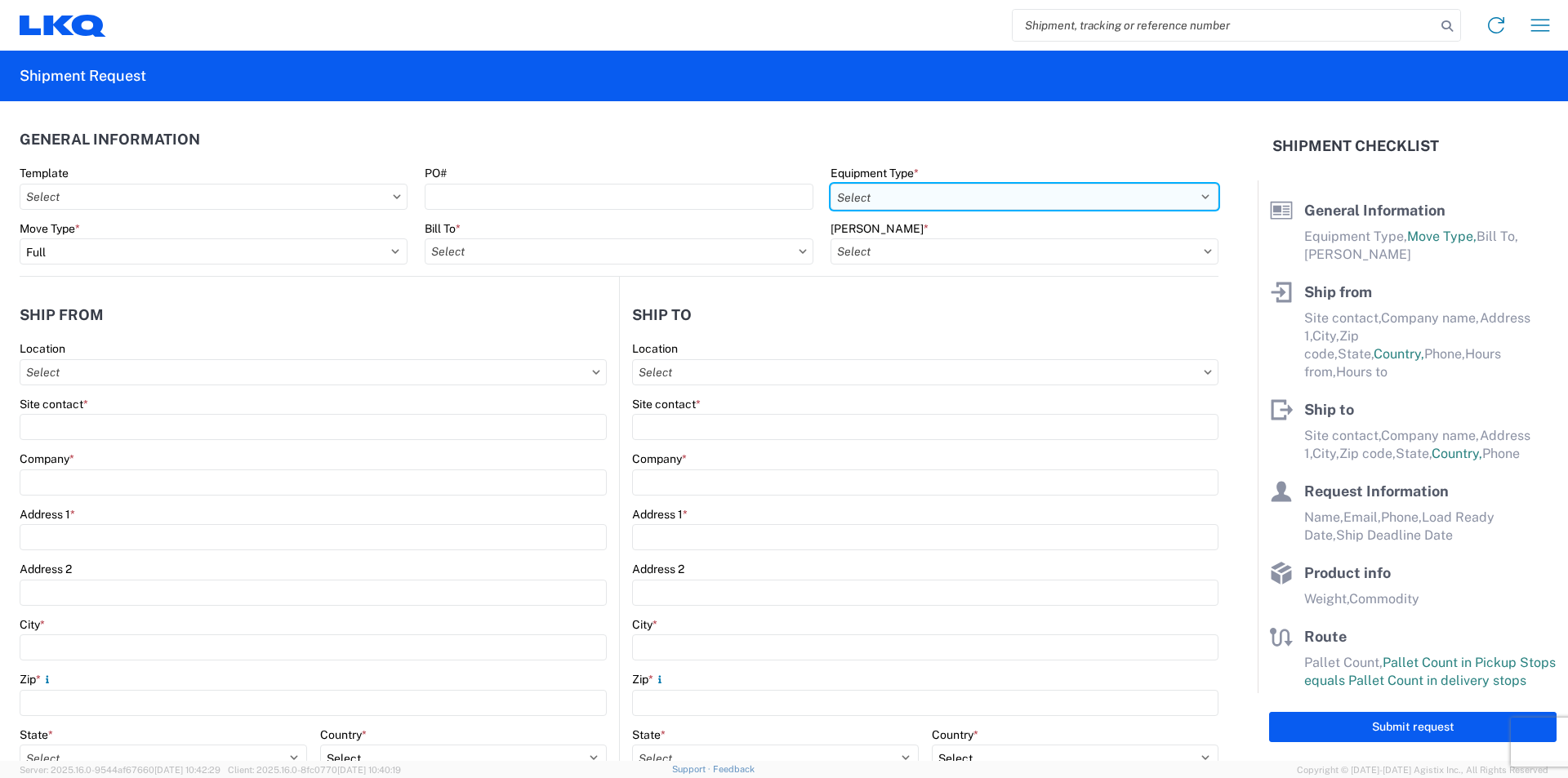
click at [938, 195] on select "Select 53’ Dry Van Flatbed Dropdeck (van) Lowboy (flatbed) Rail" at bounding box center [1024, 197] width 388 height 26
select select "STDV"
click at [831, 184] on select "Select 53’ Dry Van Flatbed Dropdeck (van) Lowboy (flatbed) Rail" at bounding box center [1024, 197] width 388 height 26
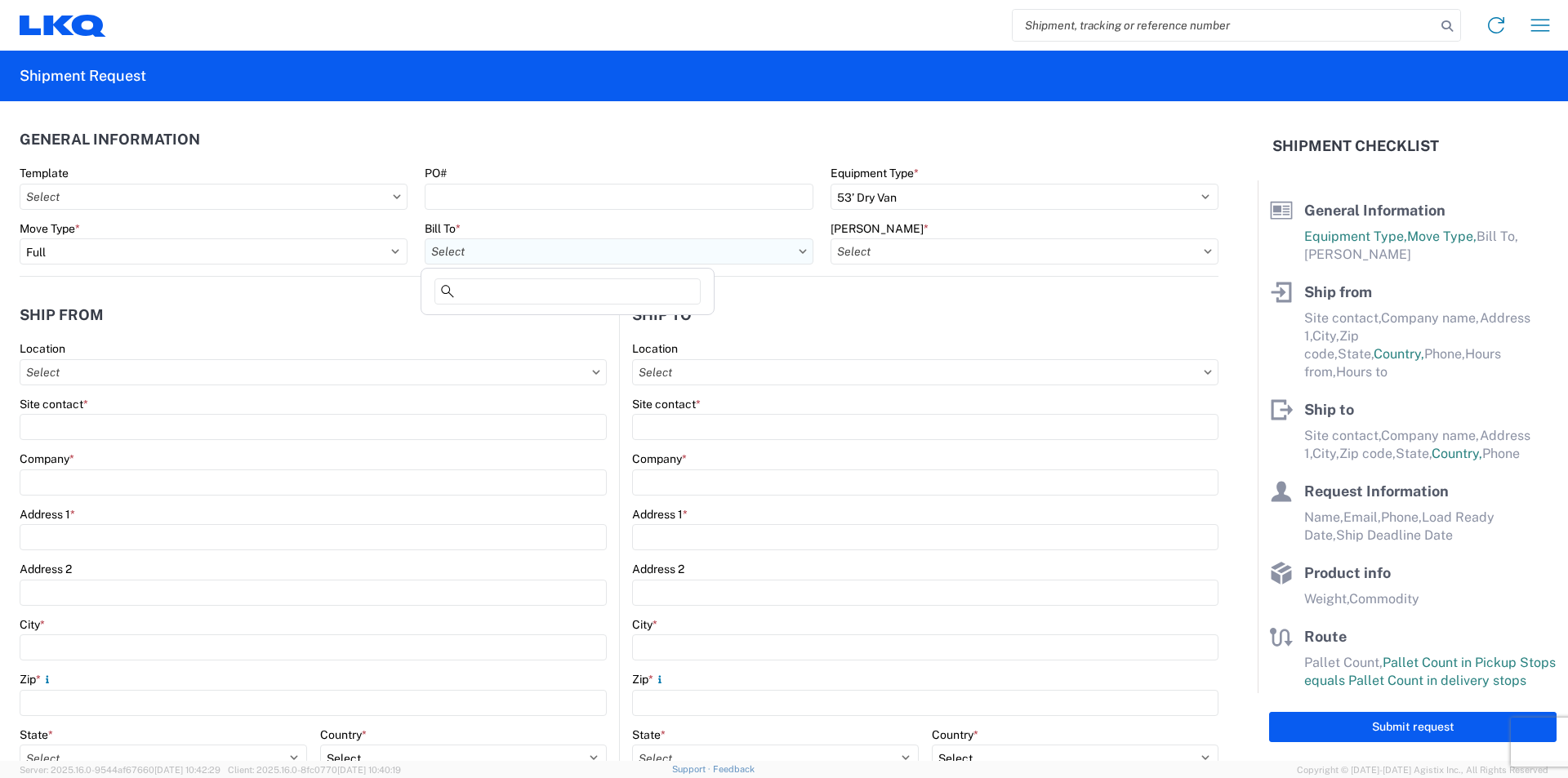
click at [542, 253] on input "Bill To *" at bounding box center [618, 251] width 388 height 26
type input "1894"
click at [513, 325] on div "1894 - Newnan, GA- GPS" at bounding box center [580, 324] width 312 height 26
type input "1894 - Newnan, GA- GPS"
click at [1204, 252] on icon at bounding box center [1207, 251] width 8 height 5
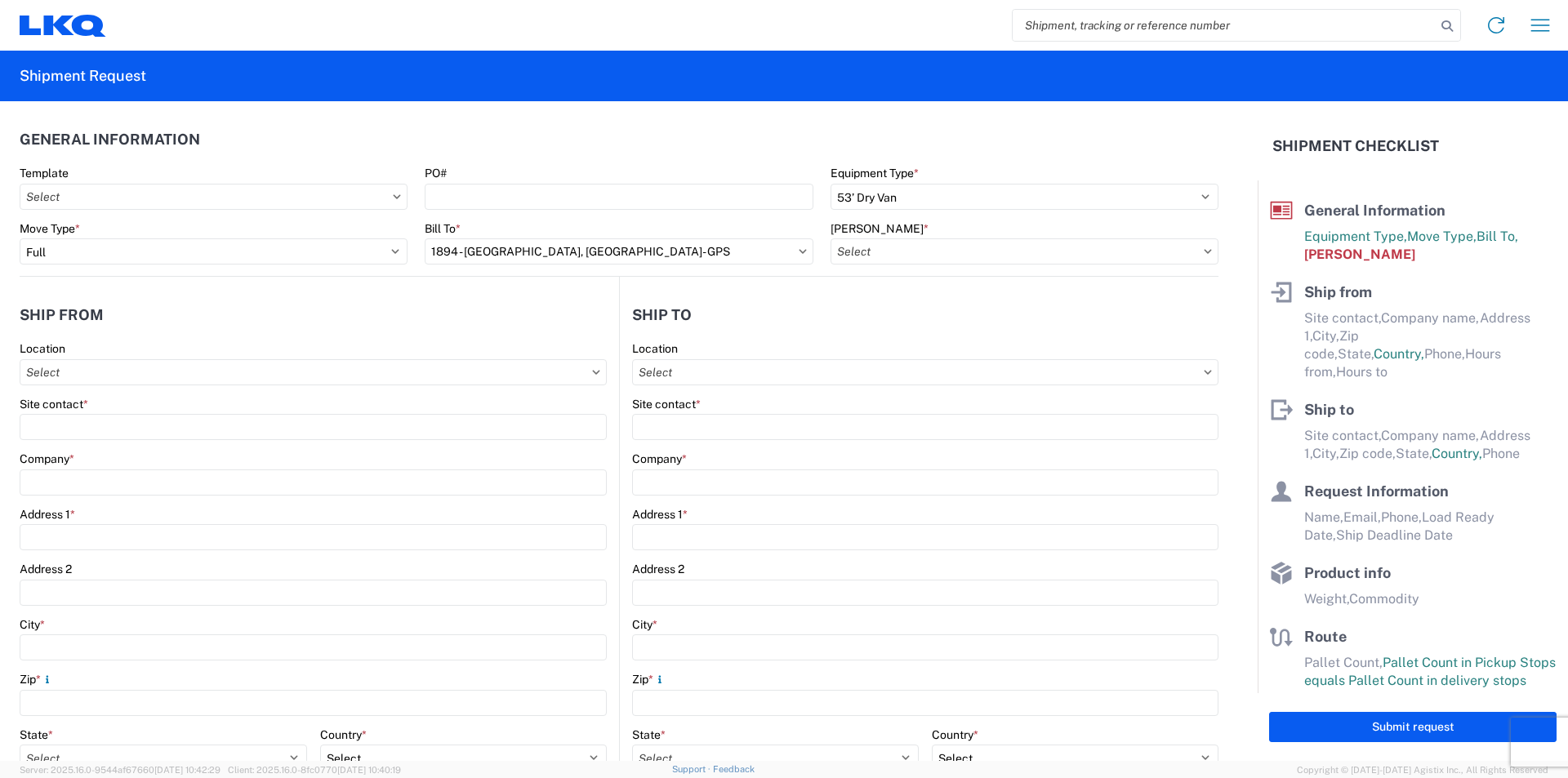
click at [1204, 252] on icon at bounding box center [1207, 251] width 8 height 5
click at [892, 253] on input "Bill Code *" at bounding box center [1024, 251] width 388 height 26
click at [1039, 328] on div "1894-3300-50180-0000 - 1894 Freight In - Parts" at bounding box center [969, 324] width 286 height 26
type input "1894-3300-50180-0000 - 1894 Freight In - Parts"
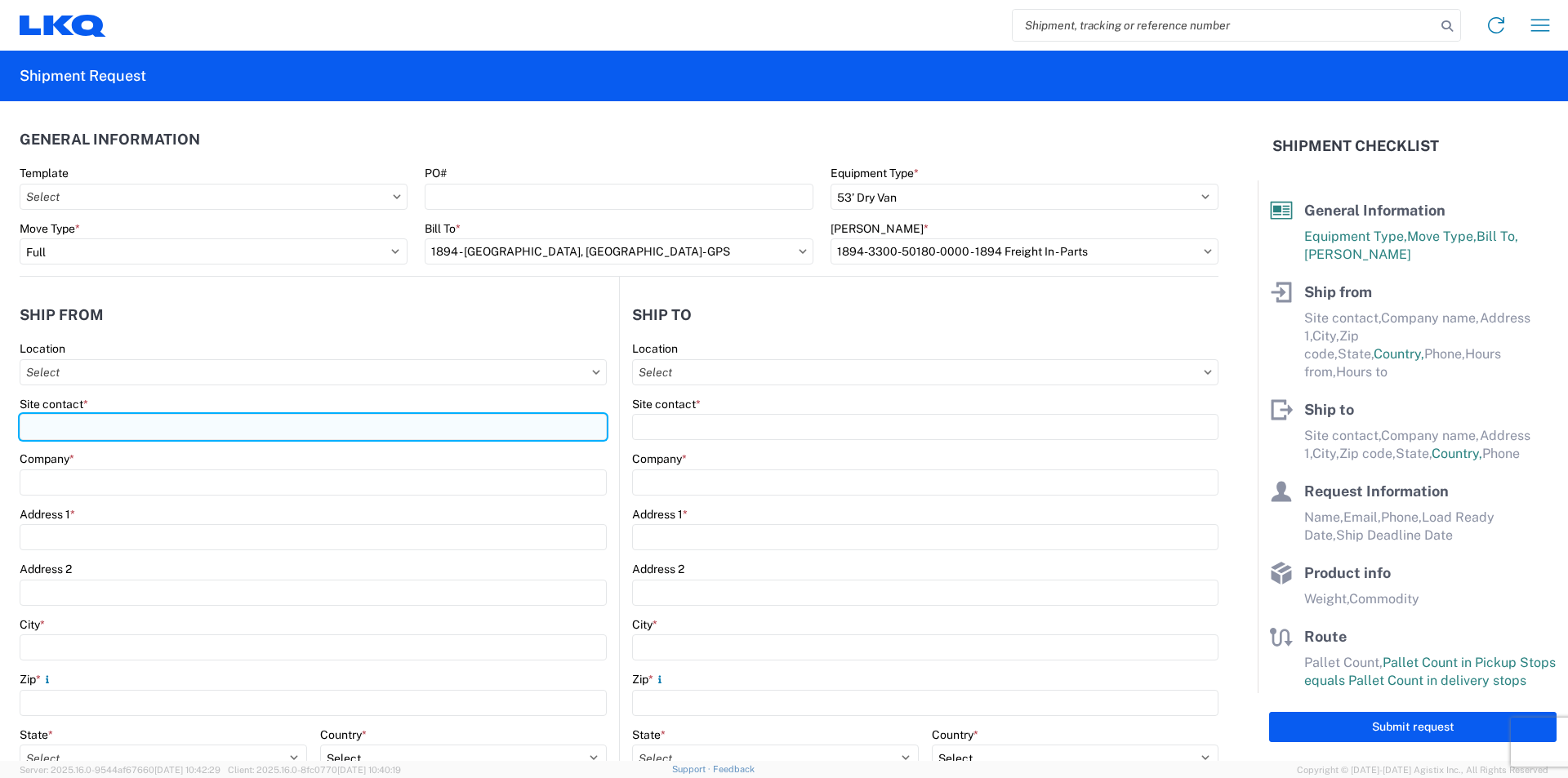
click at [94, 437] on input "Site contact *" at bounding box center [313, 426] width 587 height 26
type input "TERESE WIMER"
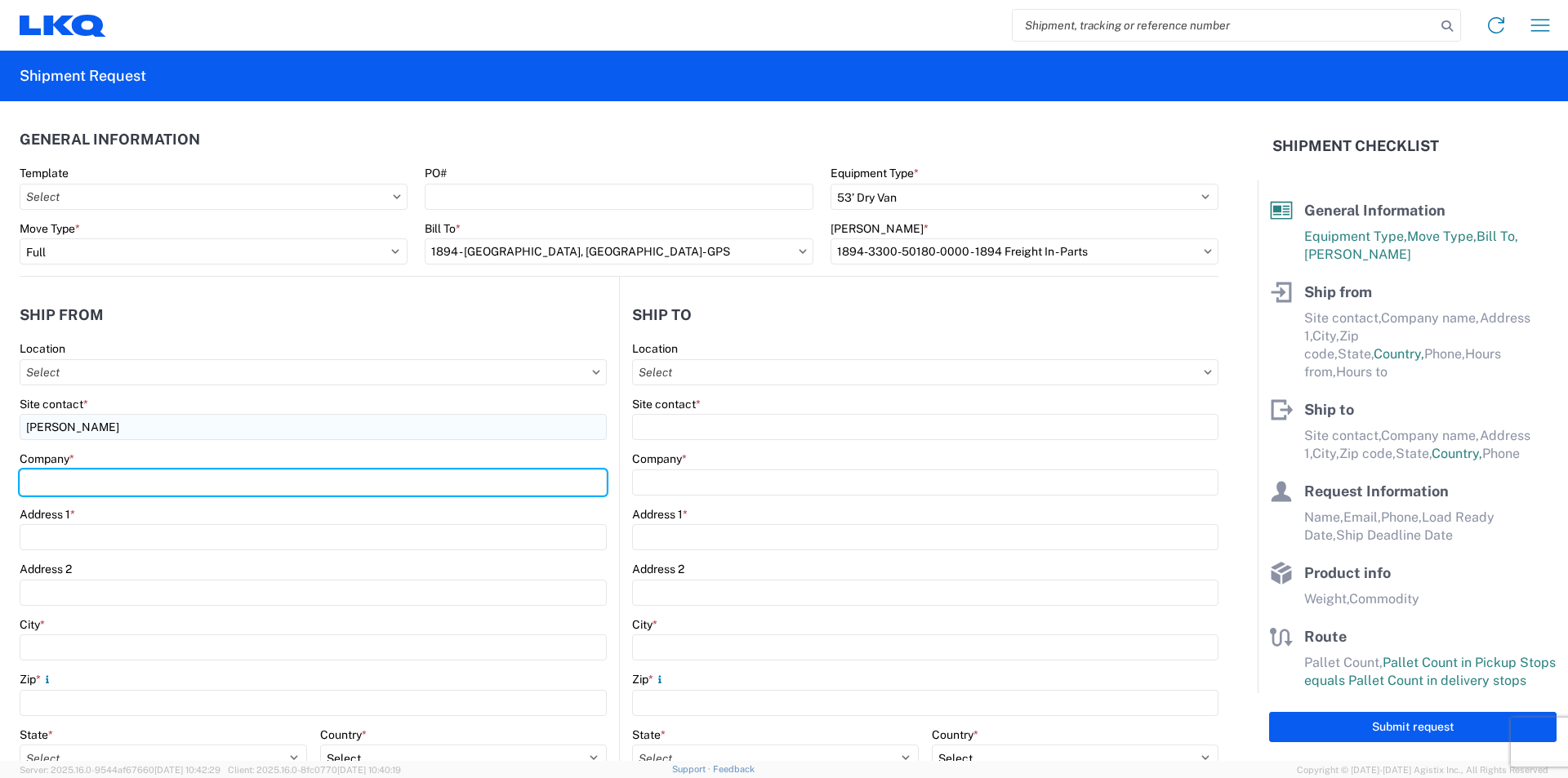
type input "CONSOLIDATED VEHICLE CONVERTER"
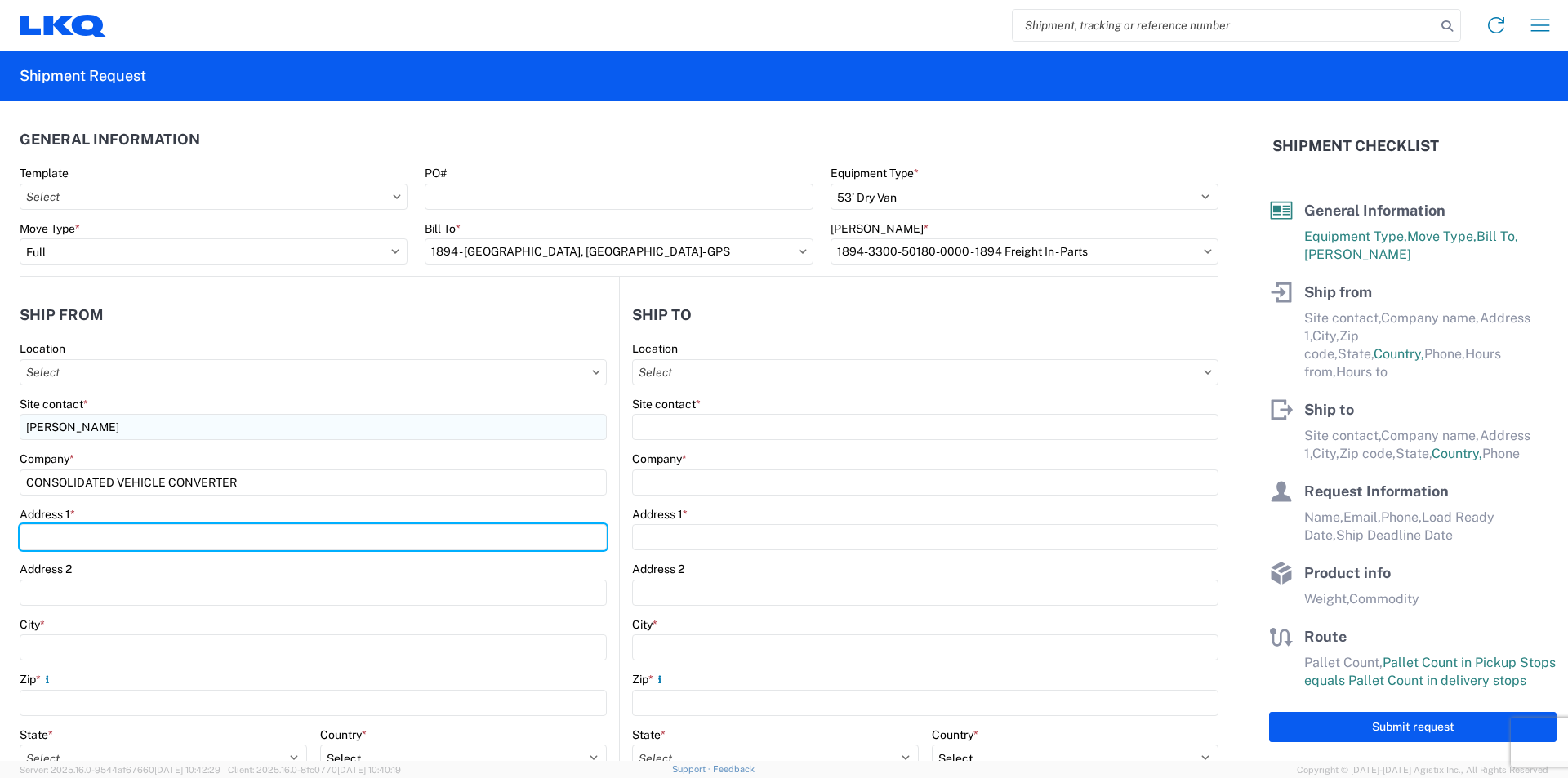
type input "4991 Hempstead Station Dr"
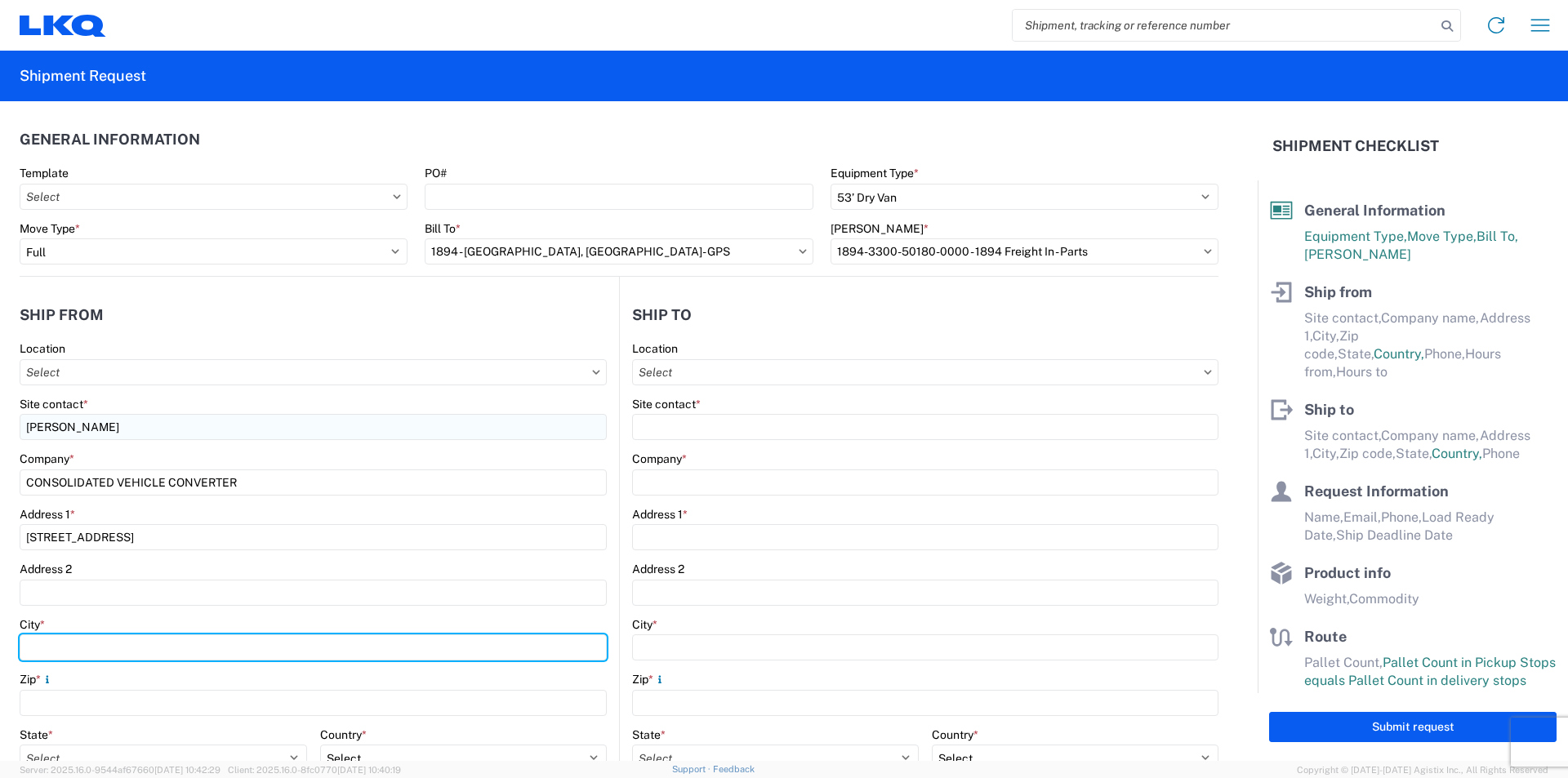
type input "Kettering"
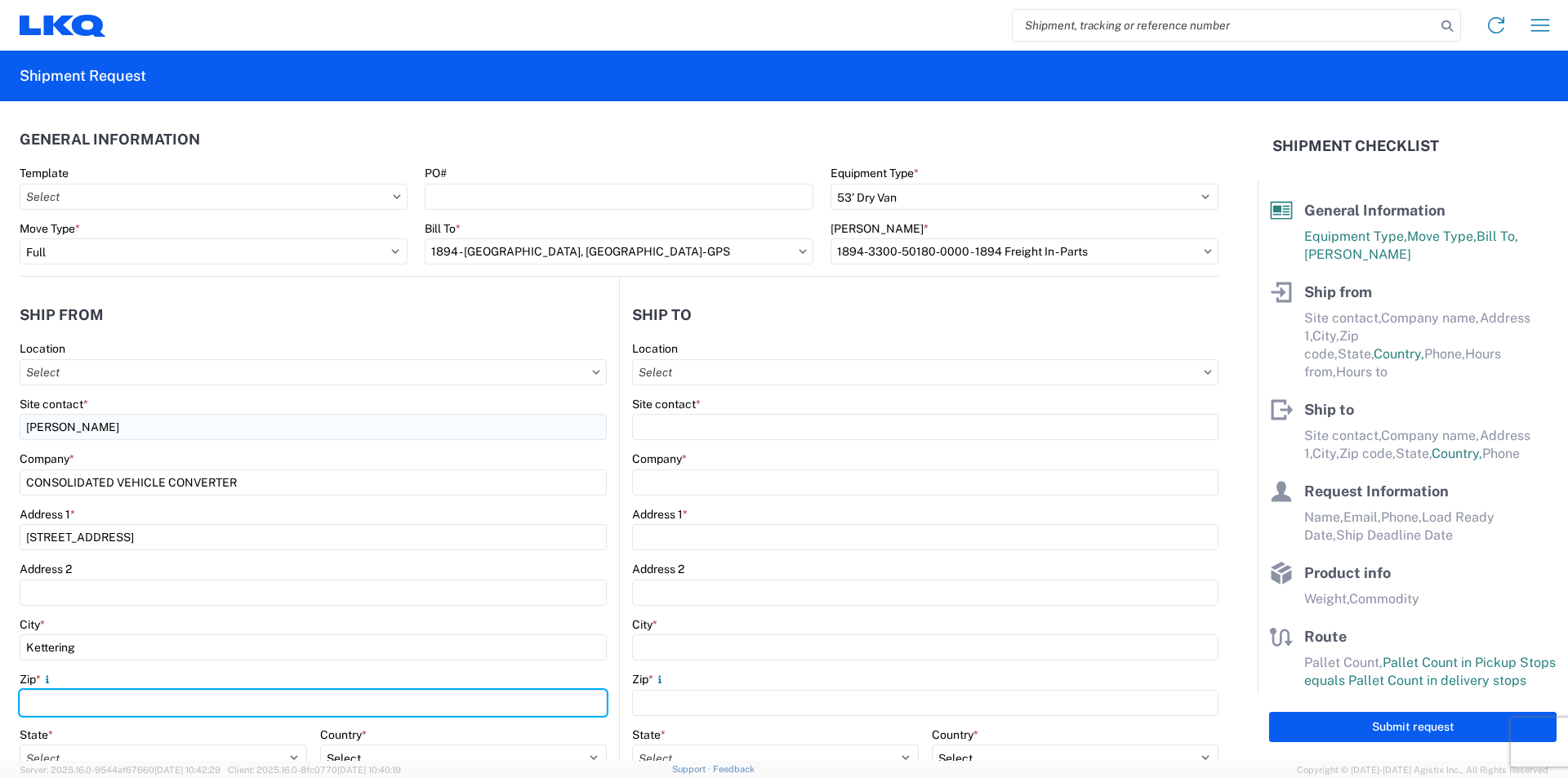
type input "45429"
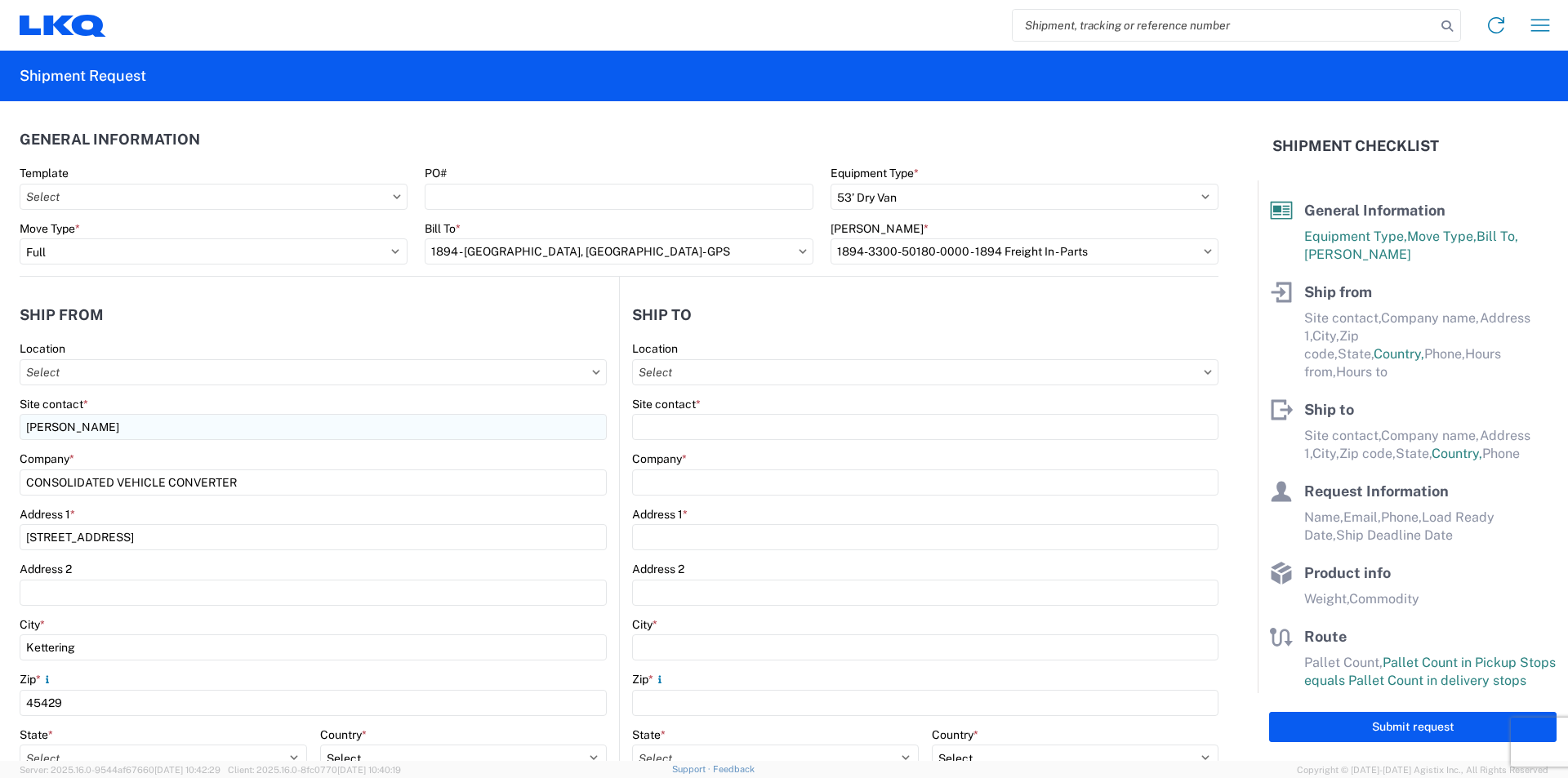
type input "tmwimer@lkqcorp.com"
type input "9374430408"
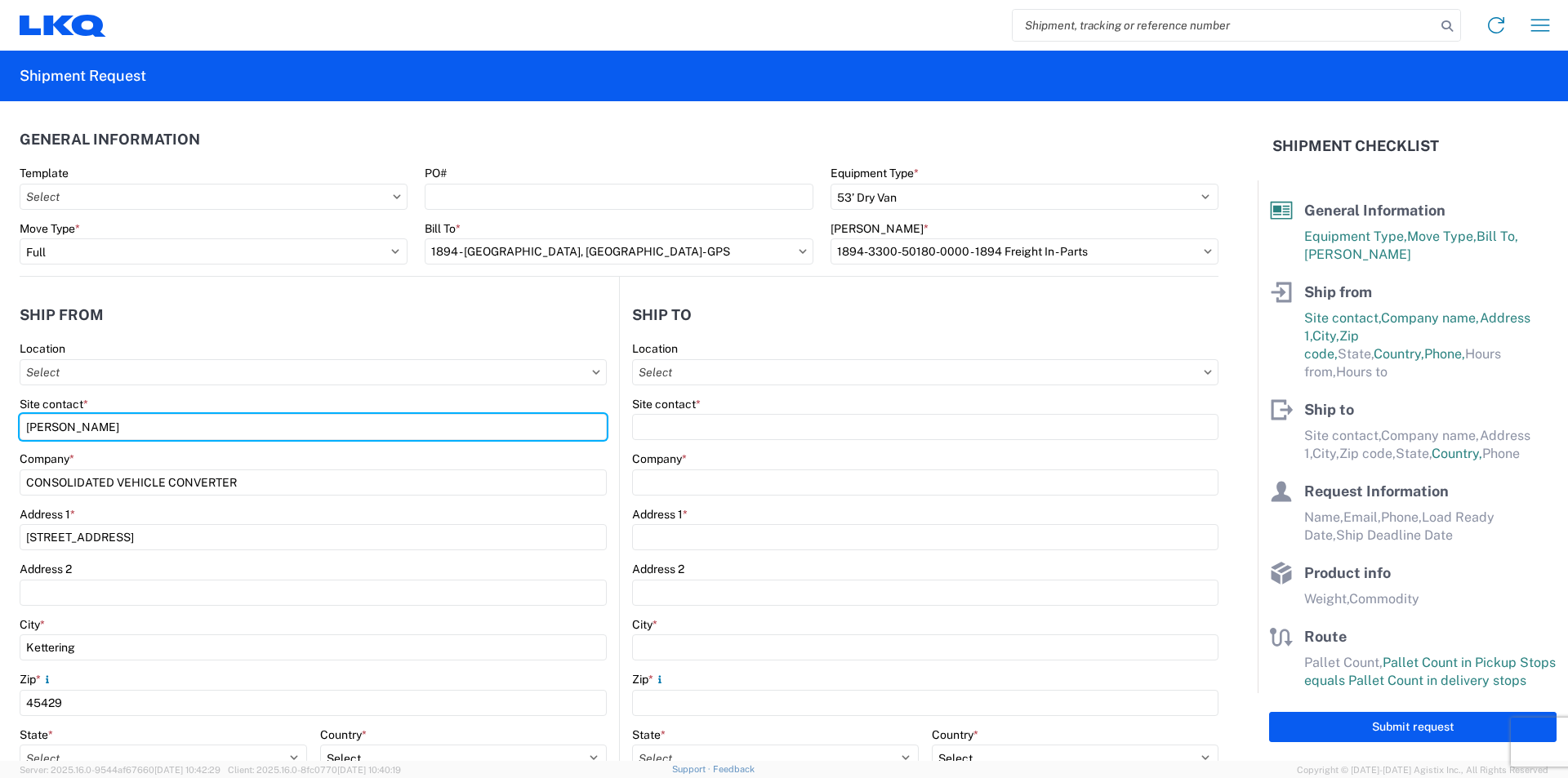
scroll to position [327, 0]
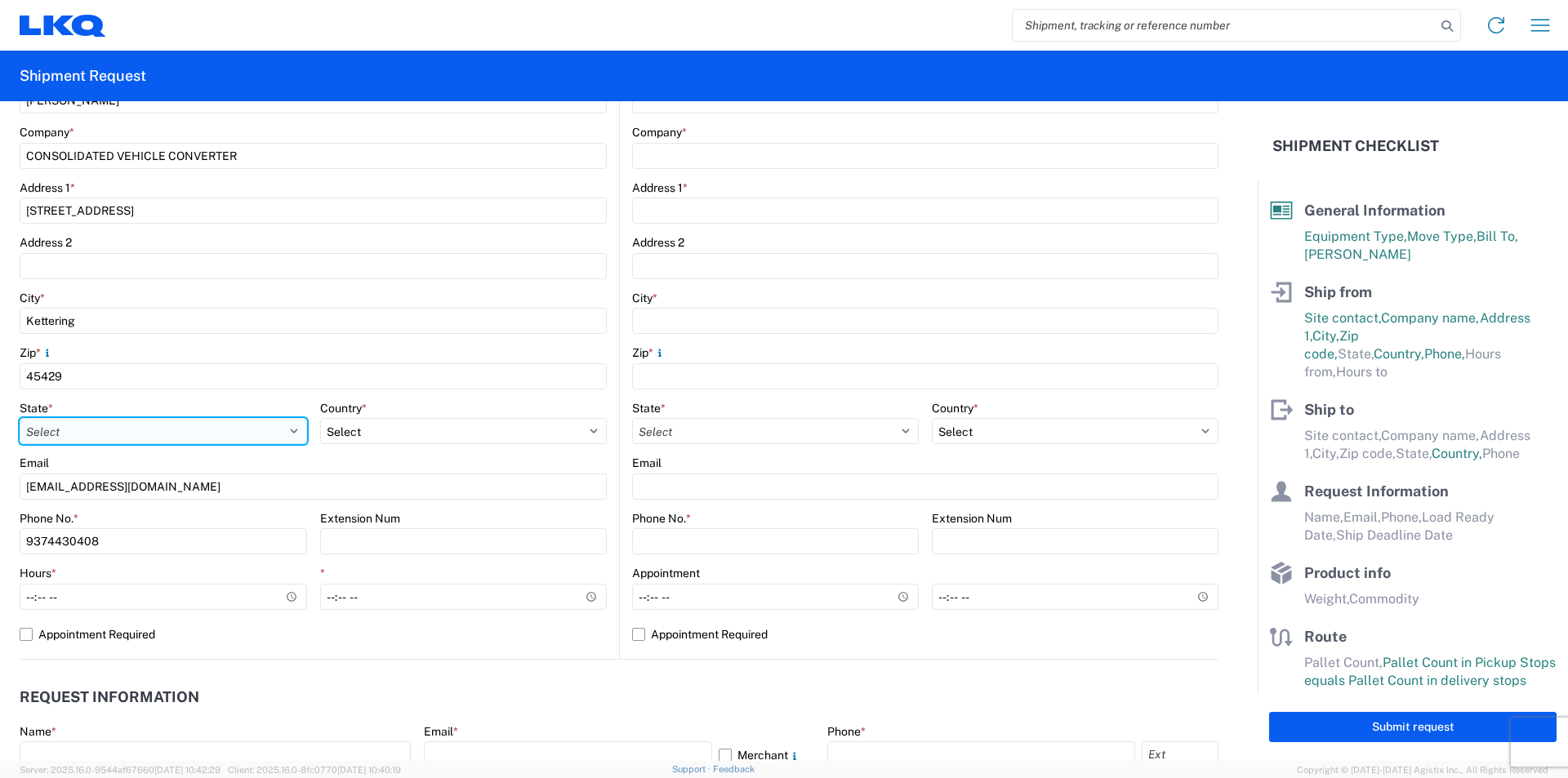
click at [113, 429] on select "Select Alabama Alaska Arizona Arkansas Armed Forces Americas Armed Forces Europ…" at bounding box center [163, 431] width 288 height 26
select select "OH"
click at [19, 419] on select "Select Alabama Alaska Arizona Arkansas Armed Forces Americas Armed Forces Europ…" at bounding box center [163, 431] width 288 height 26
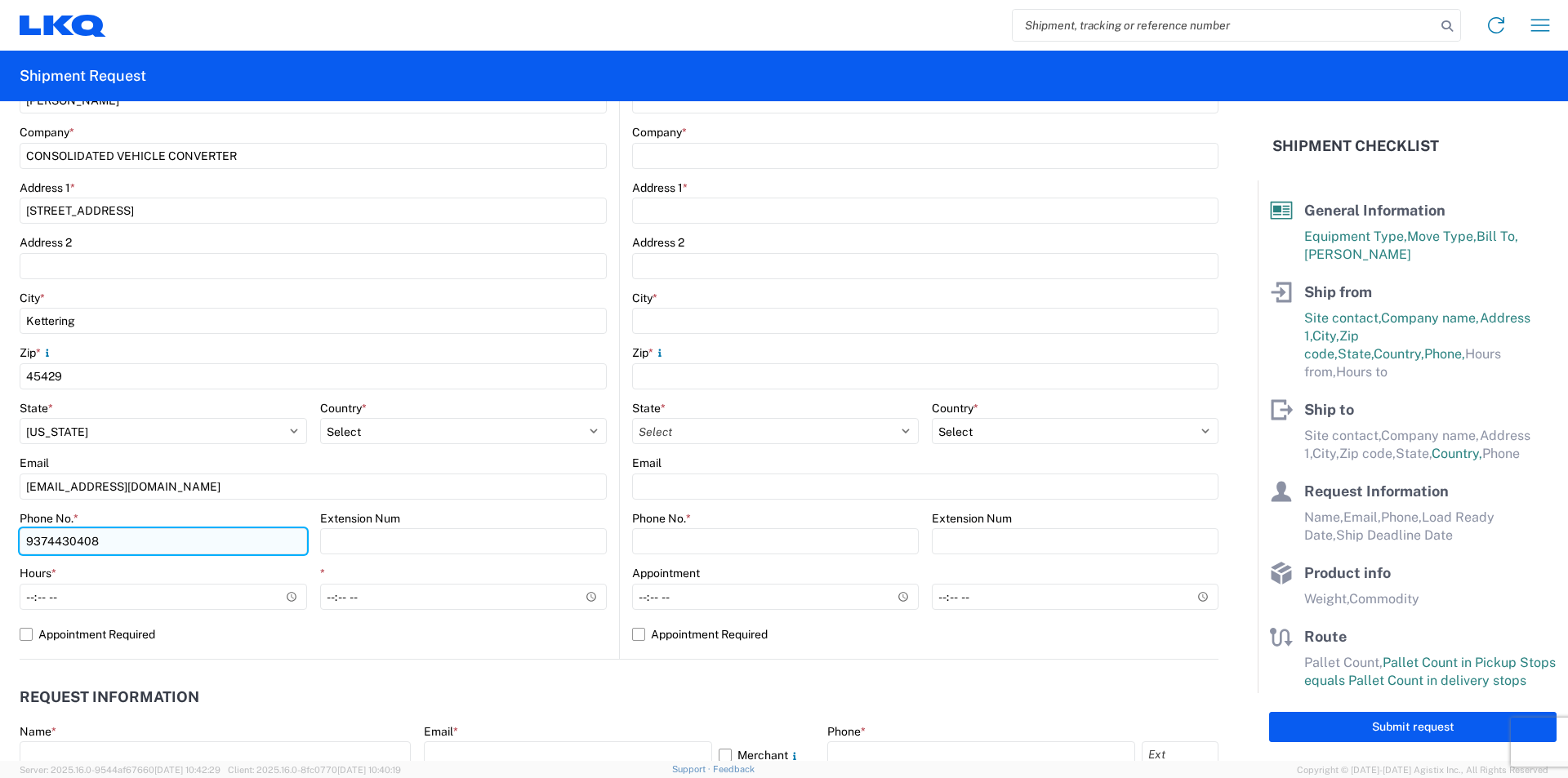
click at [172, 544] on input "9374430408" at bounding box center [163, 541] width 288 height 26
type input "9379521462"
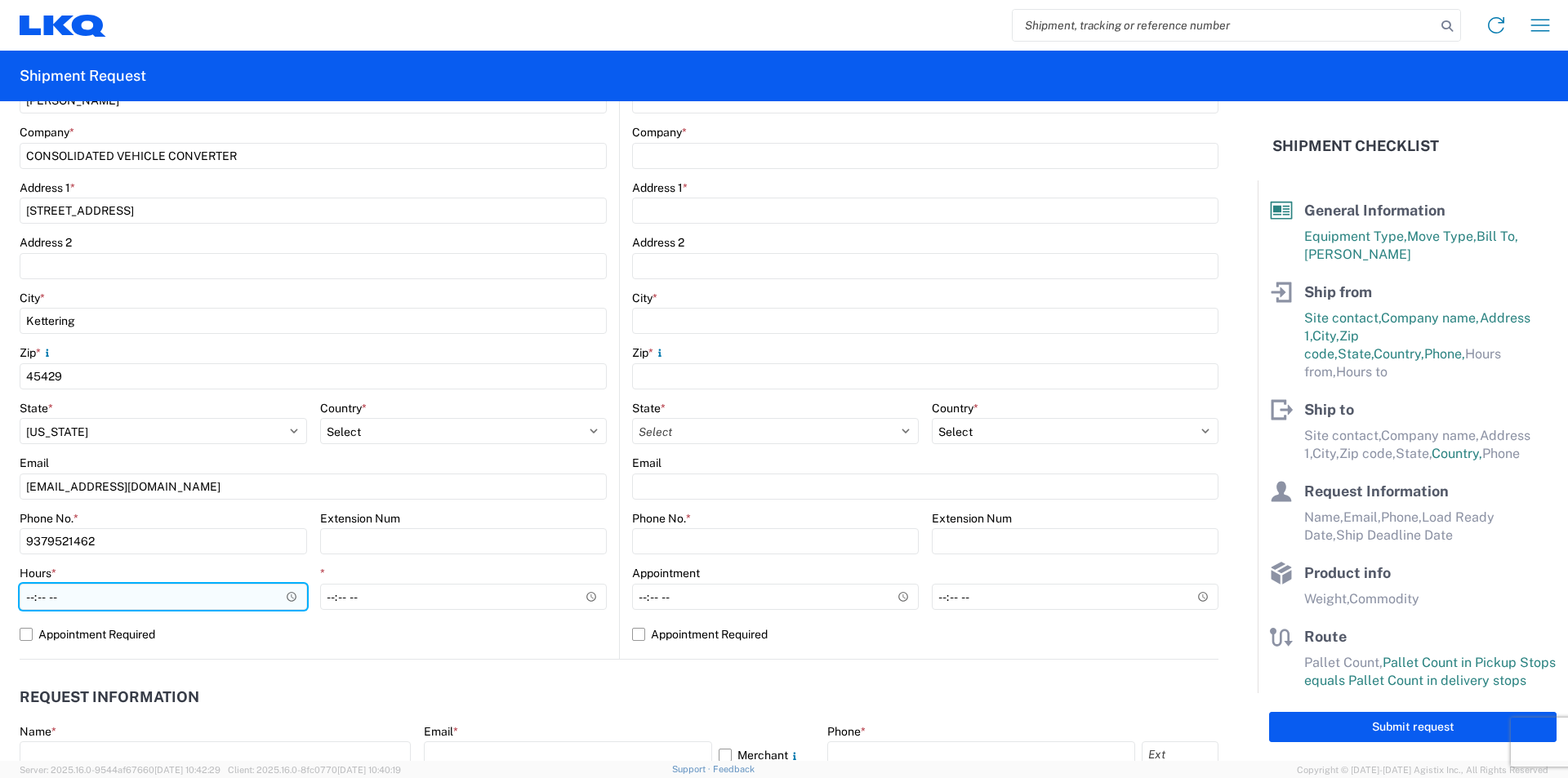
click at [36, 601] on input "Hours *" at bounding box center [163, 597] width 288 height 26
click at [60, 601] on input "Hours *" at bounding box center [163, 597] width 288 height 26
type input "10:00"
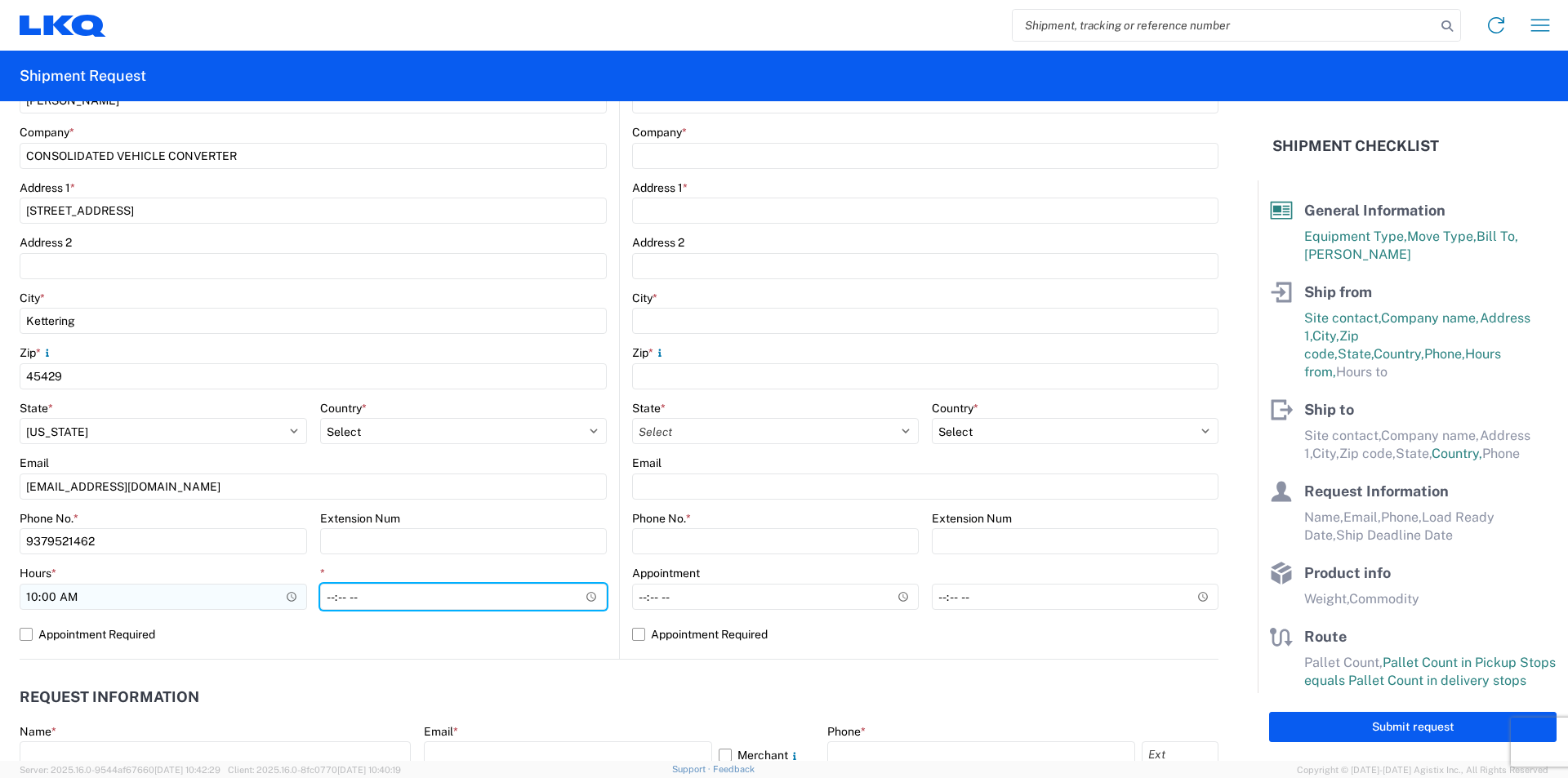
type input "14:00"
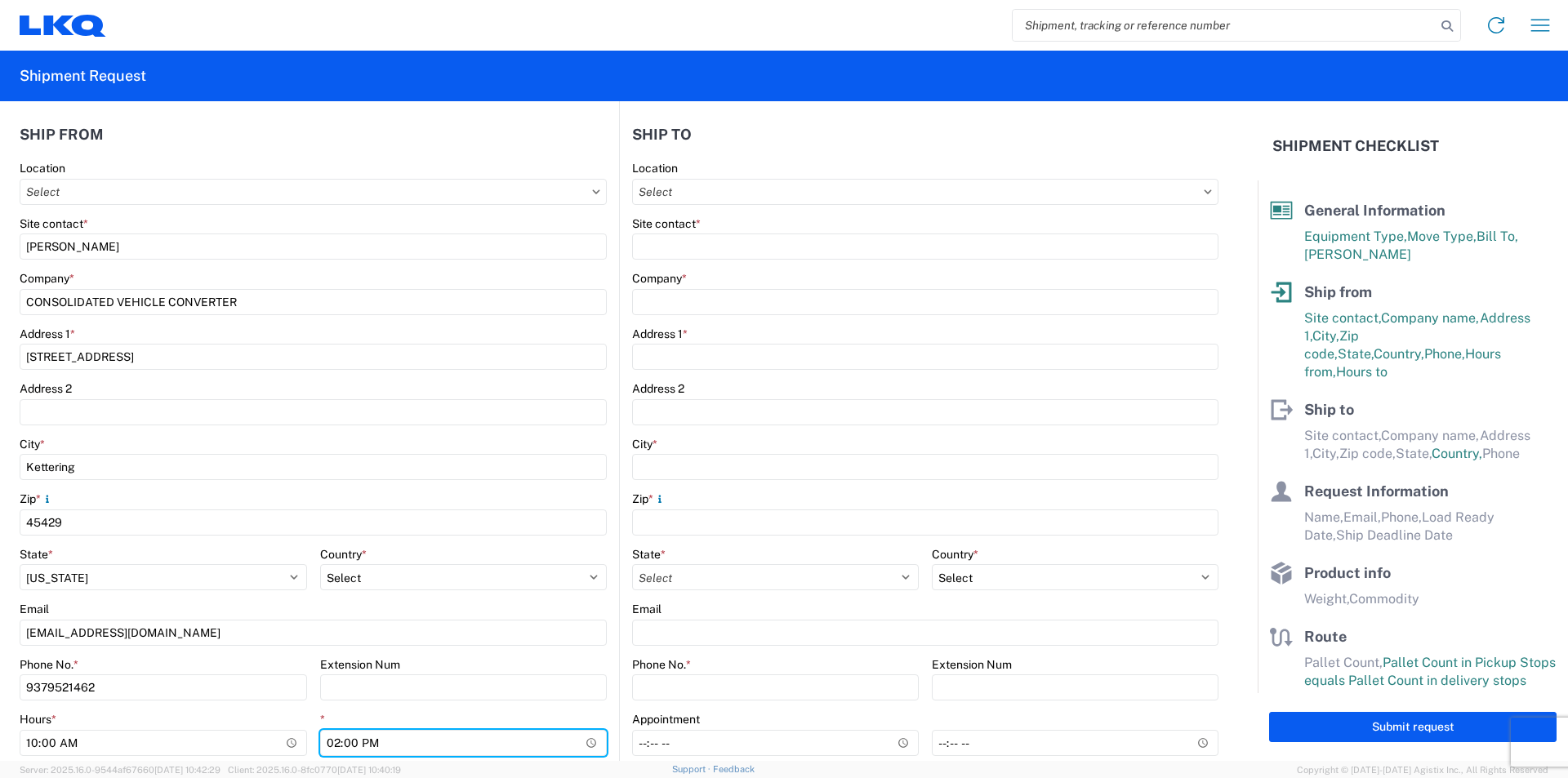
scroll to position [0, 0]
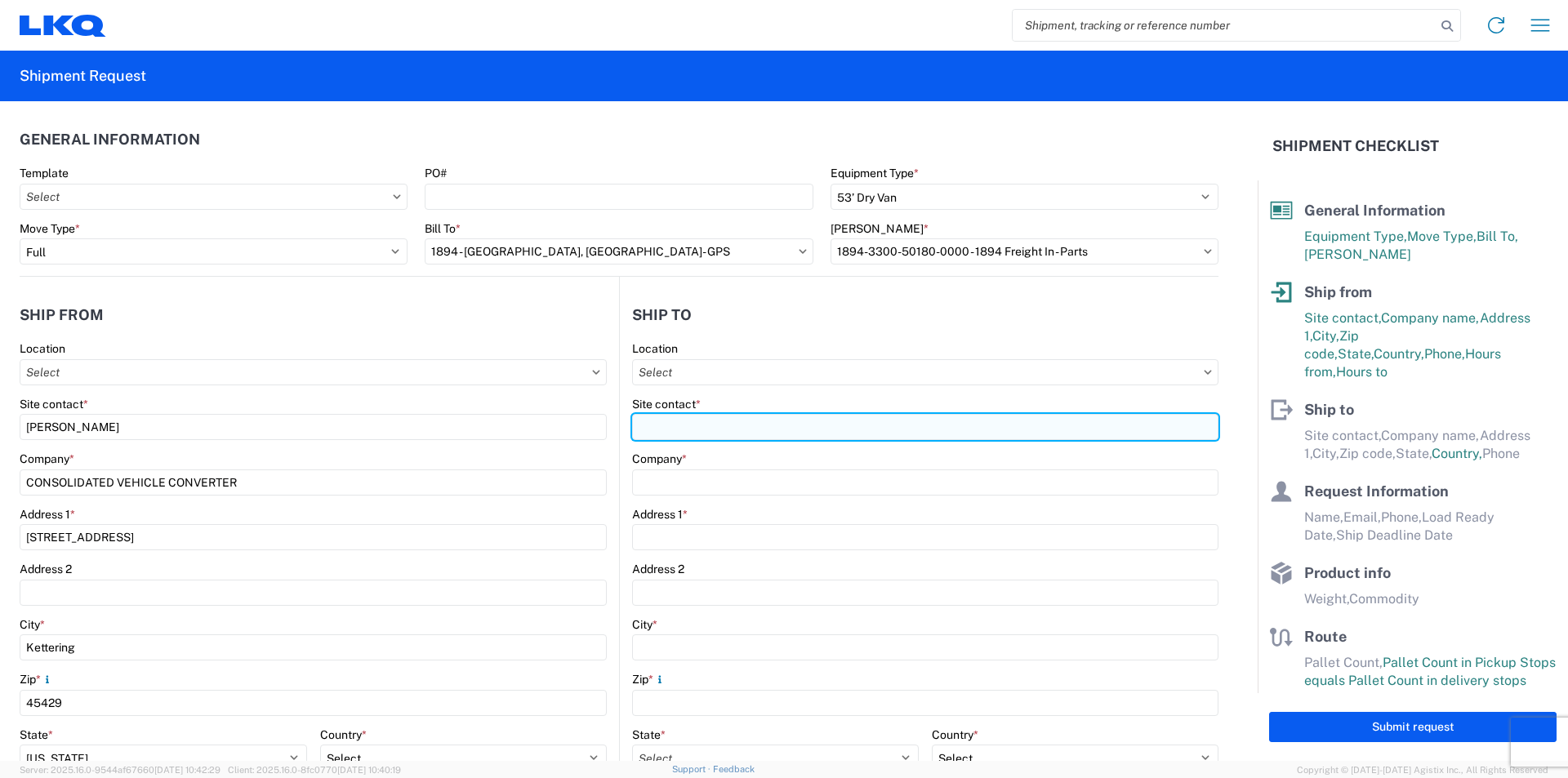
click at [691, 421] on input "Site contact *" at bounding box center [925, 426] width 586 height 26
type input "ANDREW BUTTERFIELD"
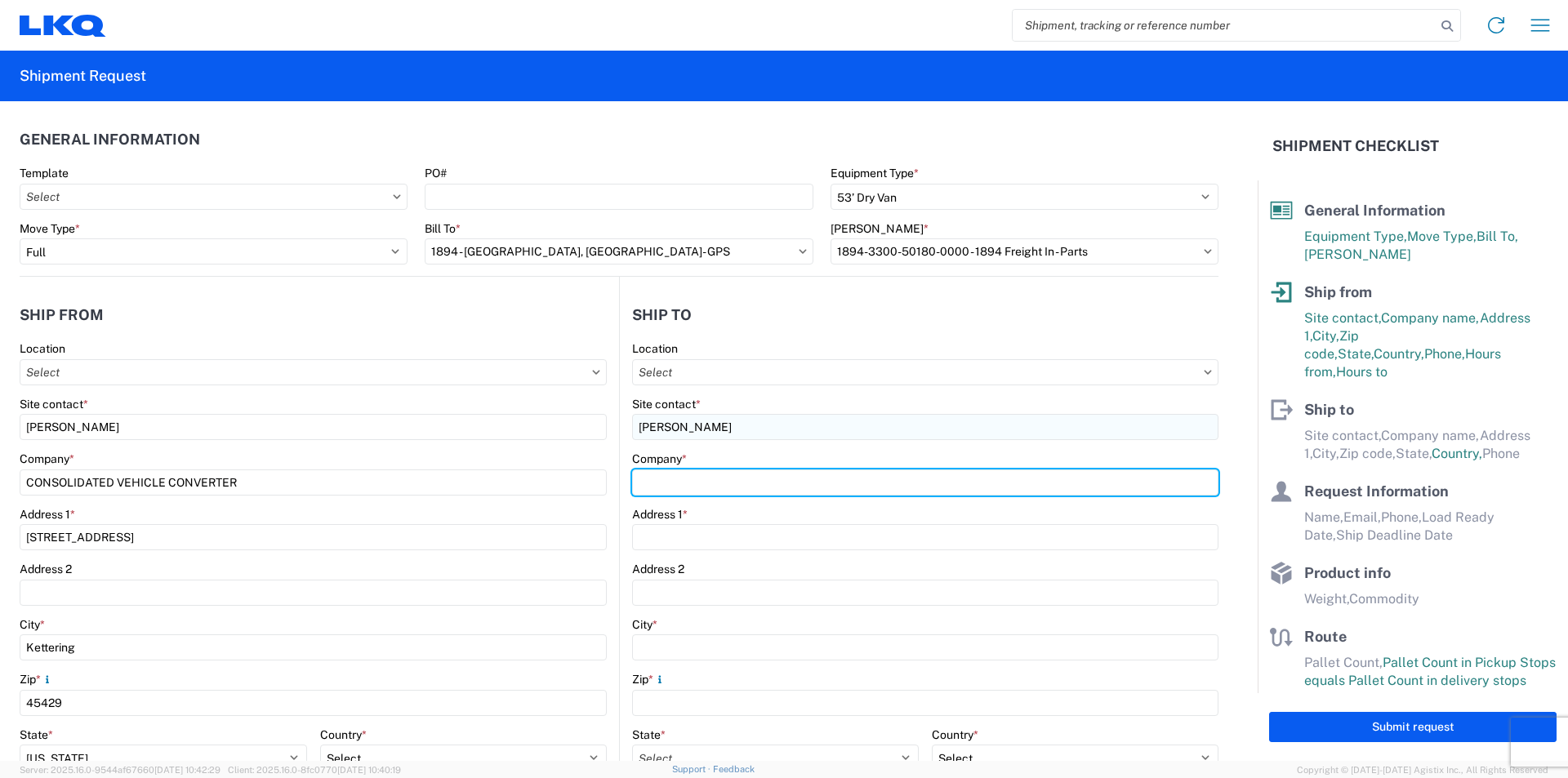
type input "GPS/Consolidated"
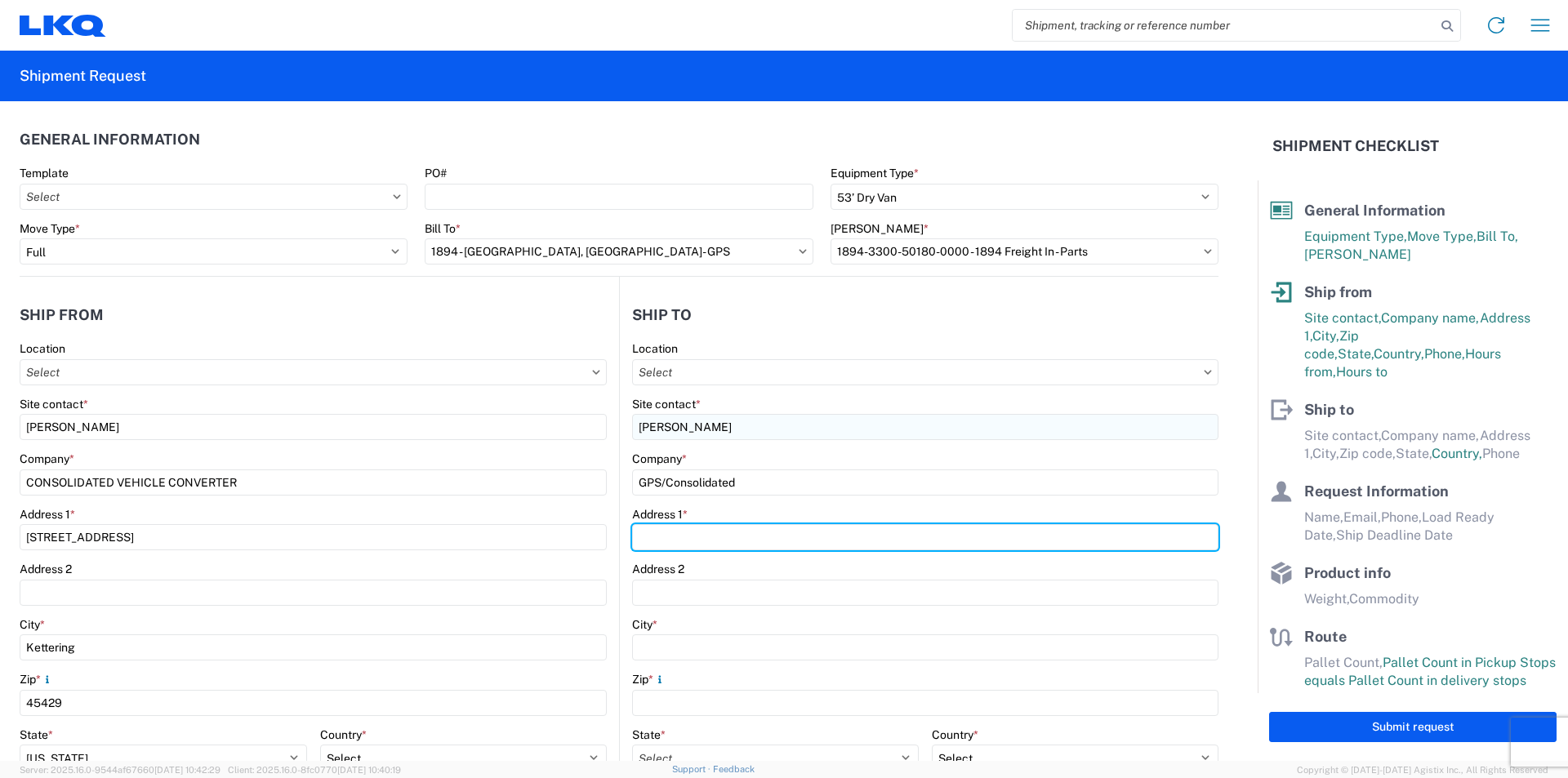
type input "32 DART ROAD"
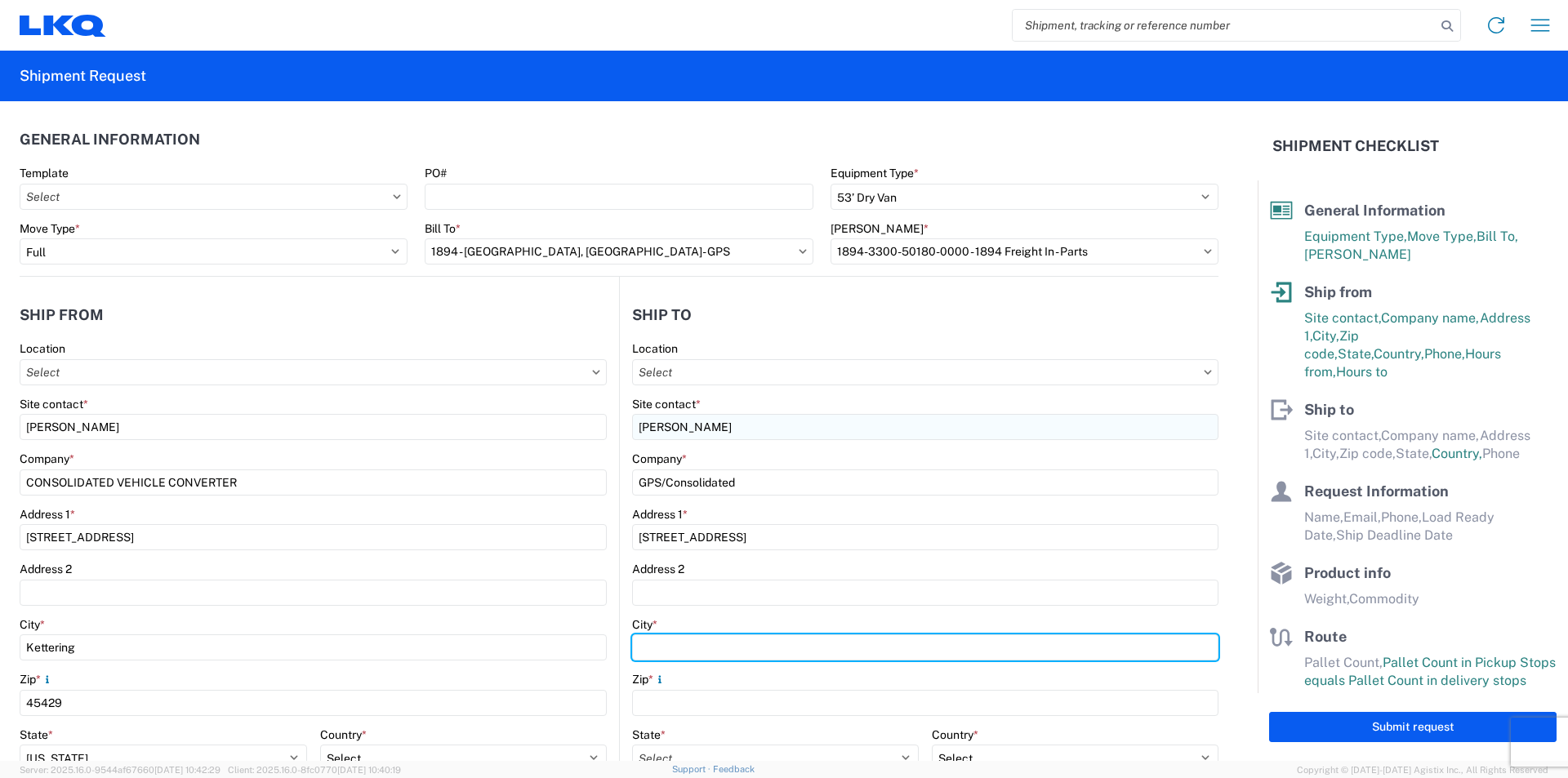
type input "NEWNAN"
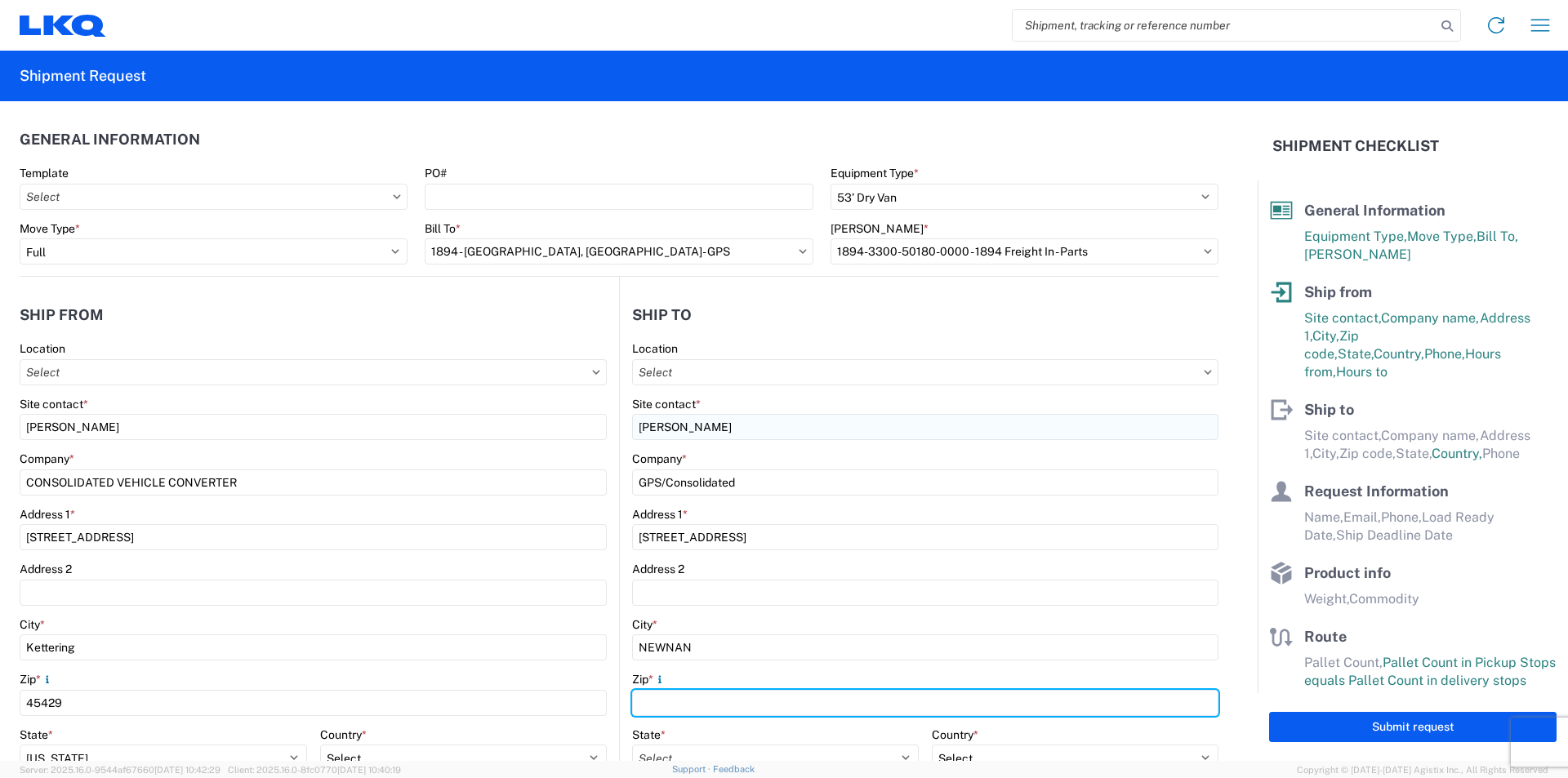
type input "30265"
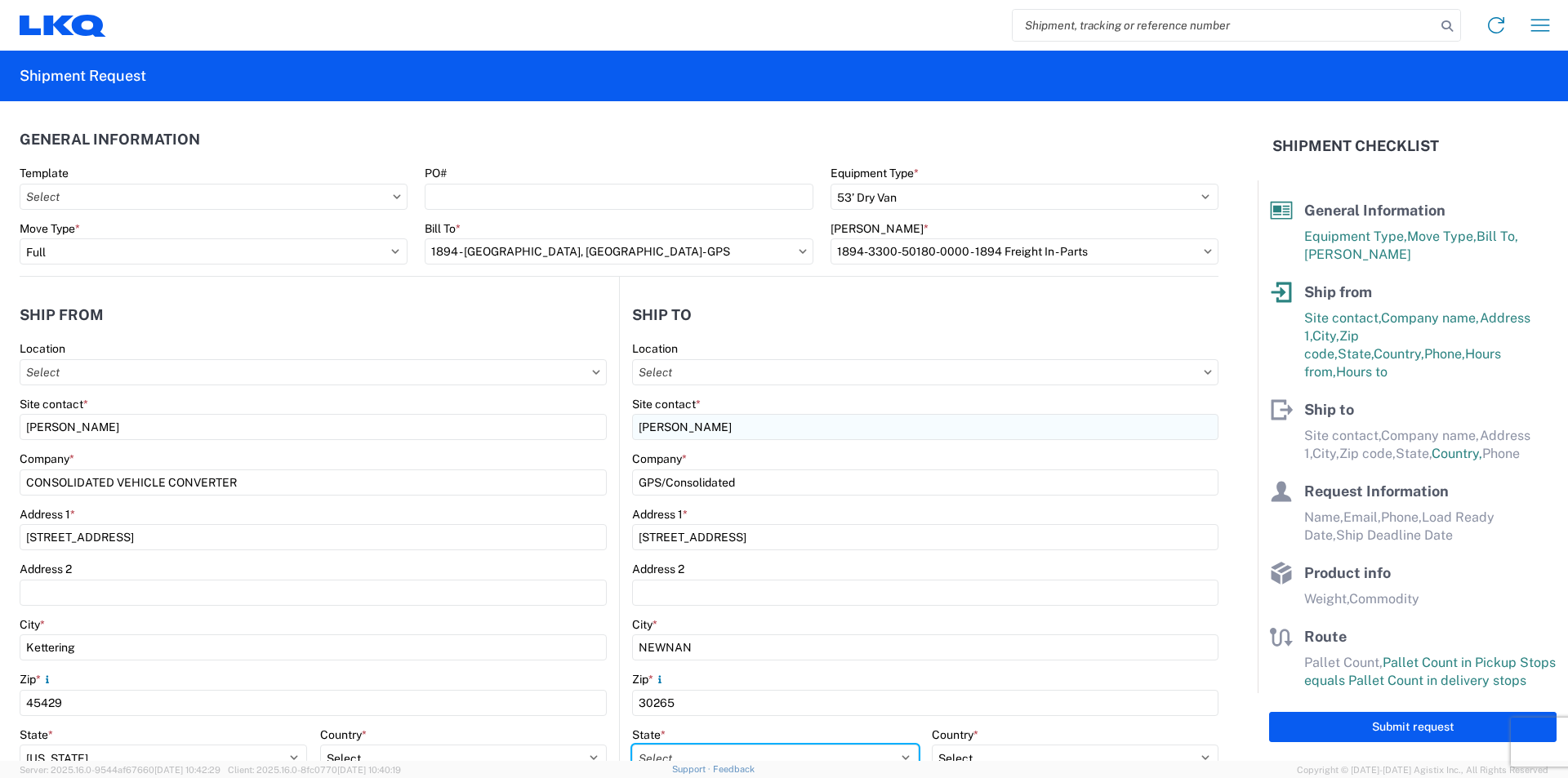
select select "GA"
type input "ajbutterfield@lkqcorp.com"
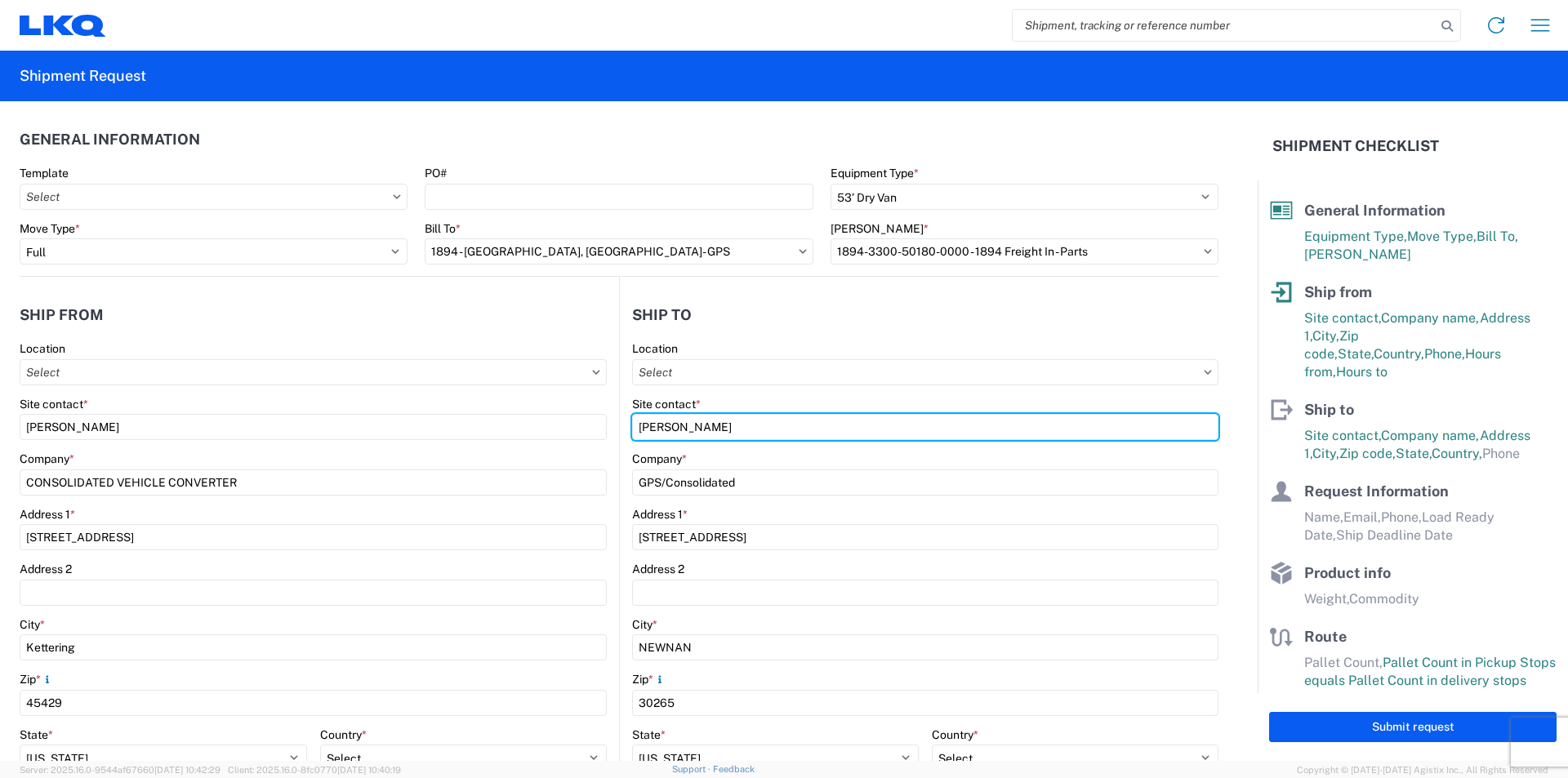
scroll to position [245, 0]
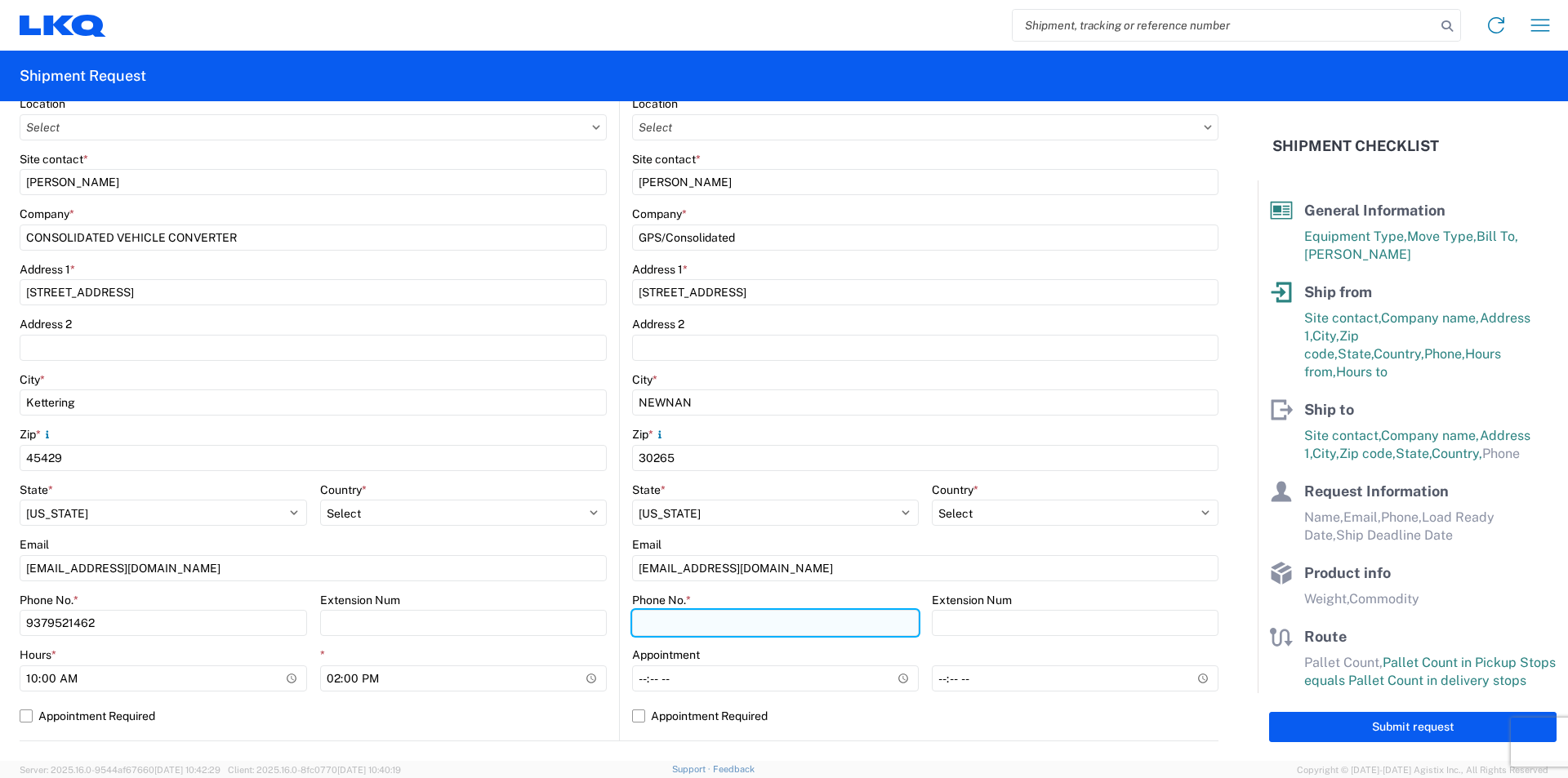
click at [752, 619] on input "Phone No. *" at bounding box center [775, 623] width 287 height 26
type input "678-854-9960"
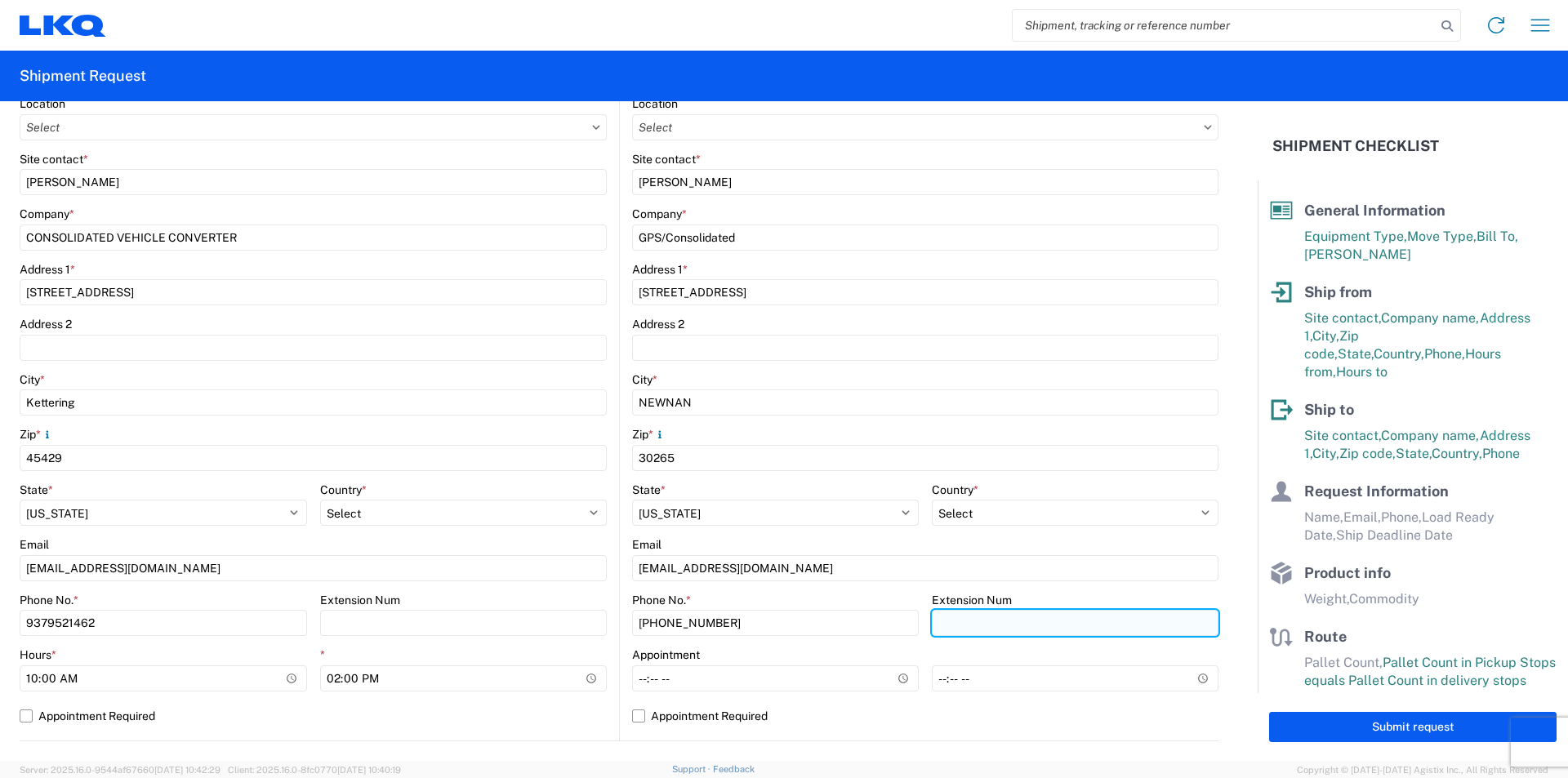
click at [608, 623] on input "Extension Num" at bounding box center [463, 623] width 288 height 26
type input "6002"
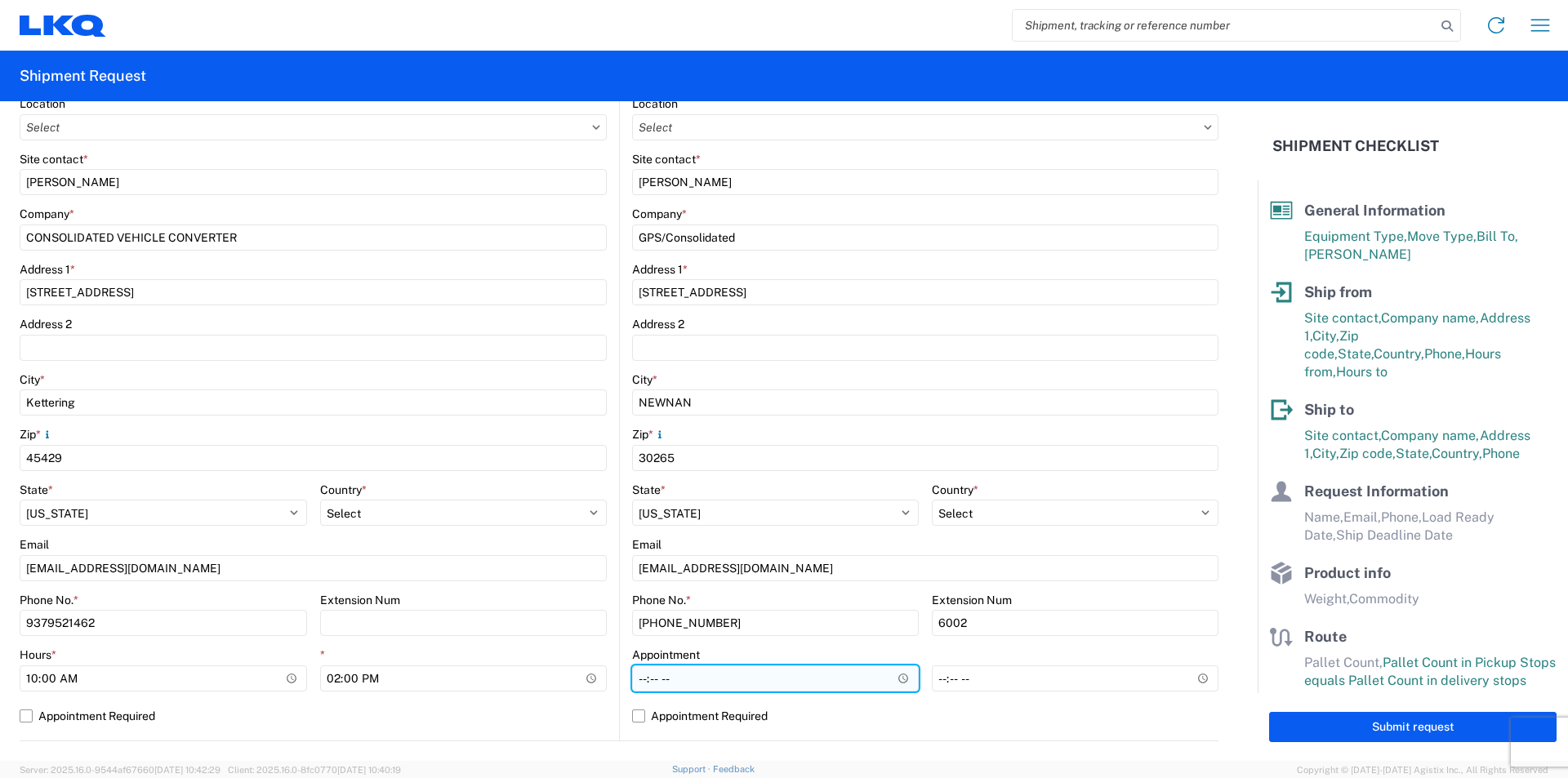
click at [687, 680] on input "Hours *" at bounding box center [775, 678] width 287 height 26
type input "07:00"
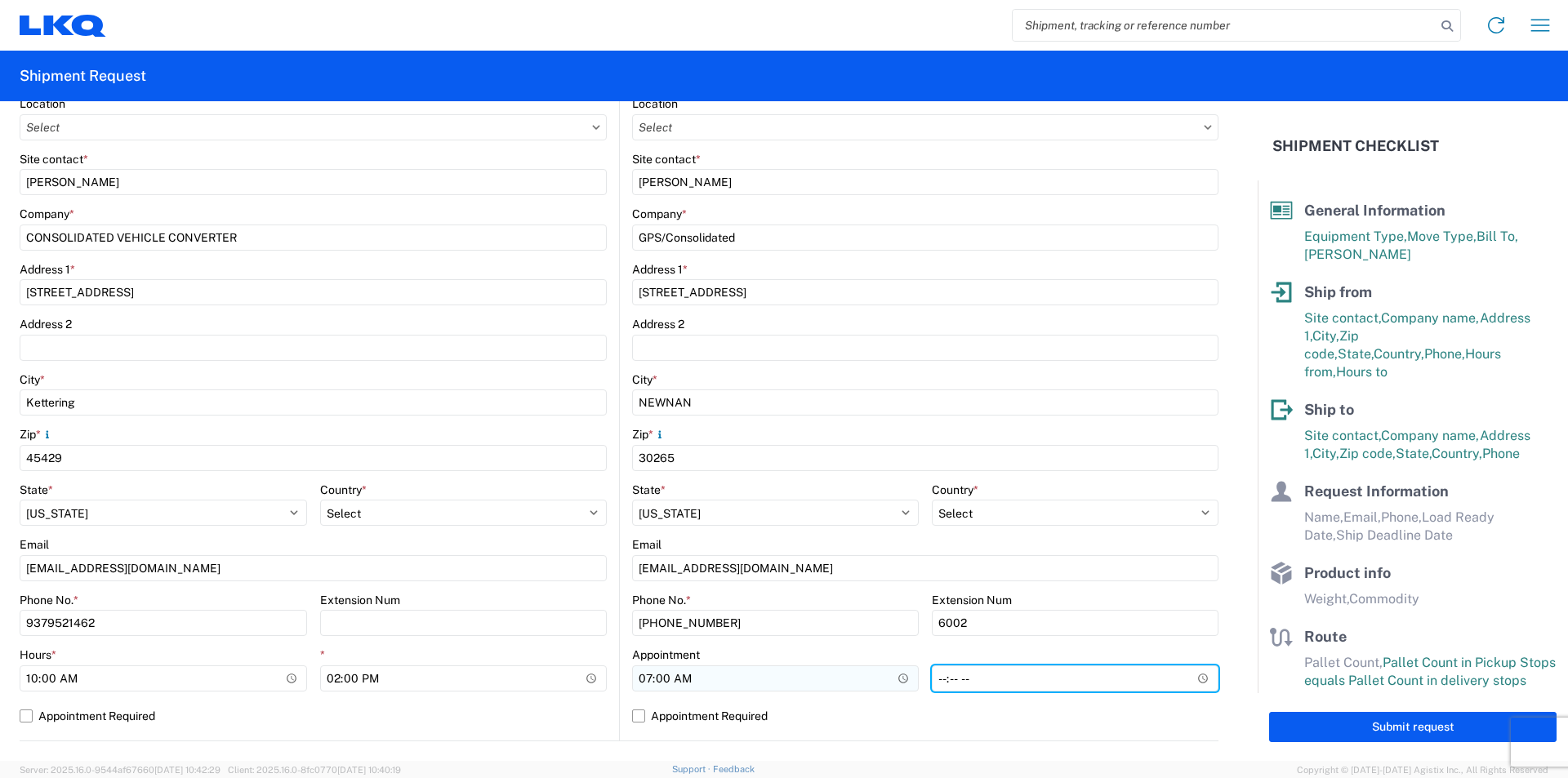
type input "14:00"
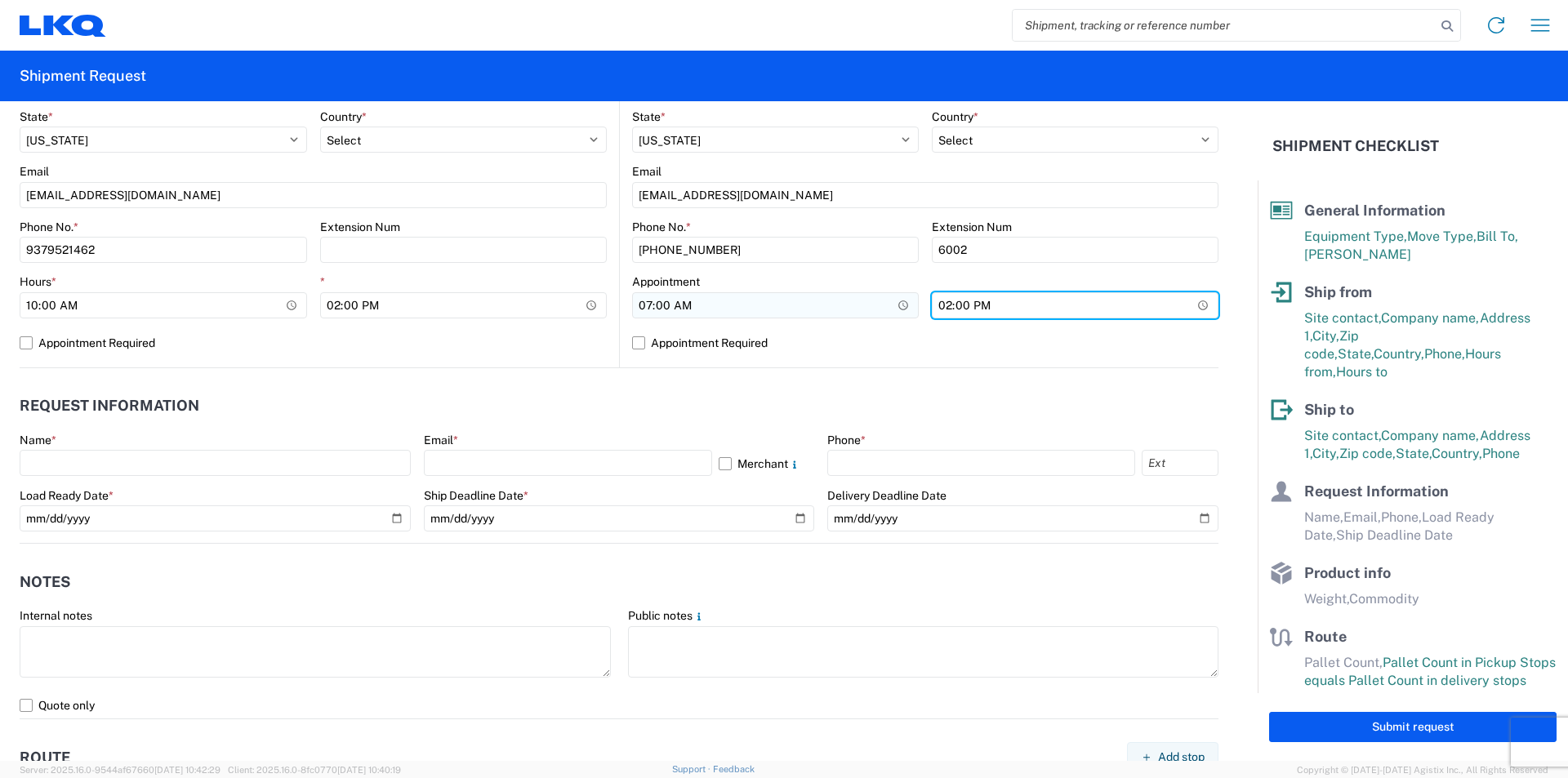
scroll to position [653, 0]
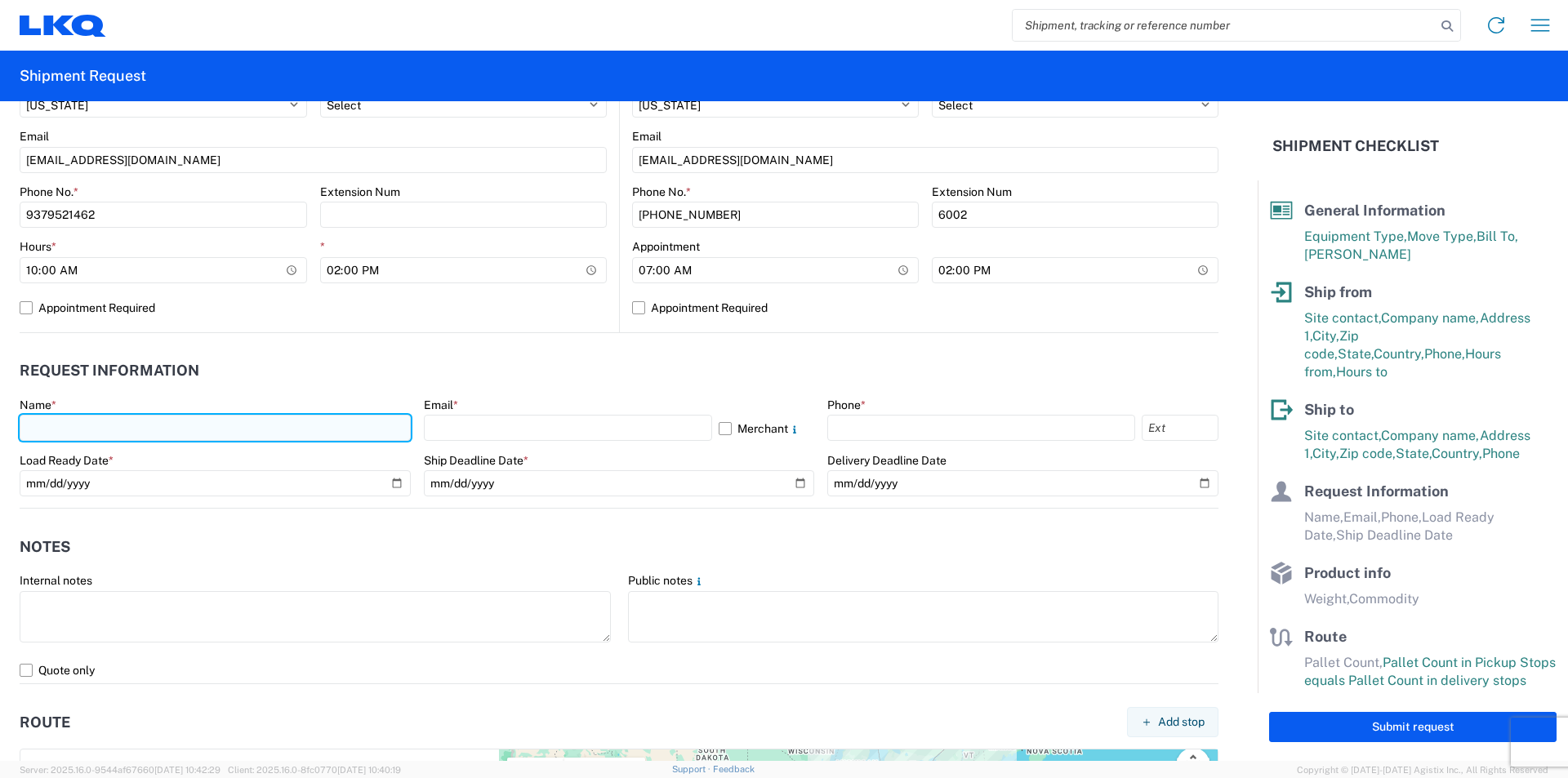
click at [147, 428] on input "text" at bounding box center [215, 427] width 392 height 26
type input "TERESE WIMER"
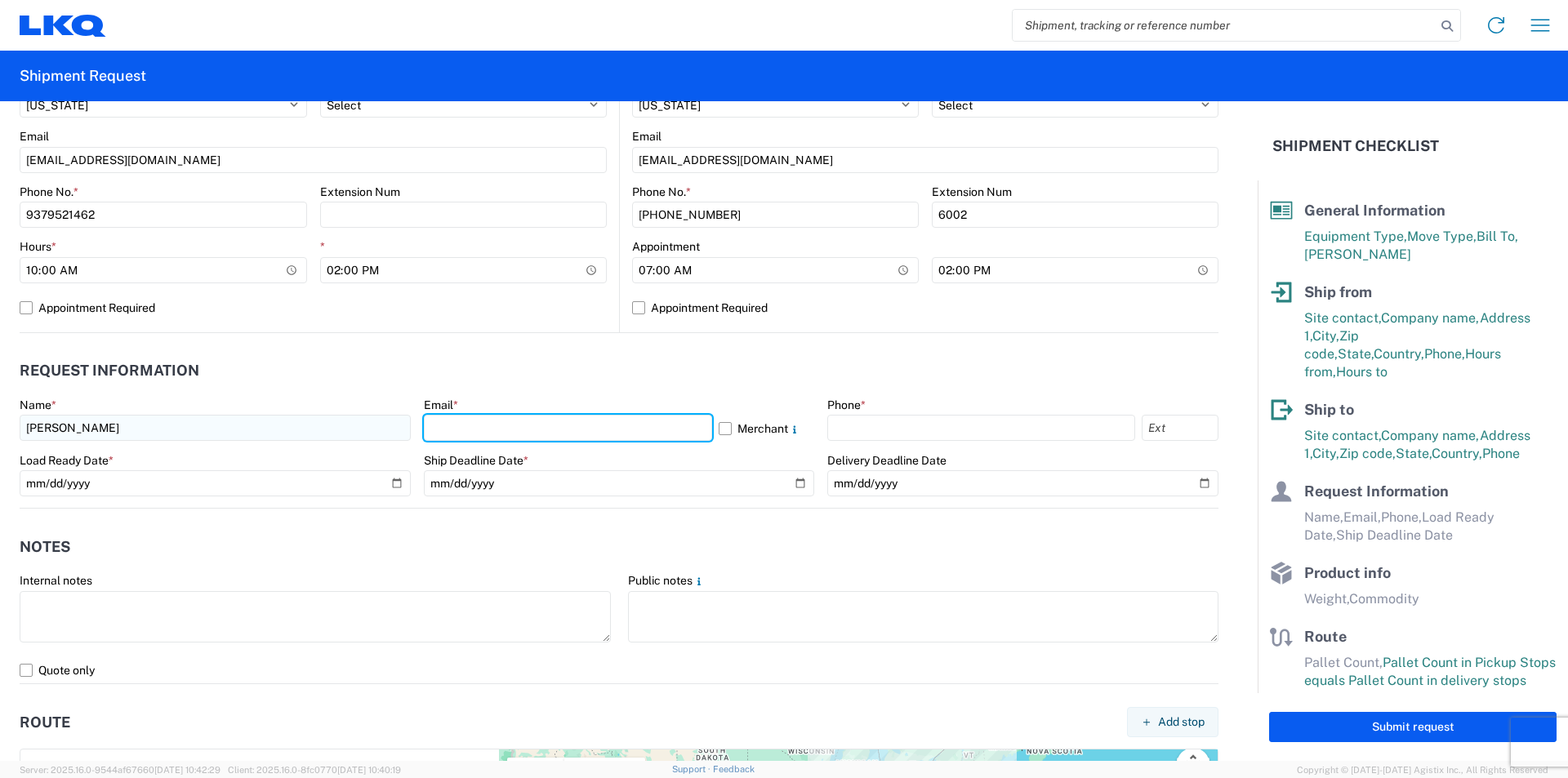
type input "tmwimer@lkqcorp.com"
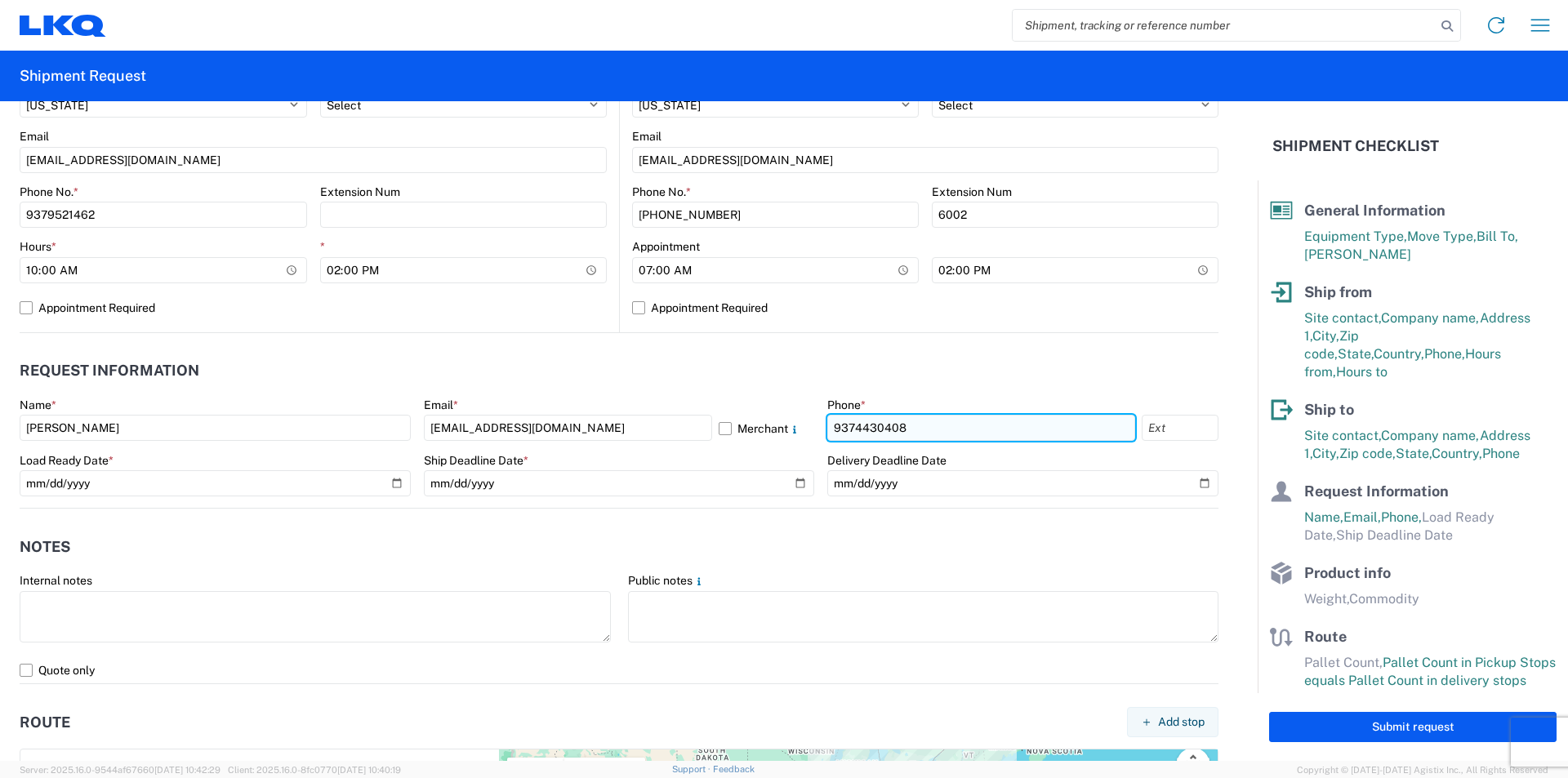
click at [959, 427] on input "9374430408" at bounding box center [982, 427] width 308 height 26
type input "9379521462"
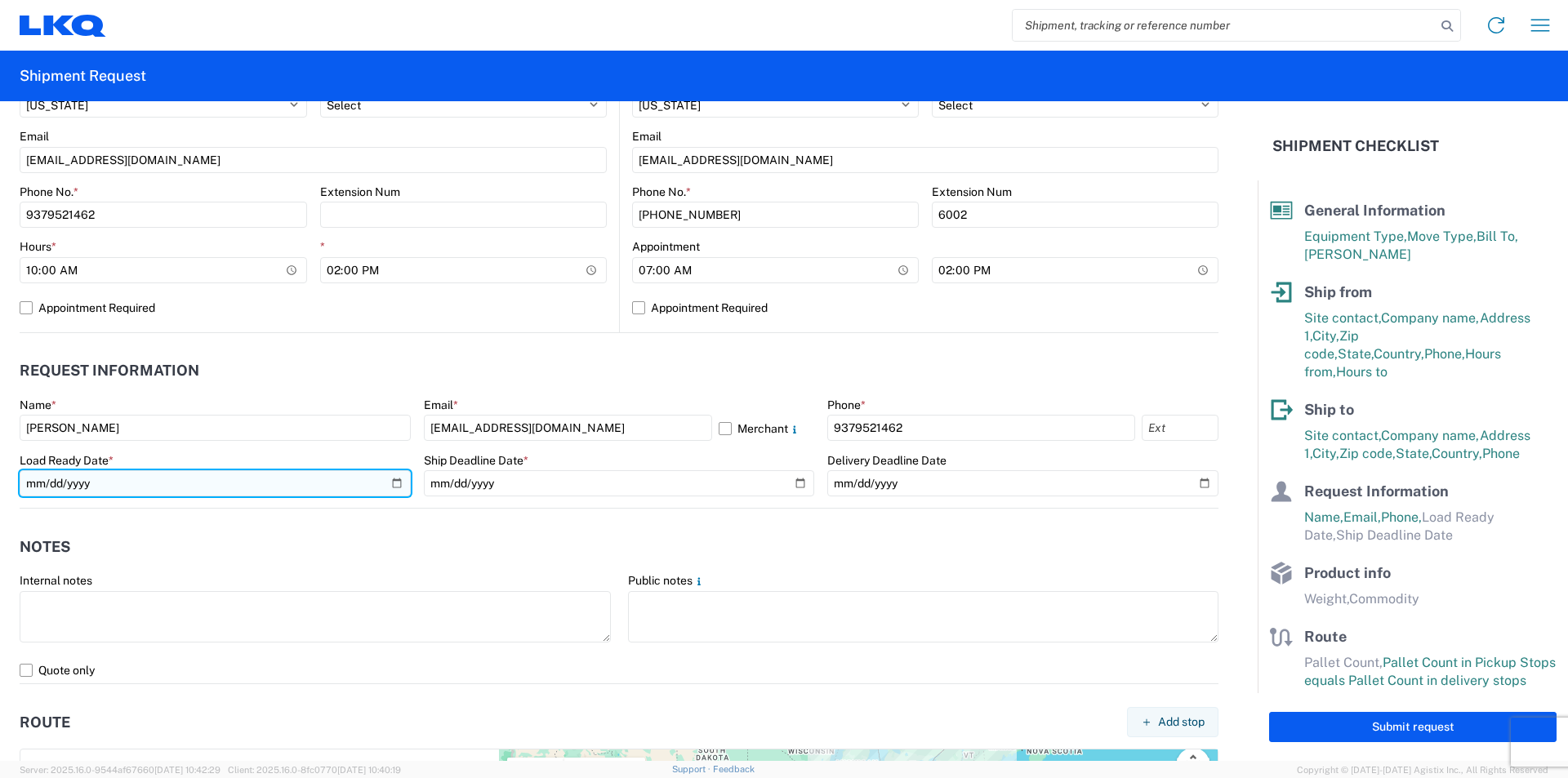
click at [388, 482] on input "date" at bounding box center [215, 482] width 392 height 26
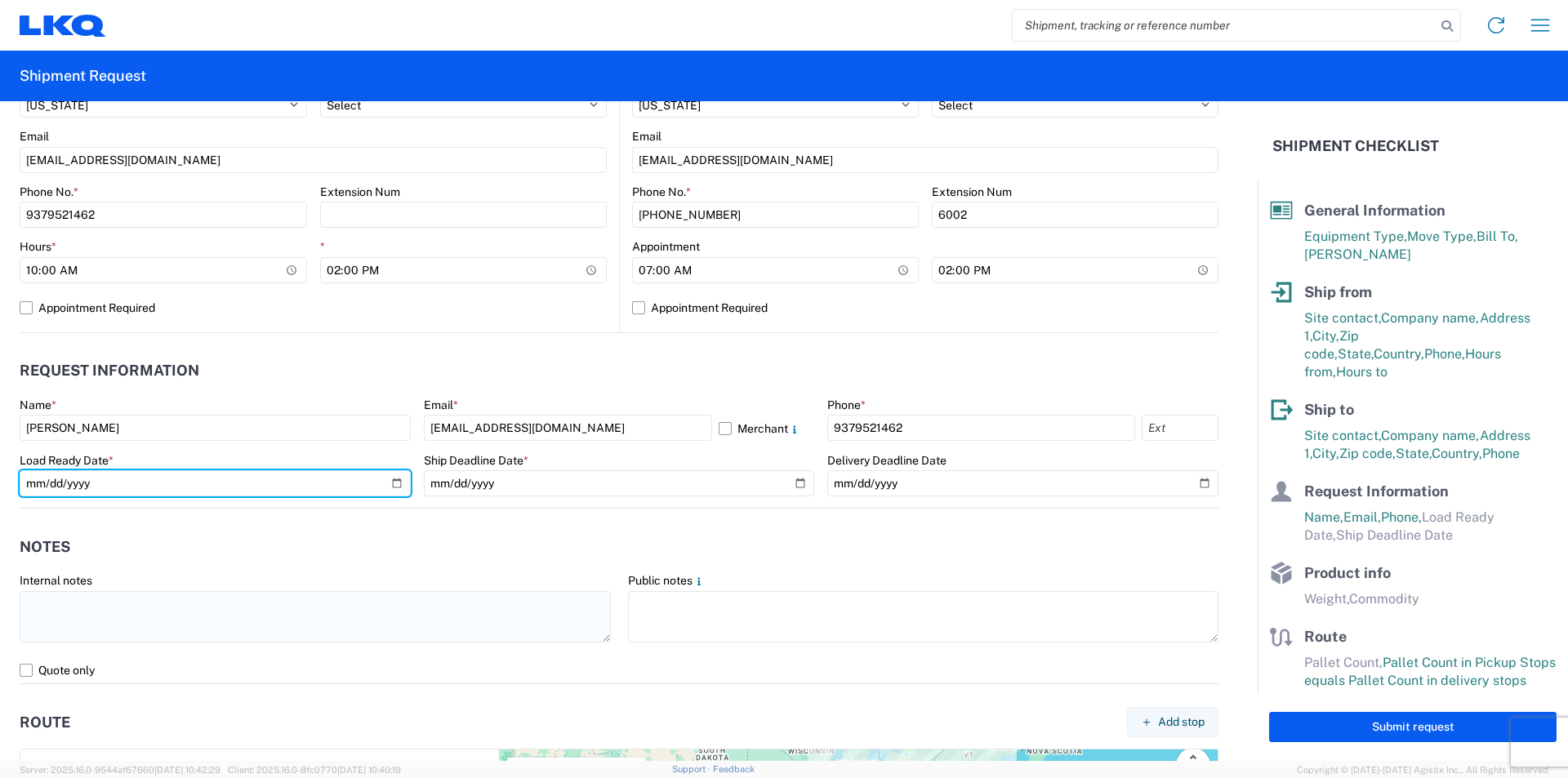
type input "2025-08-18"
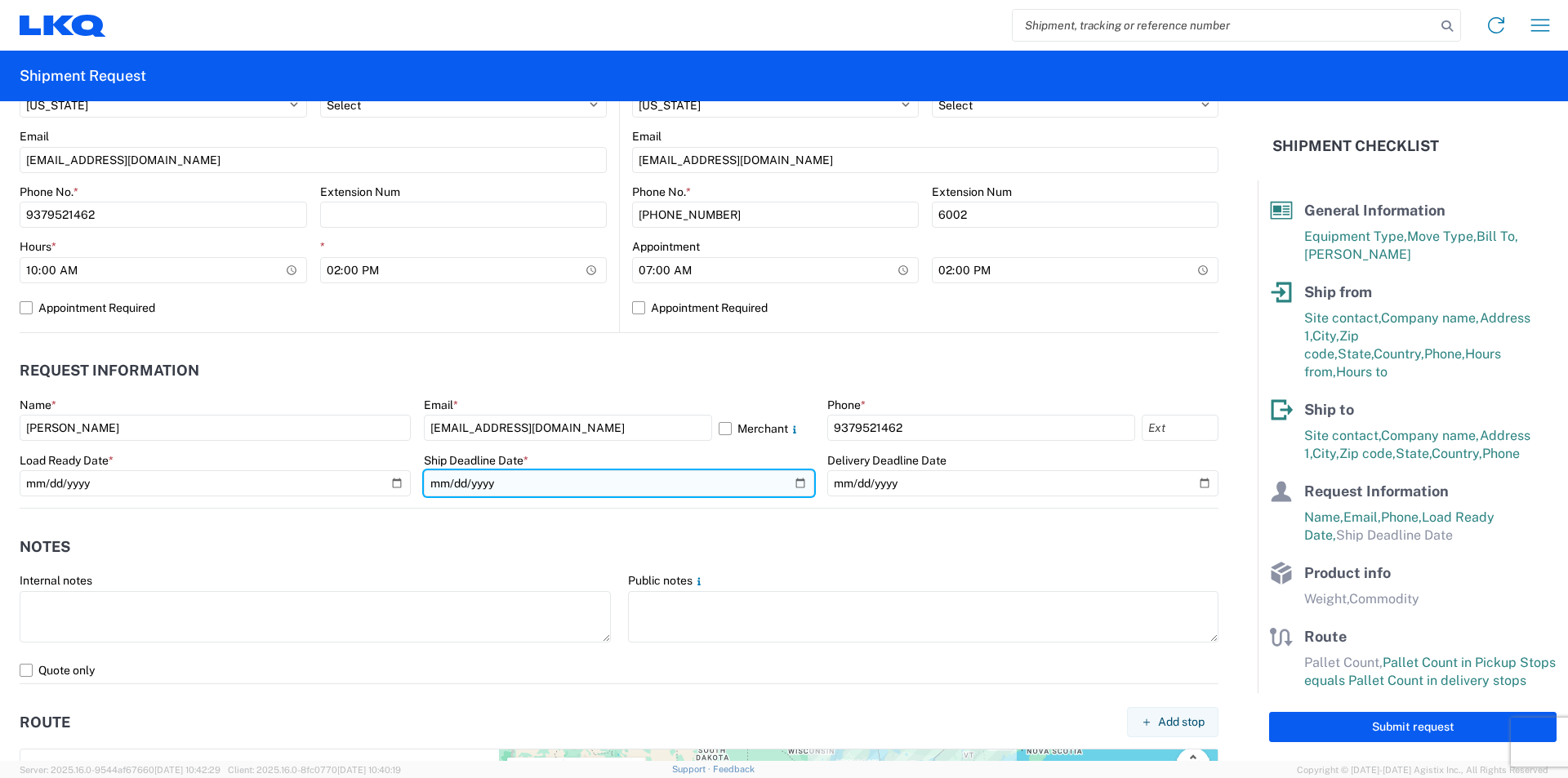
click at [796, 482] on input "date" at bounding box center [619, 482] width 392 height 26
type input "2025-08-18"
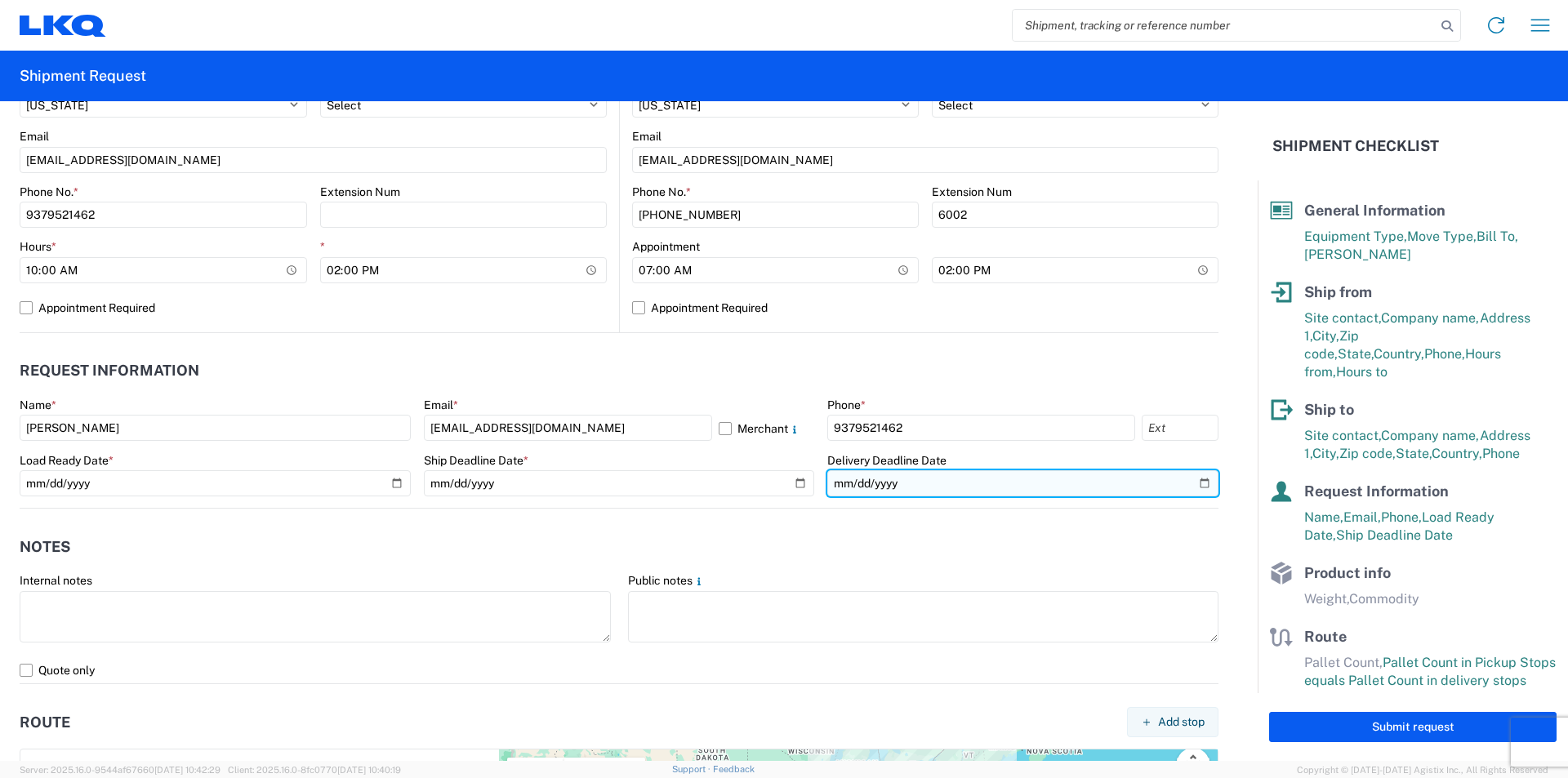
click at [1185, 482] on input "date" at bounding box center [1023, 482] width 392 height 26
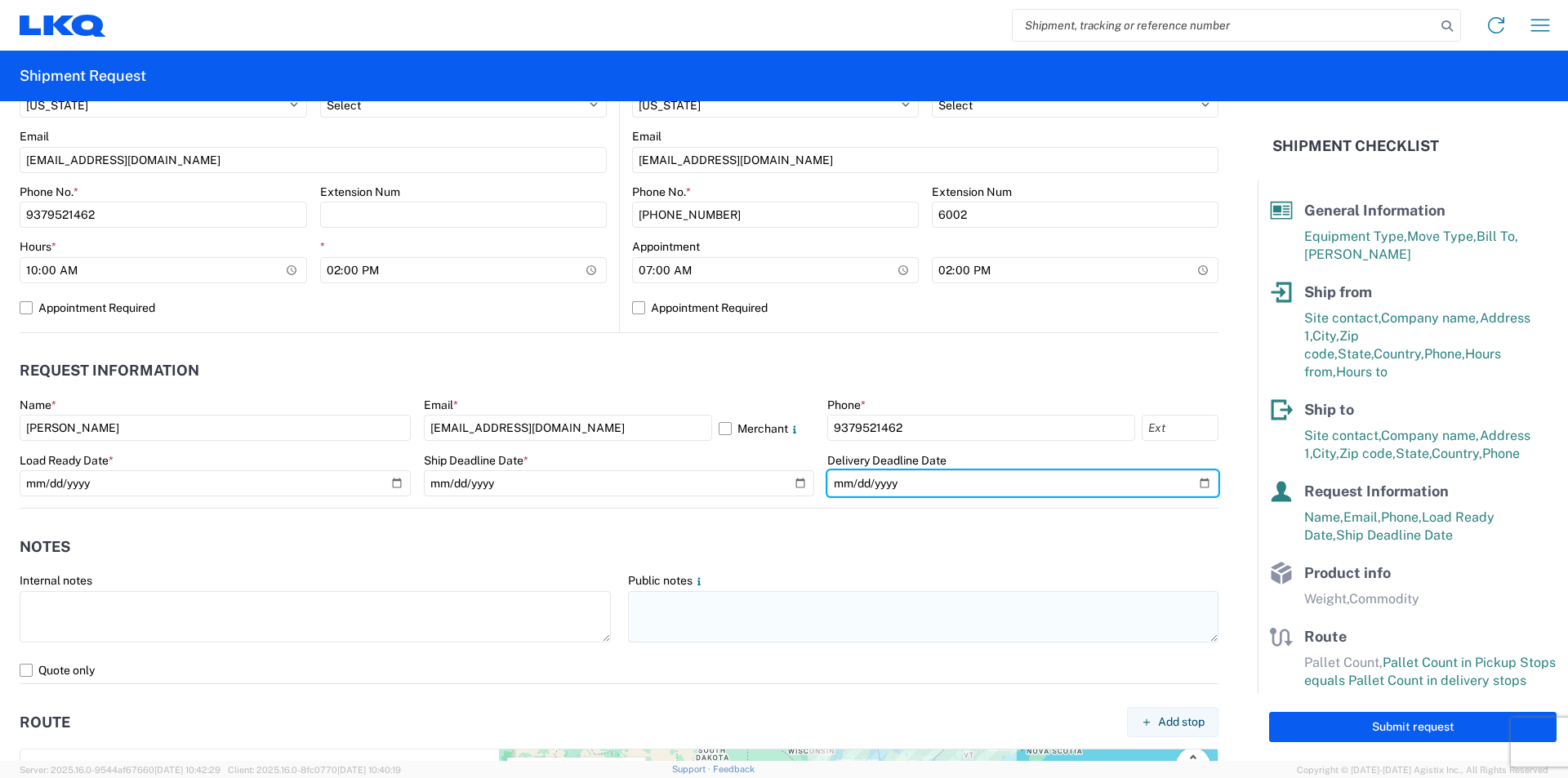
type input "2025-08-19"
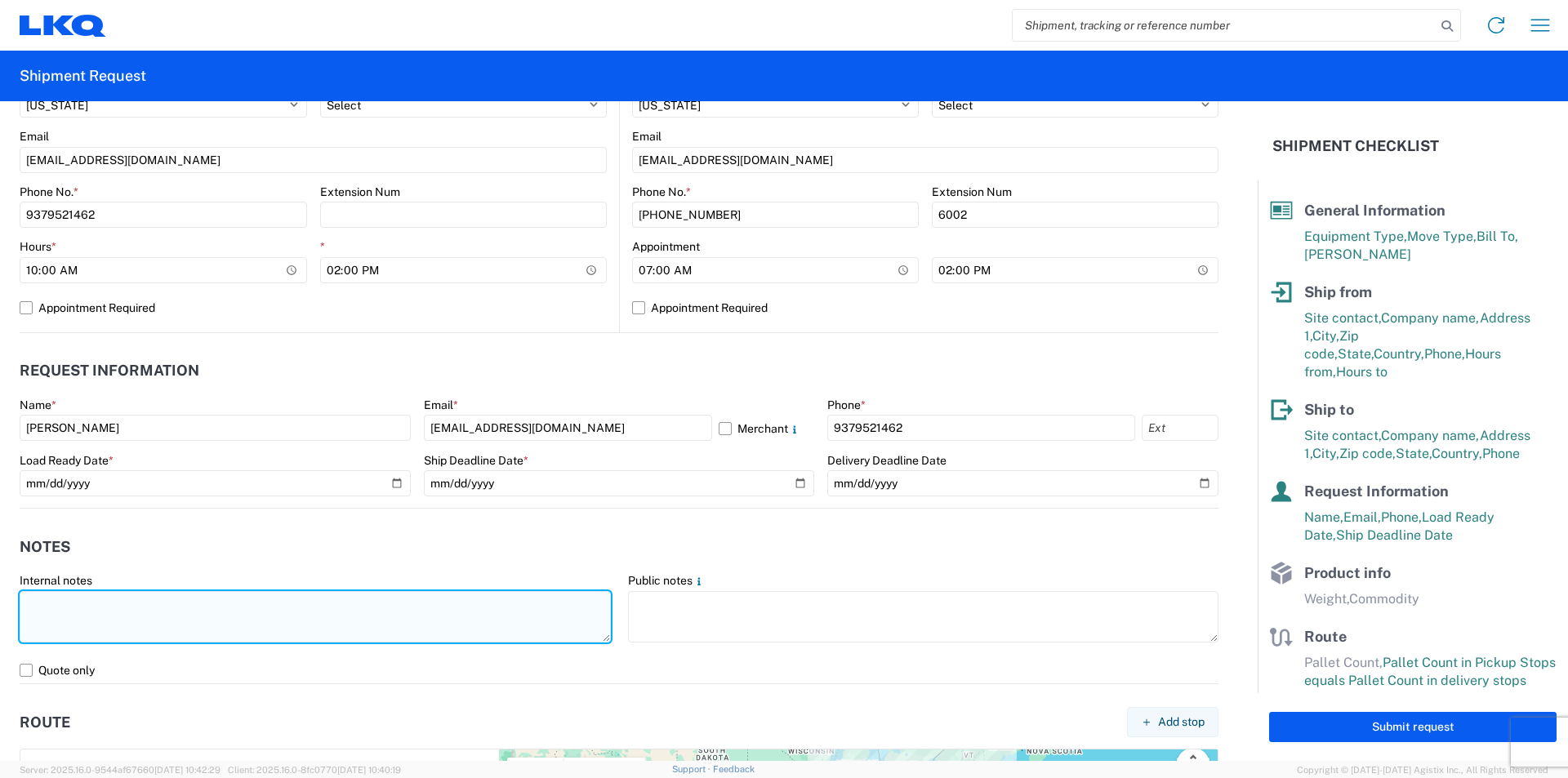
click at [267, 628] on textarea at bounding box center [315, 616] width 591 height 51
paste textarea "DO NOT DOUBLE STACK CVC PICK UP 10:00AM-2:00PM GPS DELIVERY 7:00AM-2:00PM"
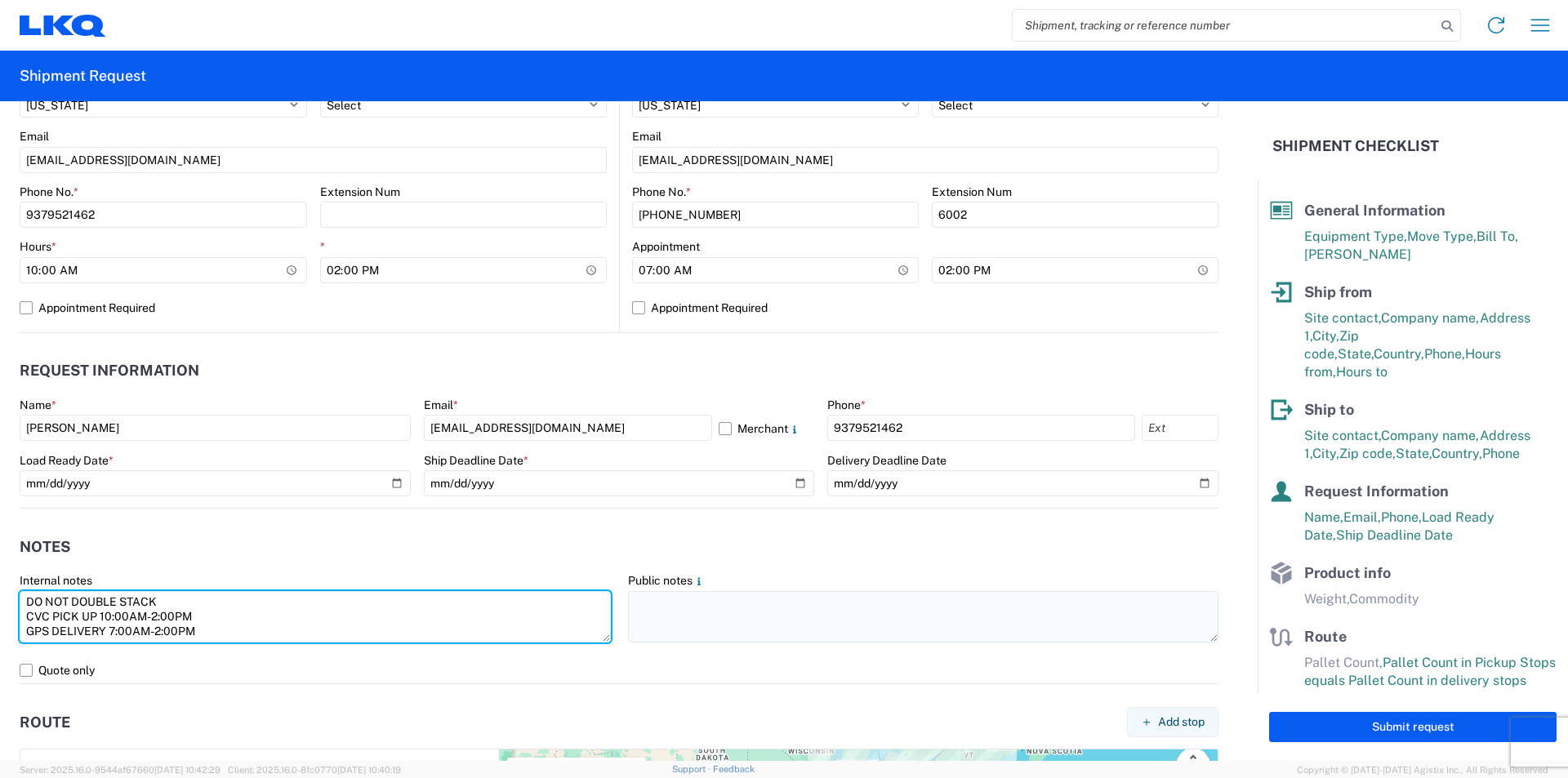
type textarea "DO NOT DOUBLE STACK CVC PICK UP 10:00AM-2:00PM GPS DELIVERY 7:00AM-2:00PM"
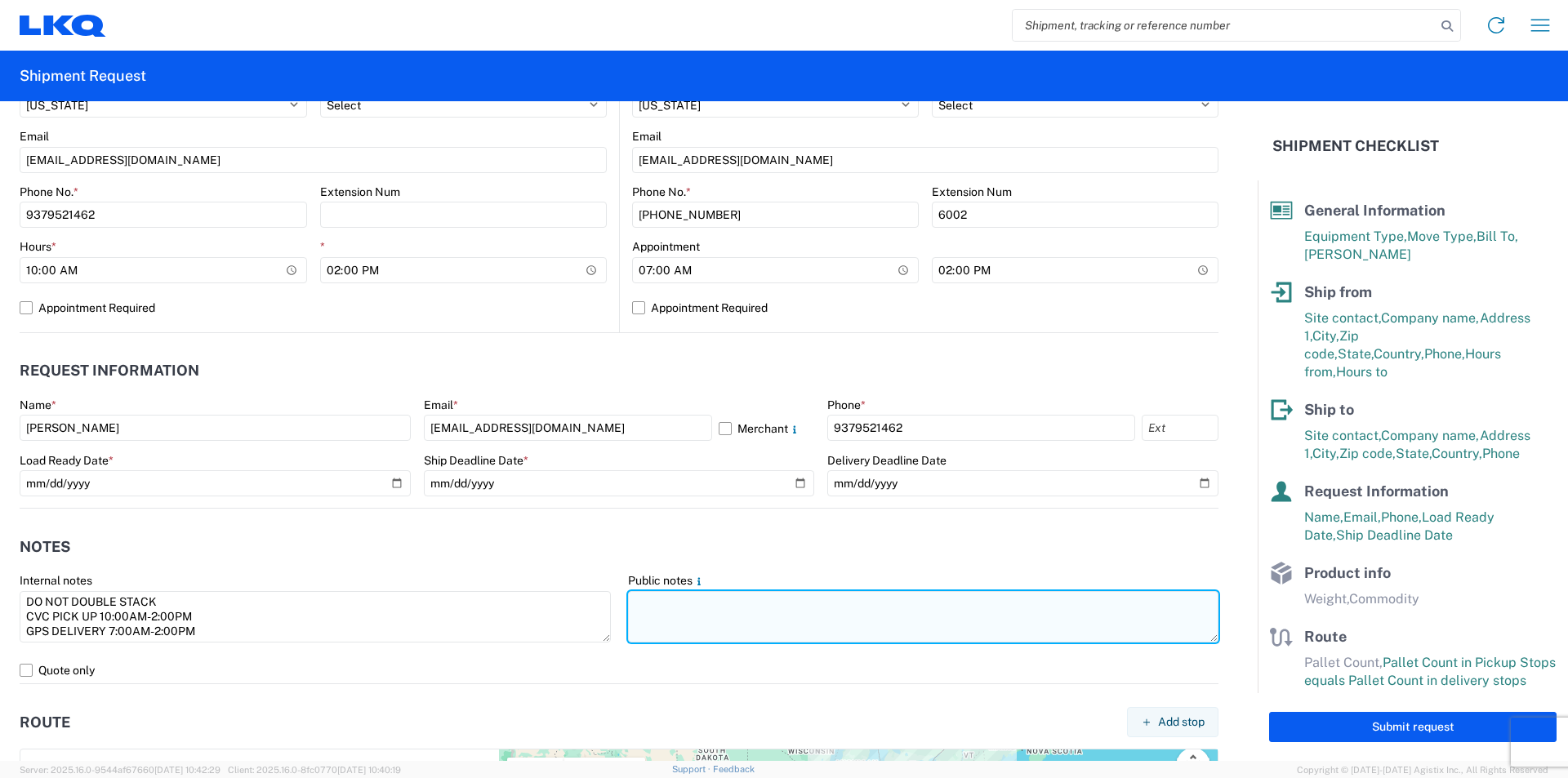
click at [677, 613] on textarea at bounding box center [924, 616] width 591 height 51
paste textarea "DO NOT DOUBLE STACK CVC PICK UP 10:00AM-2:00PM GPS DELIVERY 7:00AM-2:00PM"
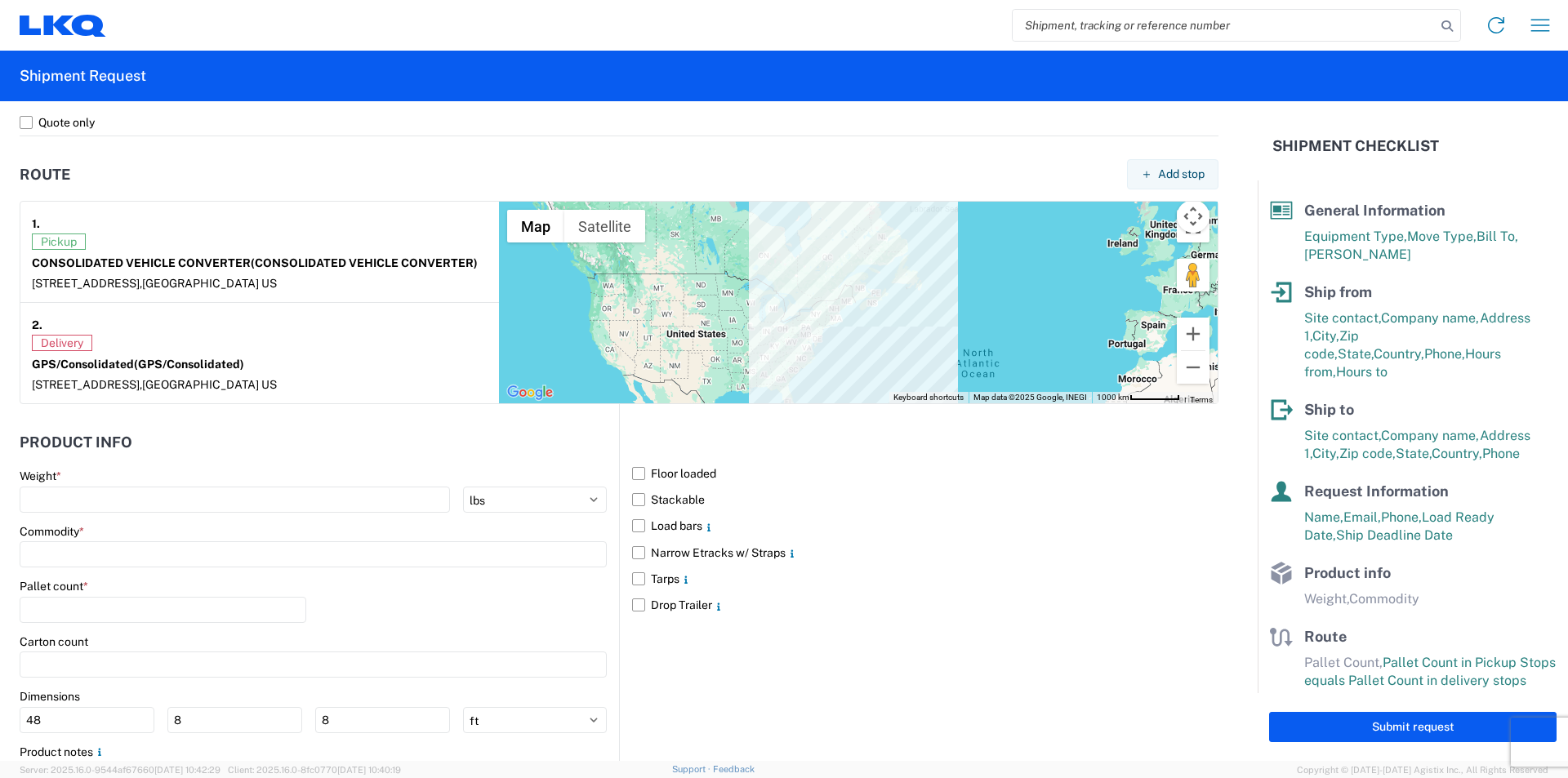
scroll to position [1225, 0]
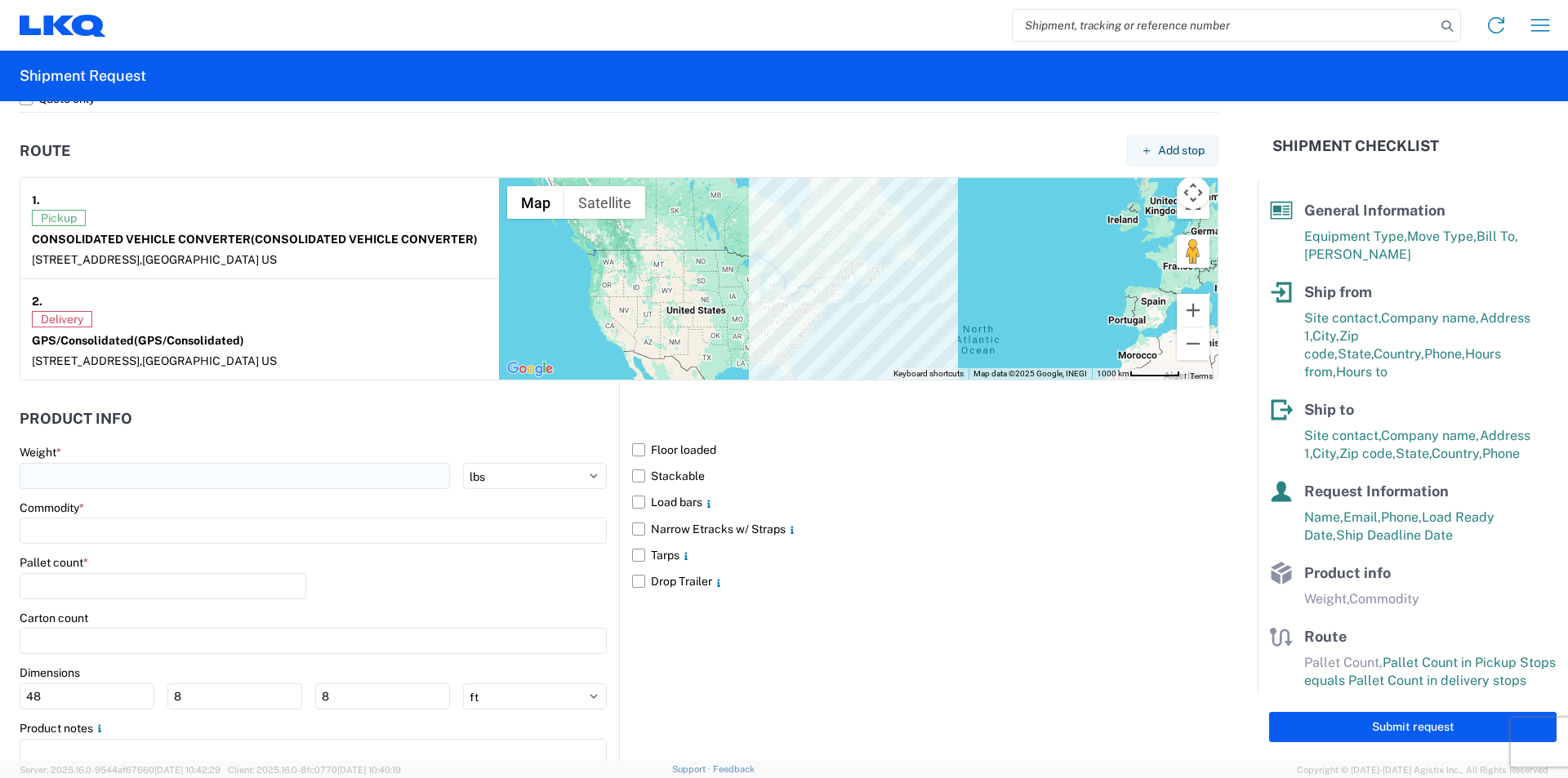
type textarea "DO NOT DOUBLE STACK CVC PICK UP 10:00AM-2:00PM GPS DELIVERY 7:00AM-2:00PM"
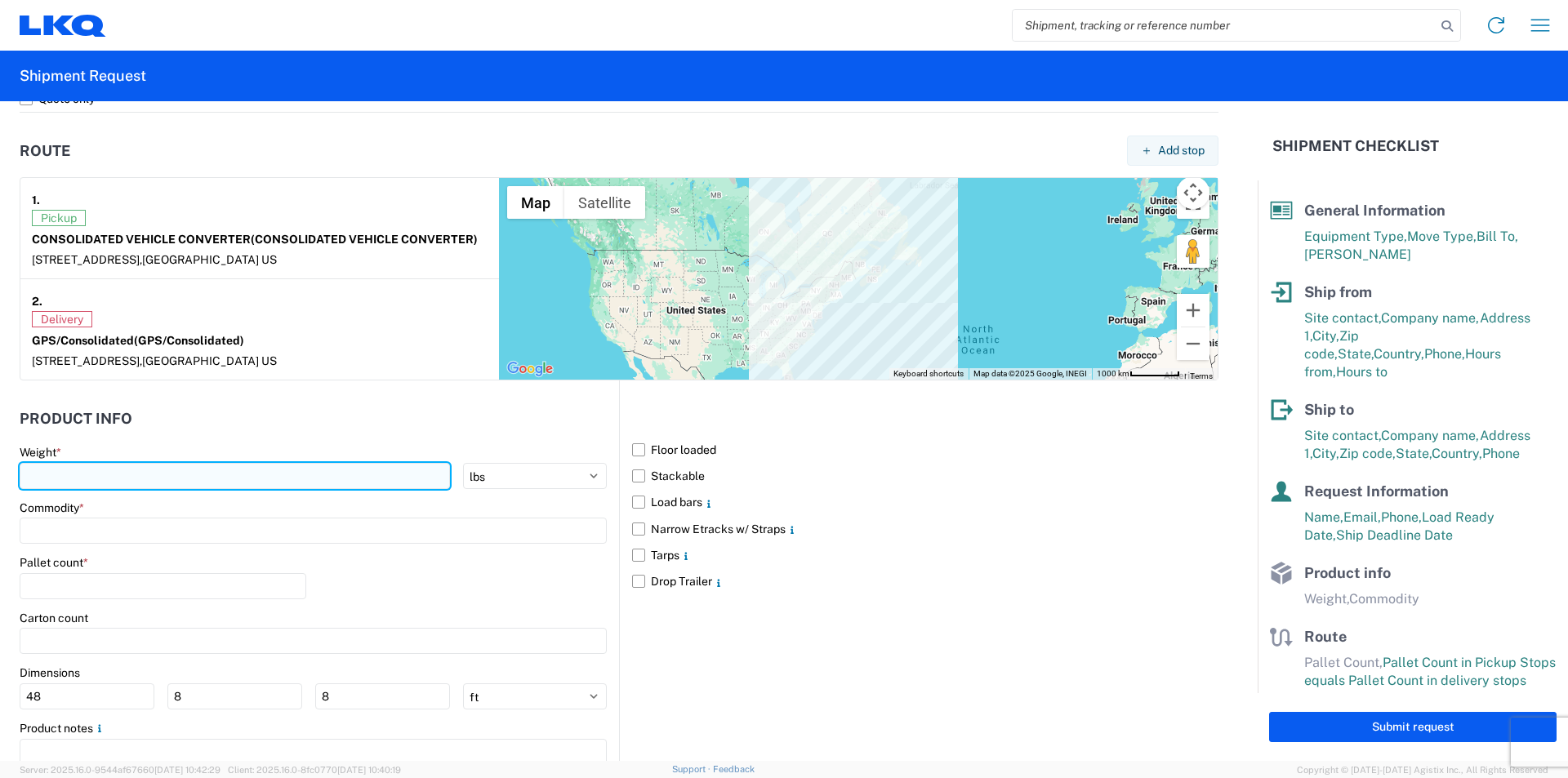
click at [188, 472] on input "number" at bounding box center [235, 476] width 430 height 26
type input "43150"
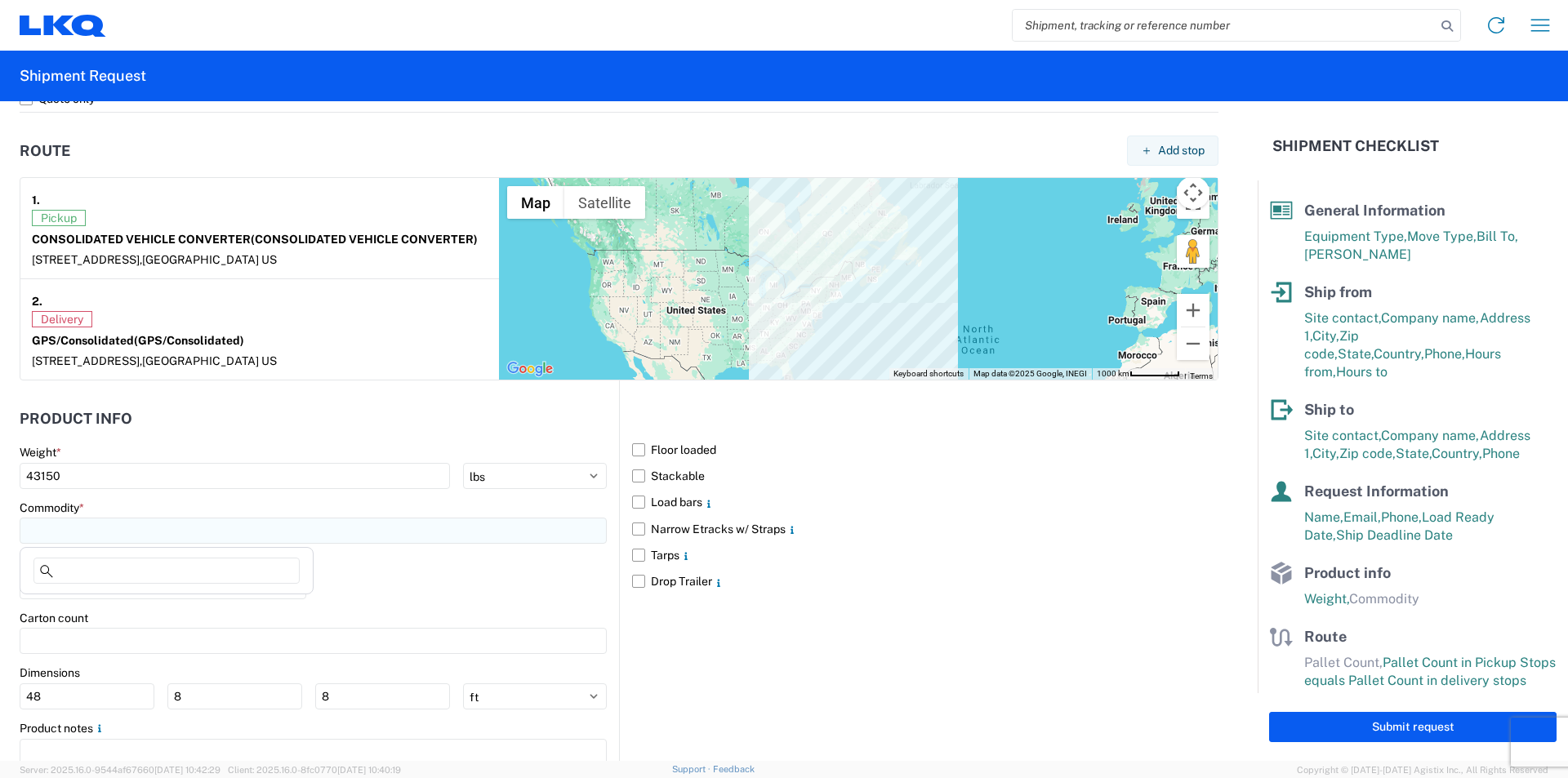
click at [153, 535] on input at bounding box center [313, 530] width 587 height 26
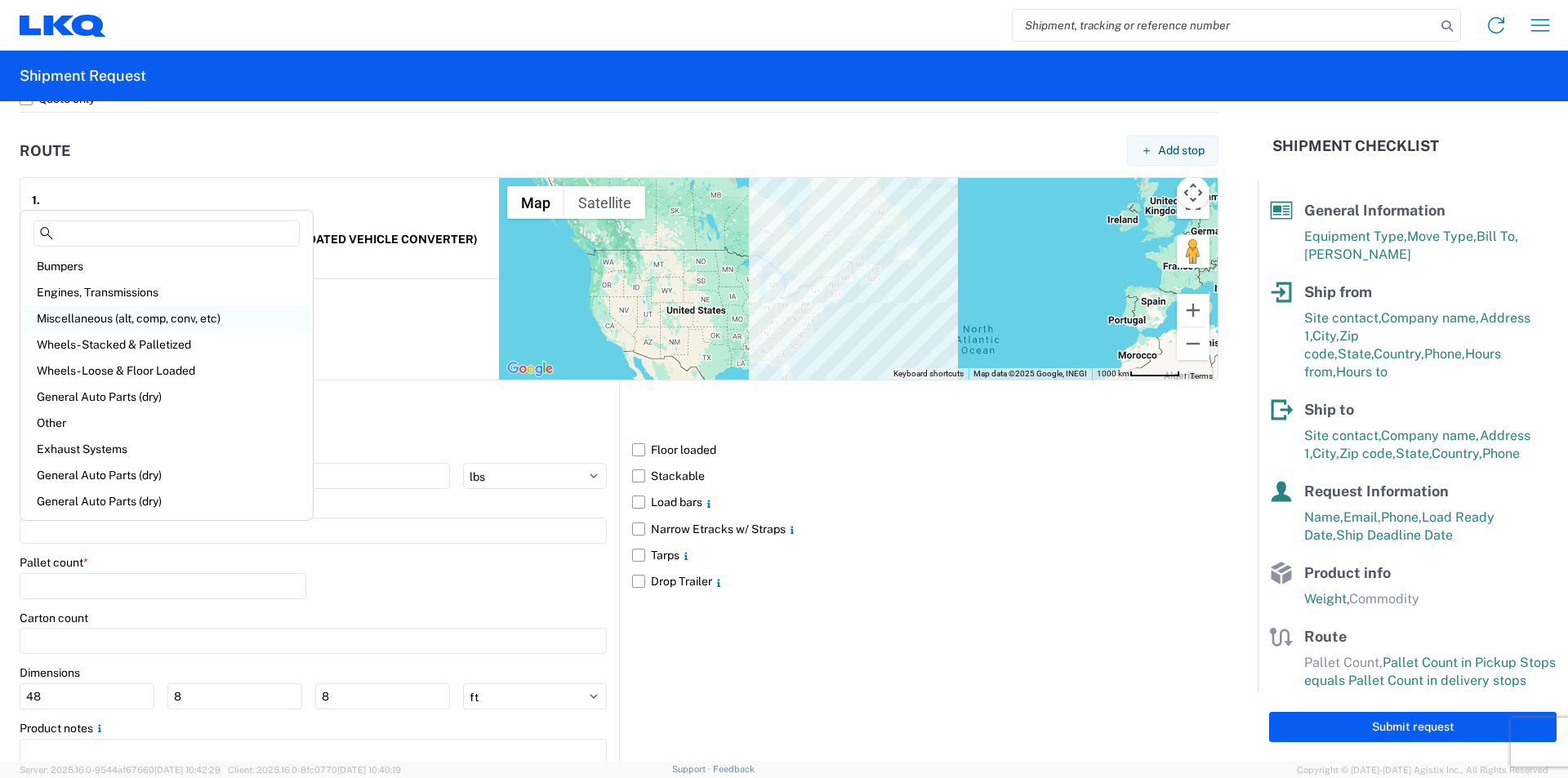
click at [185, 325] on div "Miscellaneous (alt, comp, conv, etc)" at bounding box center [166, 318] width 286 height 26
type input "Miscellaneous (alt, comp, conv, etc)"
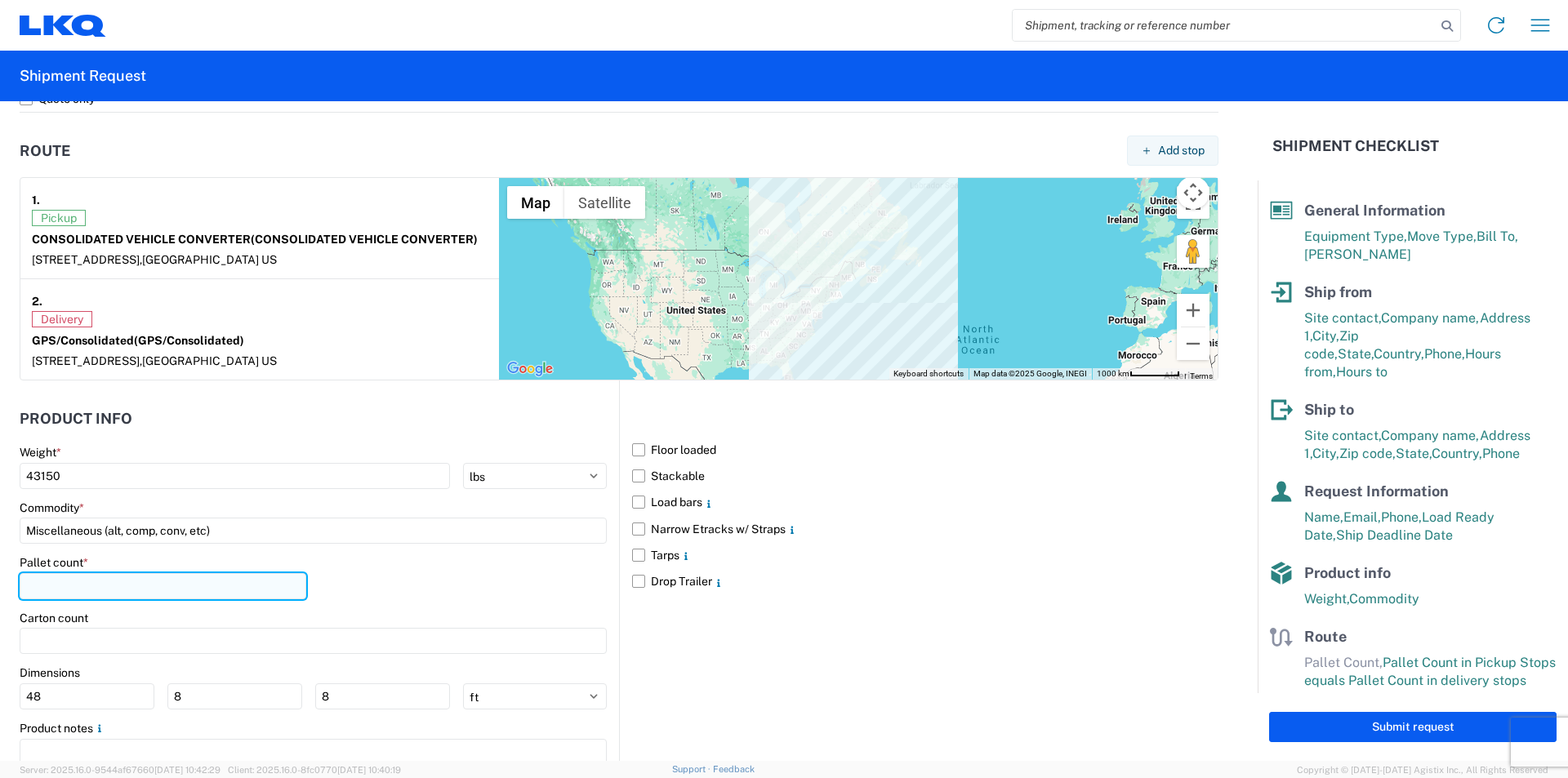
click at [110, 593] on input "number" at bounding box center [163, 586] width 287 height 26
type input "18"
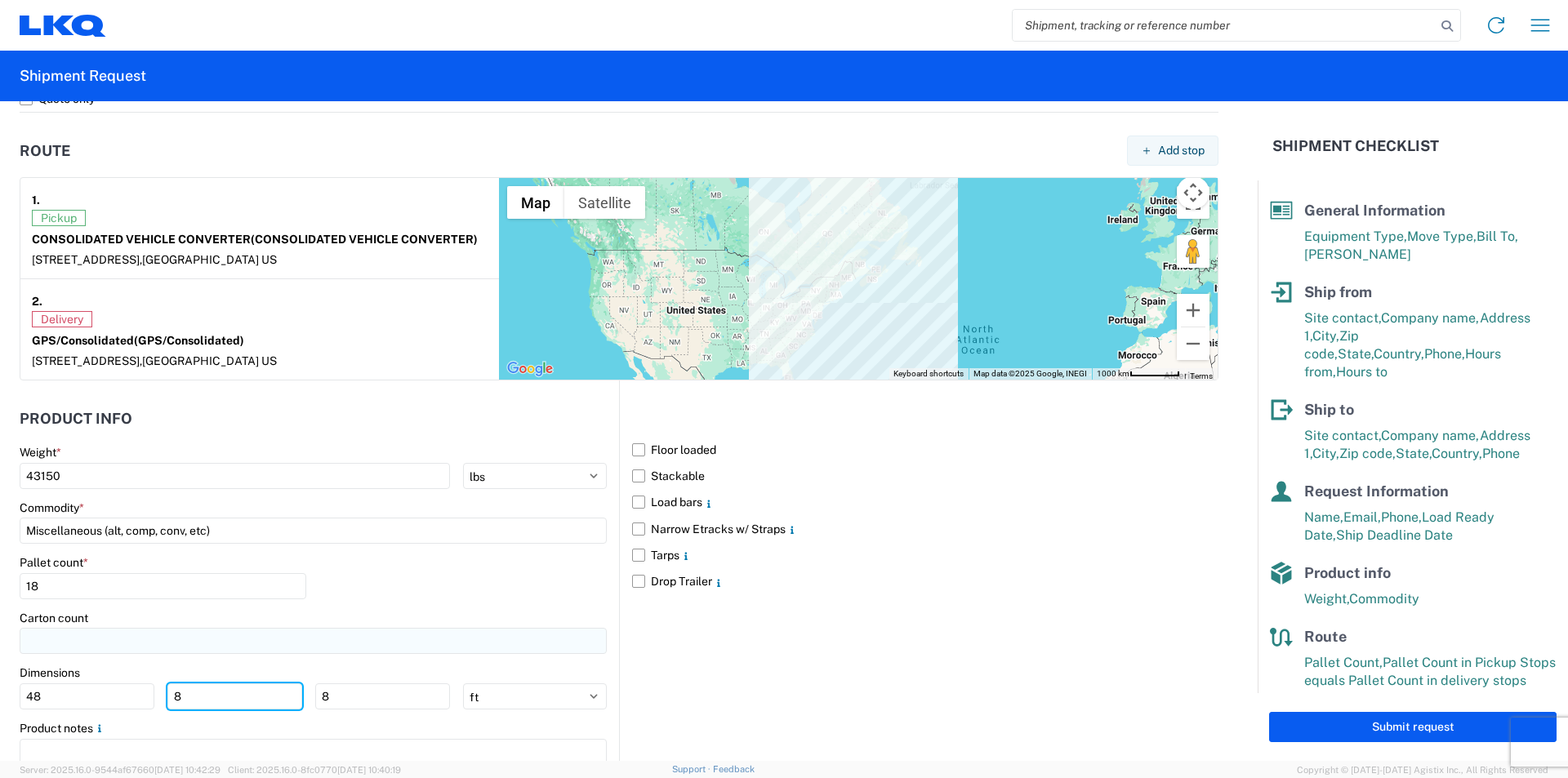
scroll to position [1299, 0]
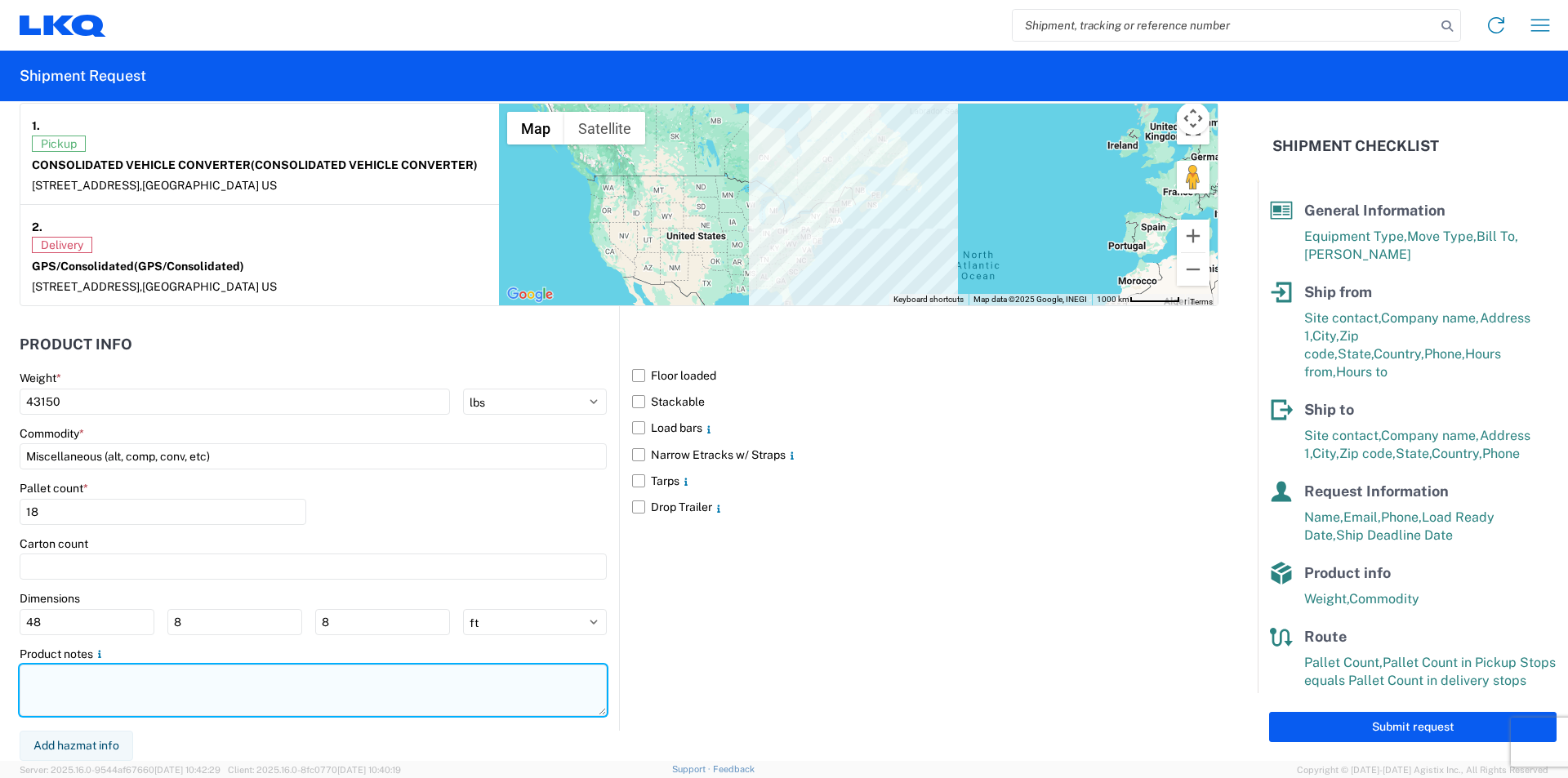
click at [104, 681] on textarea at bounding box center [313, 690] width 587 height 51
paste textarea "DO NOT DOUBLE STACK CVC PICK UP 10:00AM-2:00PM GPS DELIVERY 7:00AM-2:00PM"
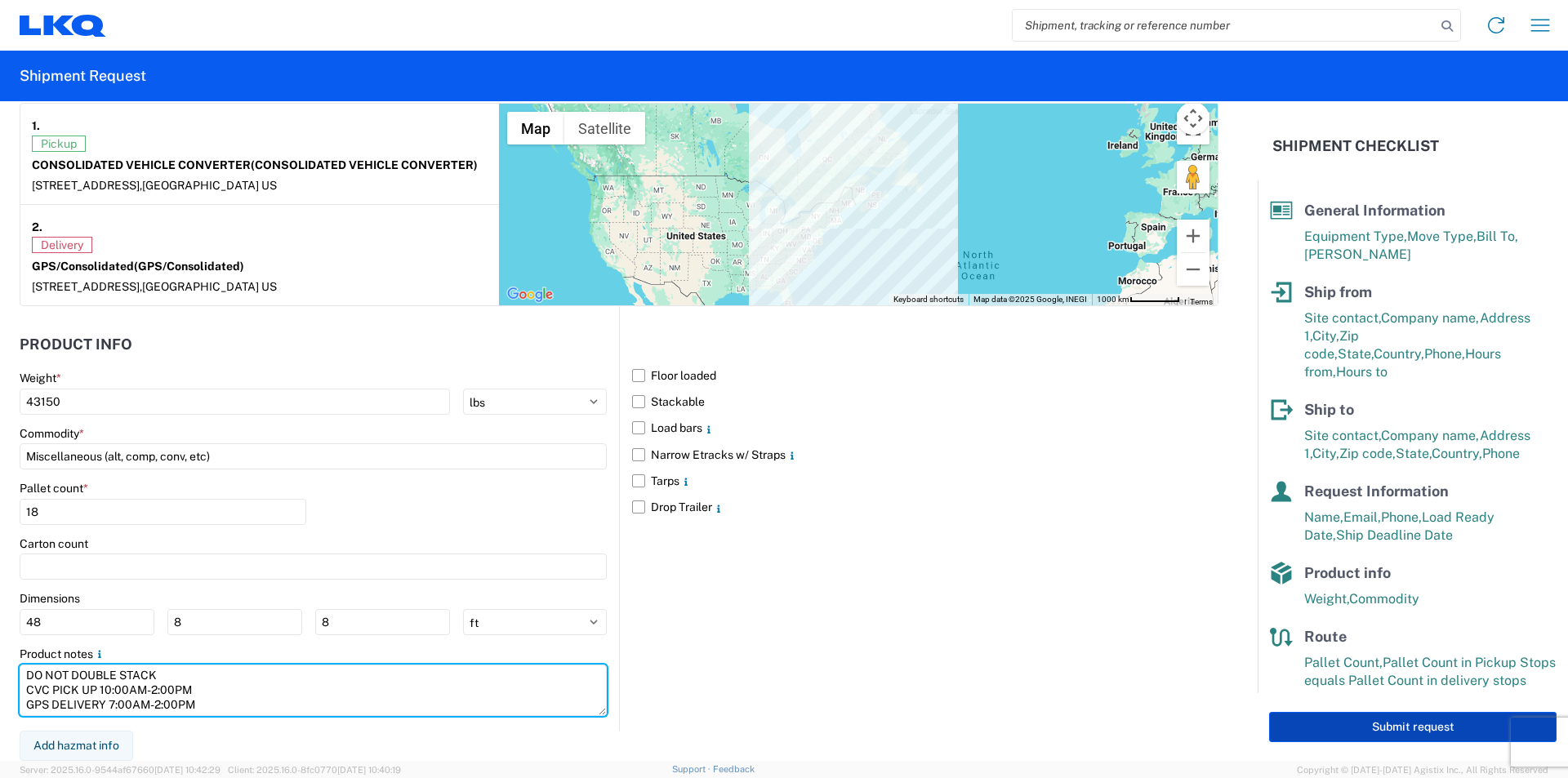
type textarea "DO NOT DOUBLE STACK CVC PICK UP 10:00AM-2:00PM GPS DELIVERY 7:00AM-2:00PM"
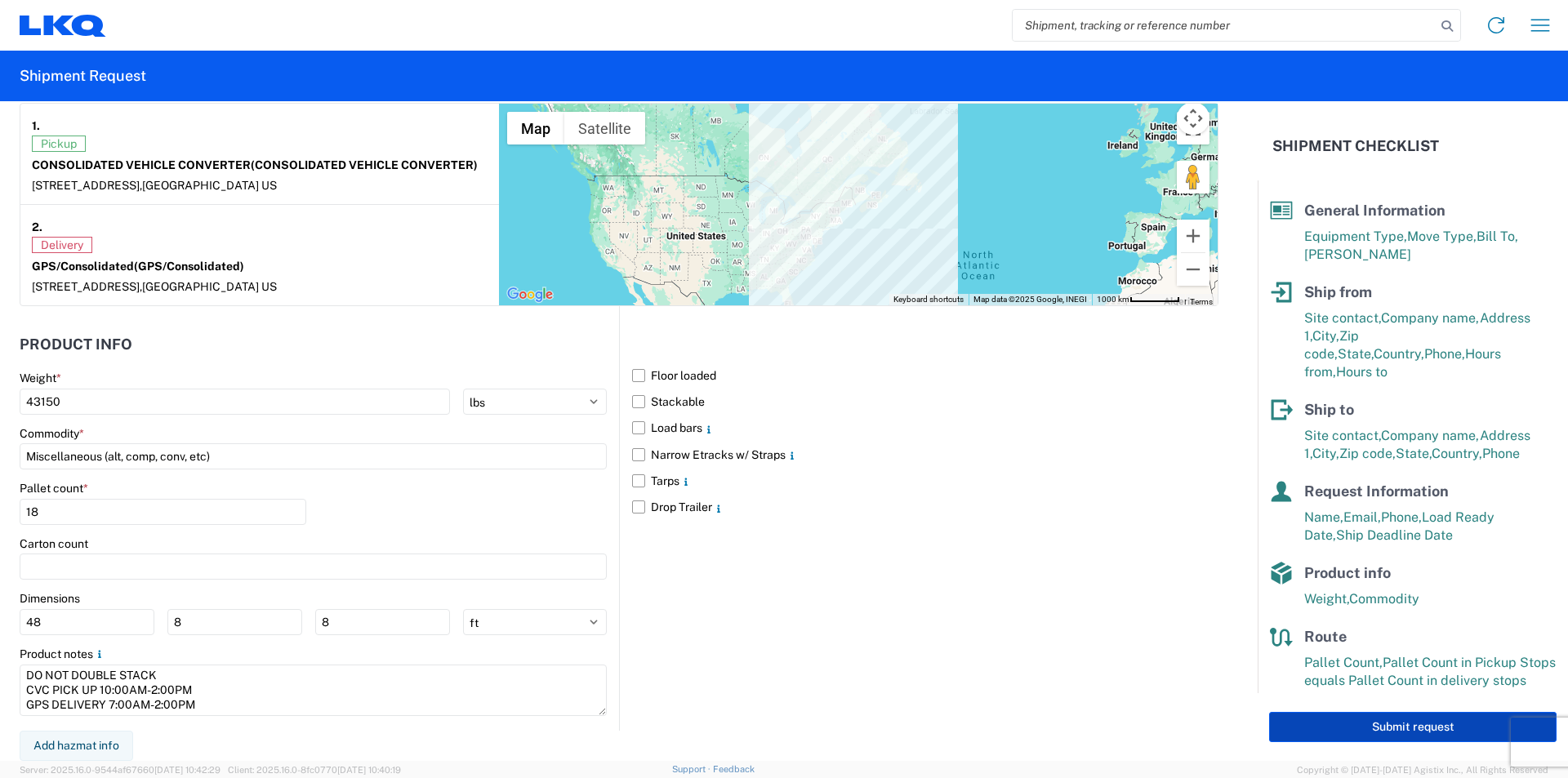
click at [1384, 727] on button "Submit request" at bounding box center [1413, 727] width 288 height 30
select select "OH"
select select "US"
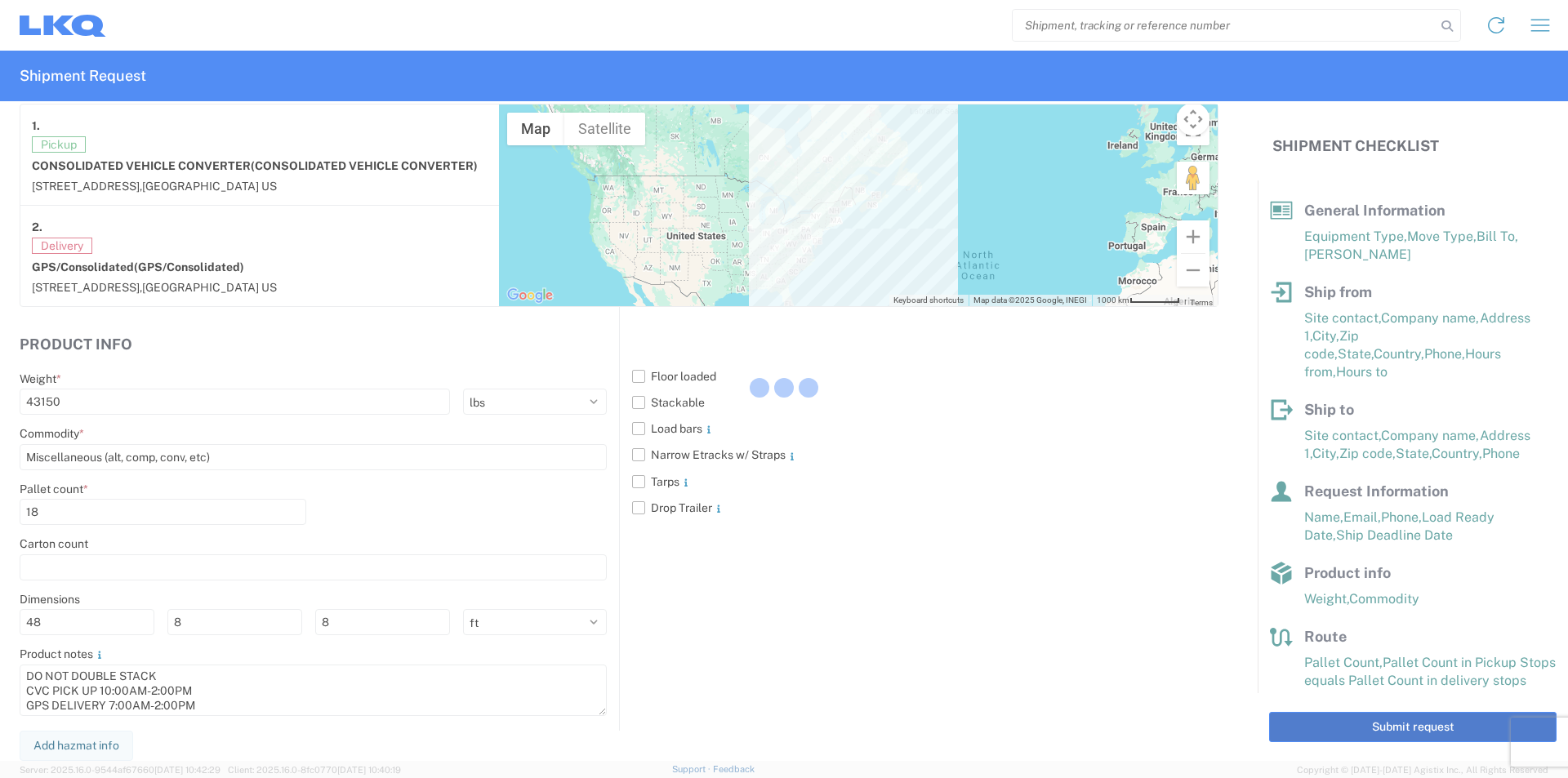
scroll to position [1298, 0]
